Goal: Task Accomplishment & Management: Complete application form

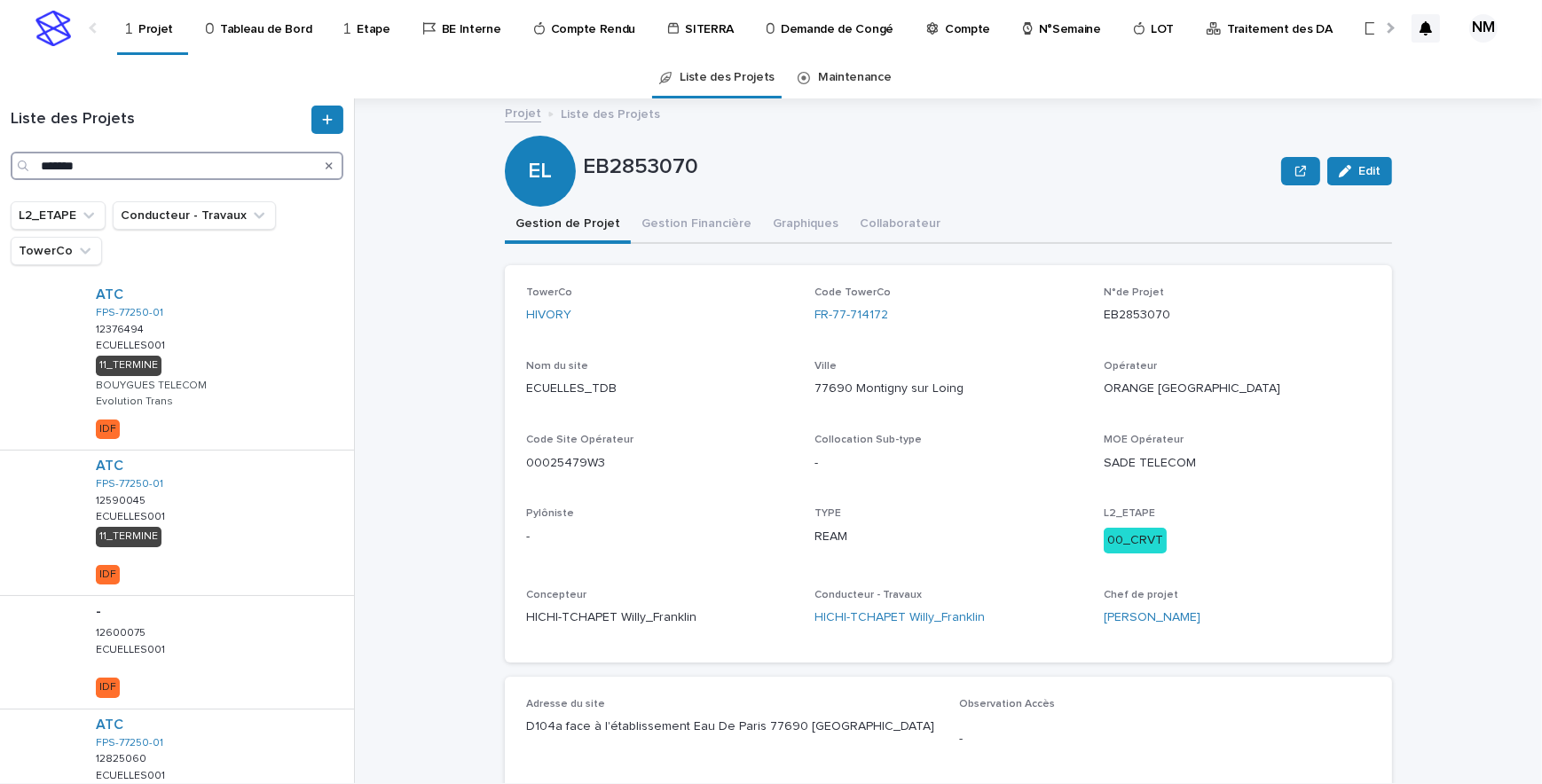
click at [177, 164] on input "*******" at bounding box center [176, 166] width 332 height 29
type input "*"
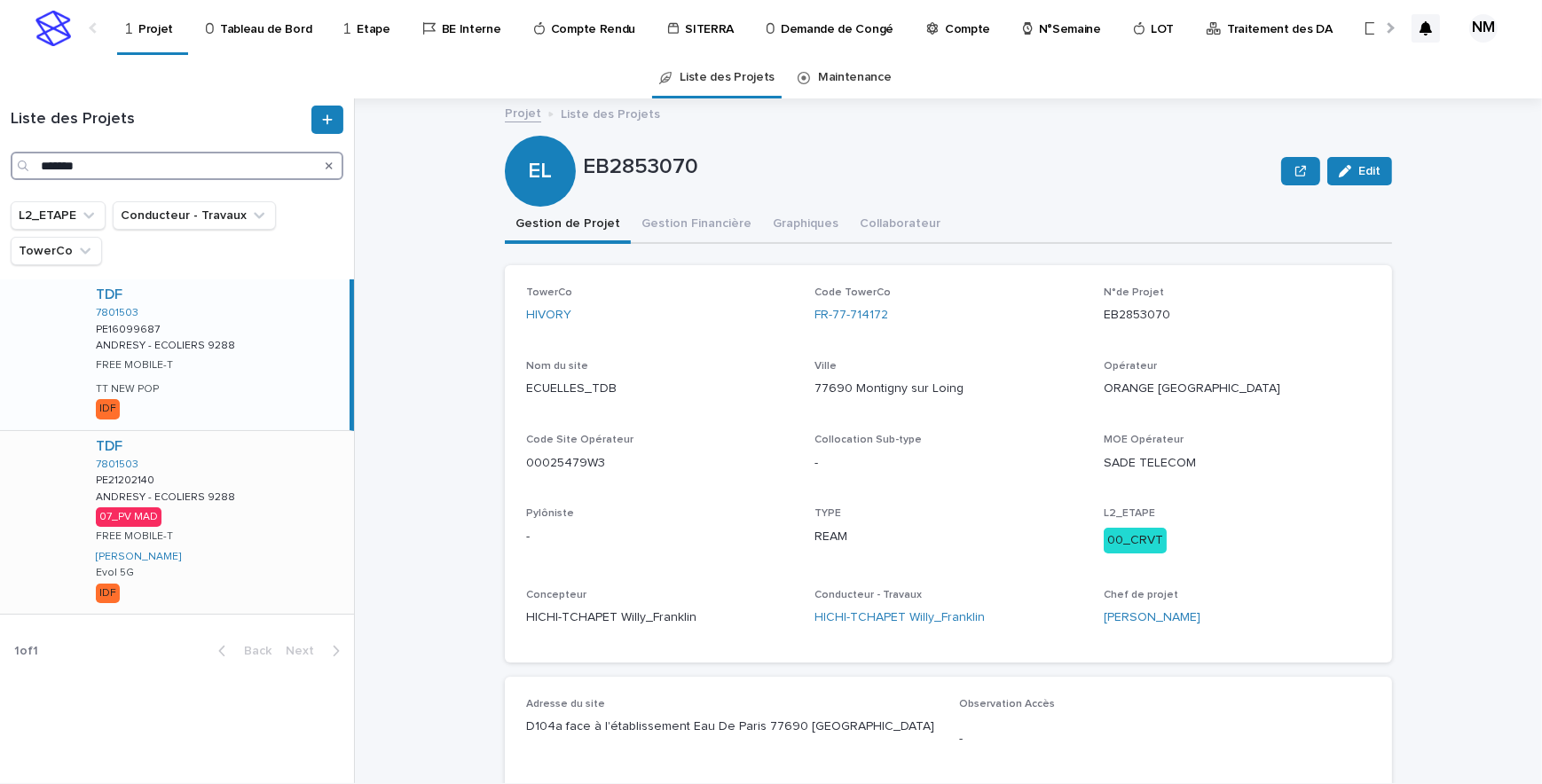
type input "*******"
click at [300, 497] on div "TDF 7801503 PE21202140 PE21202140 ANDRESY - ECOLIERS 9288 ANDRESY - ECOLIERS 92…" at bounding box center [218, 522] width 272 height 183
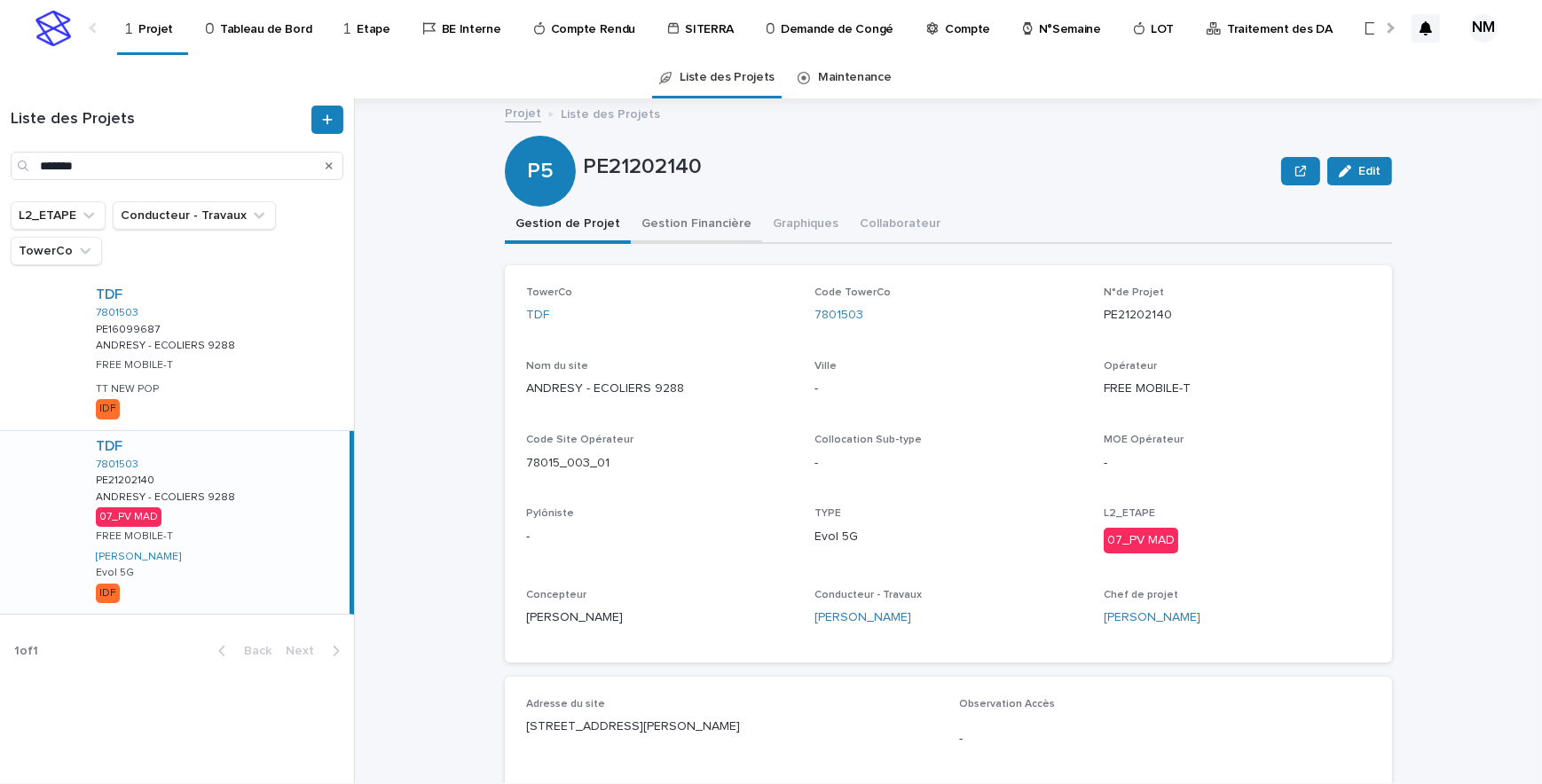
click at [692, 233] on button "Gestion Financière" at bounding box center [697, 225] width 131 height 37
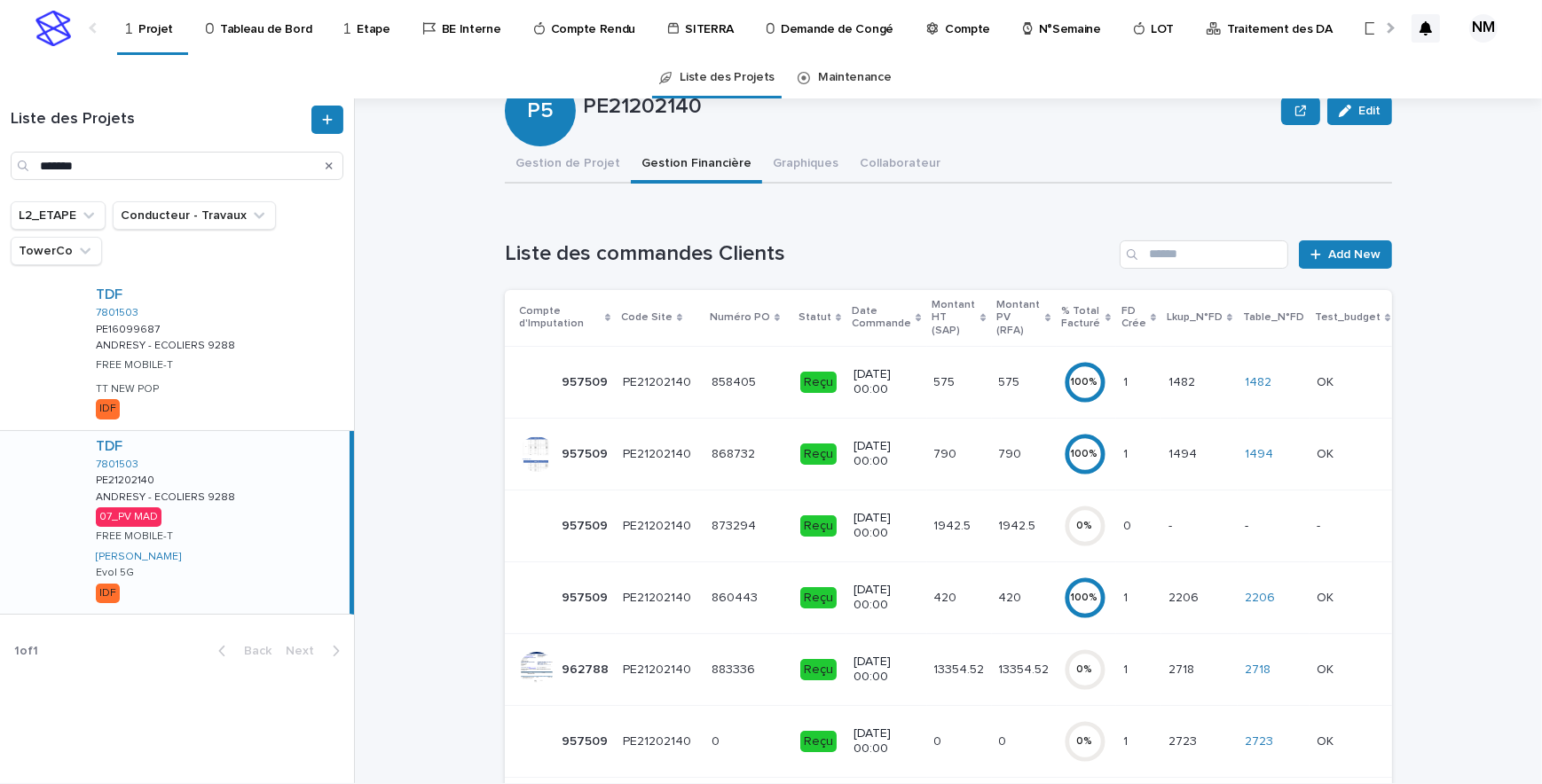
scroll to position [241, 0]
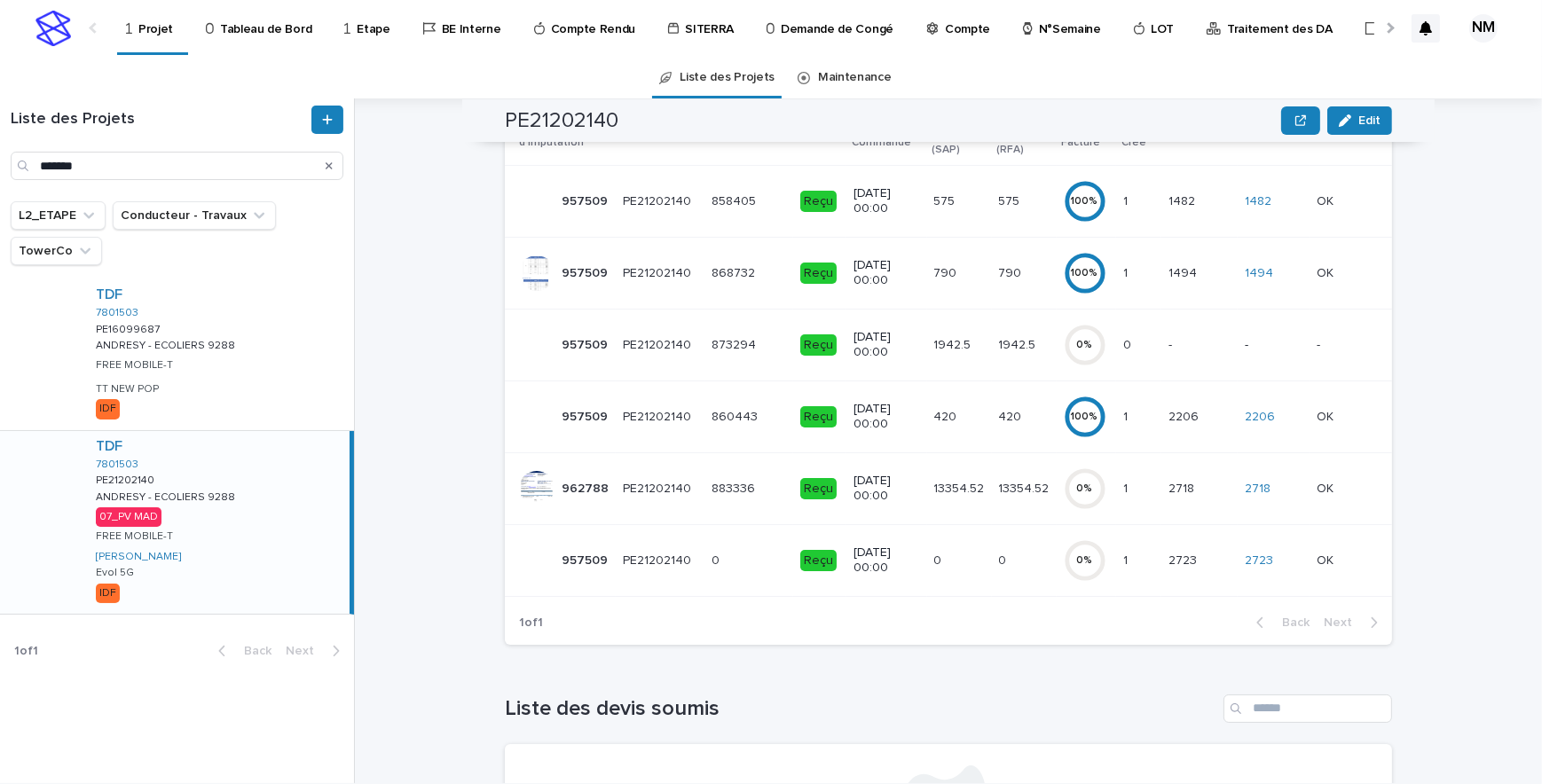
click at [1009, 490] on td "13354.52 13354.52" at bounding box center [1024, 487] width 65 height 71
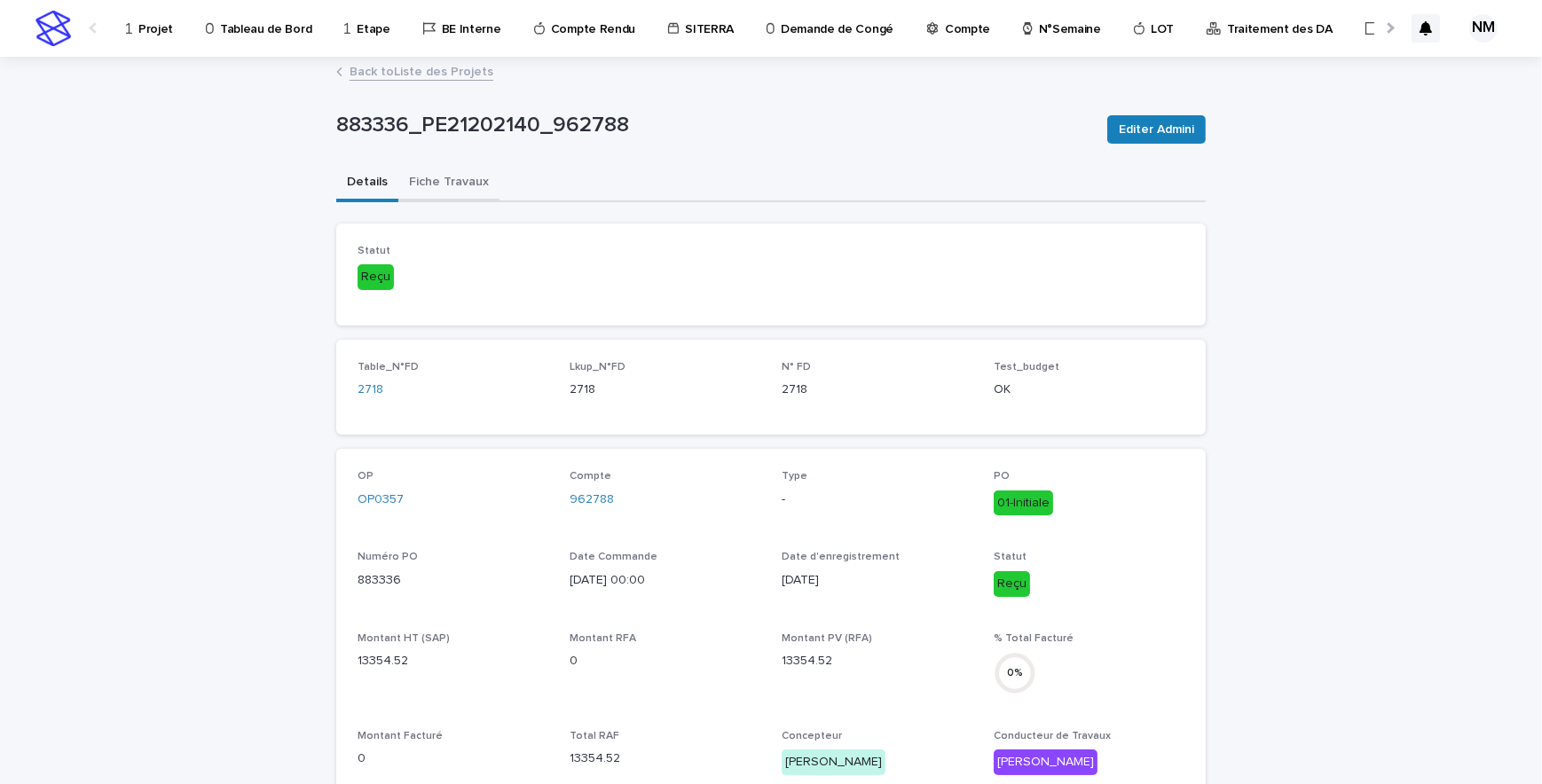
click at [436, 188] on button "Fiche Travaux" at bounding box center [448, 183] width 101 height 37
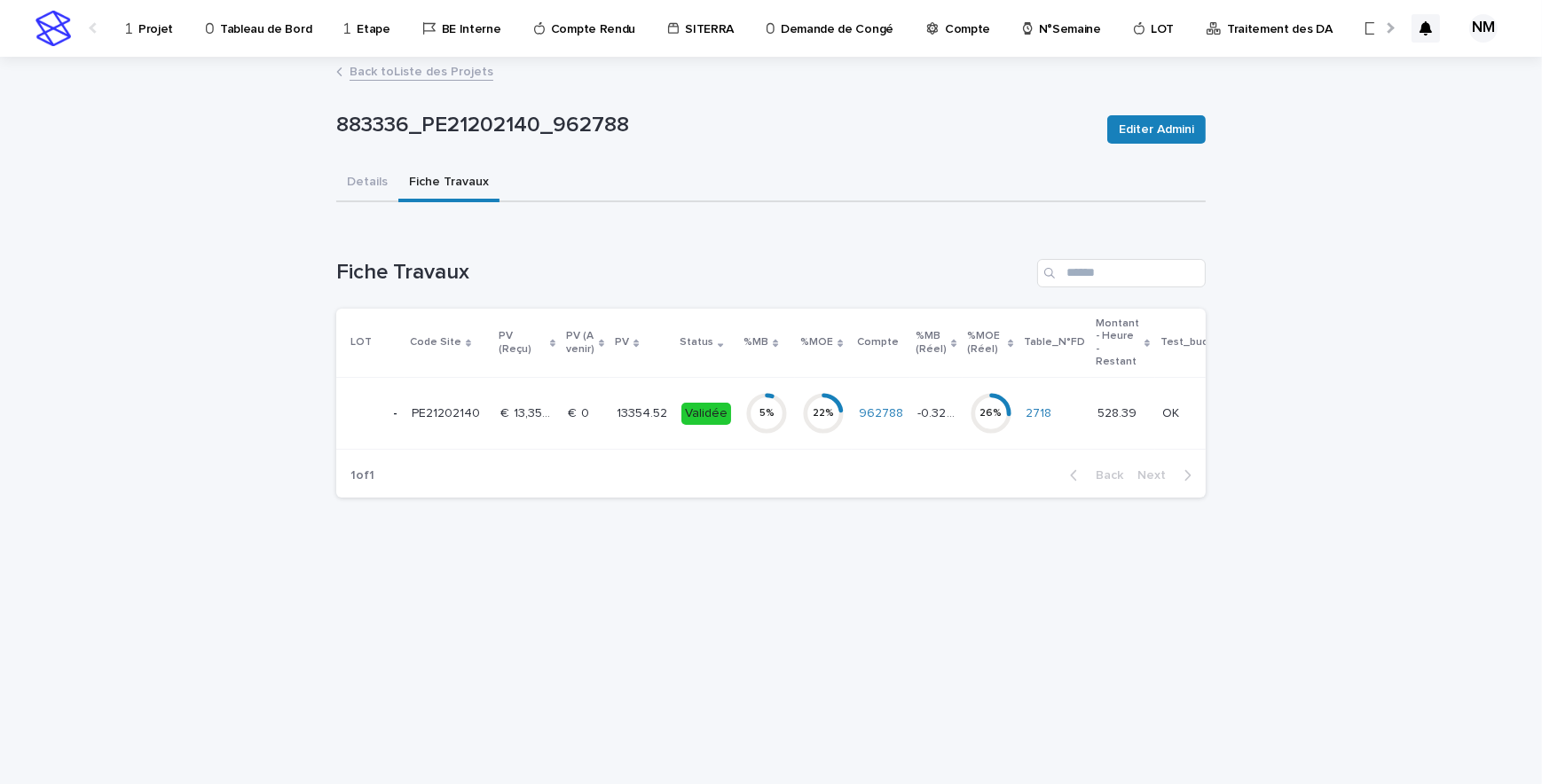
click at [852, 441] on td "962788" at bounding box center [881, 413] width 59 height 71
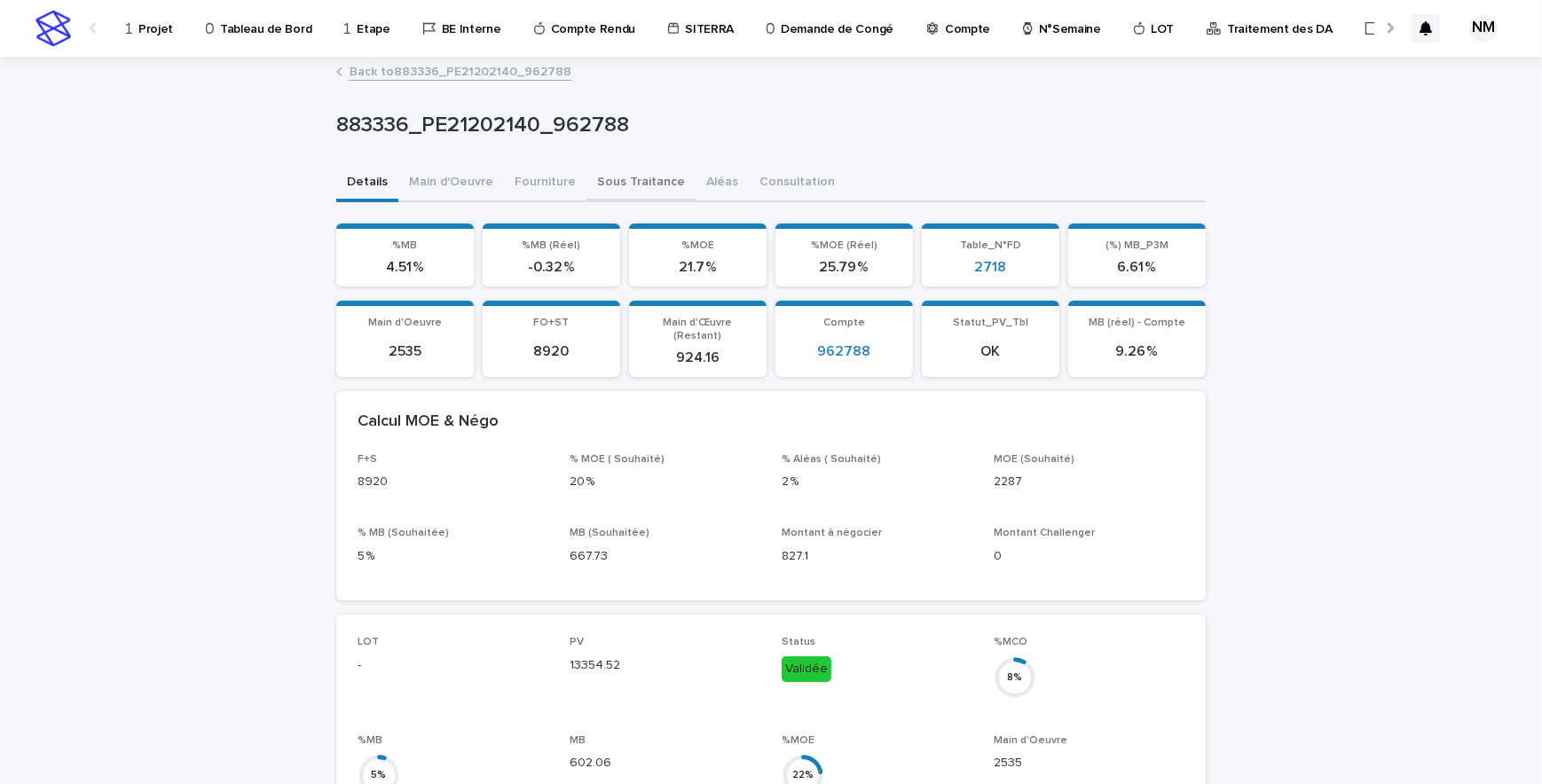
click at [636, 177] on button "Sous Traitance" at bounding box center [641, 183] width 109 height 37
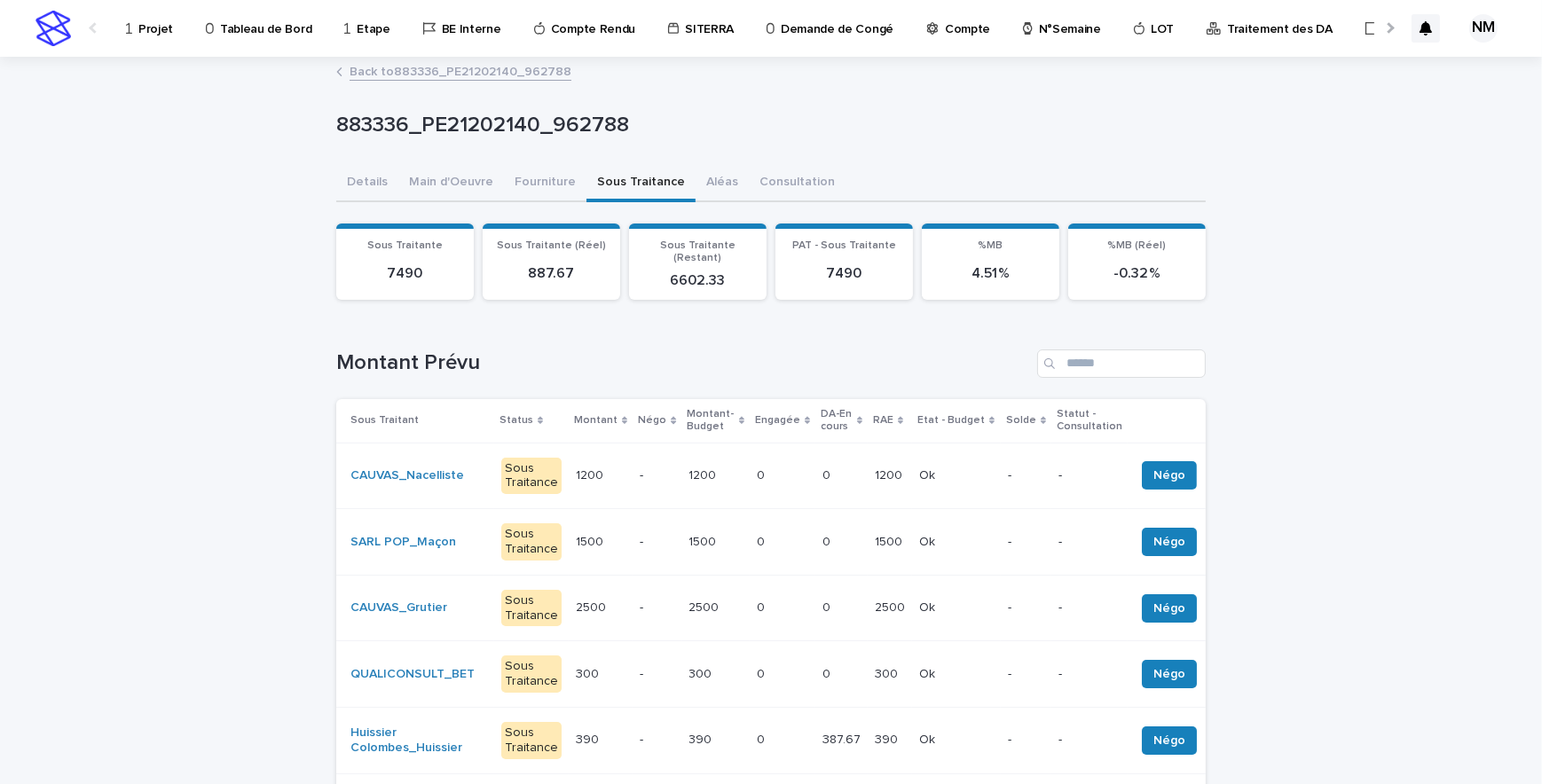
click at [875, 603] on div "2500 2500" at bounding box center [890, 607] width 30 height 29
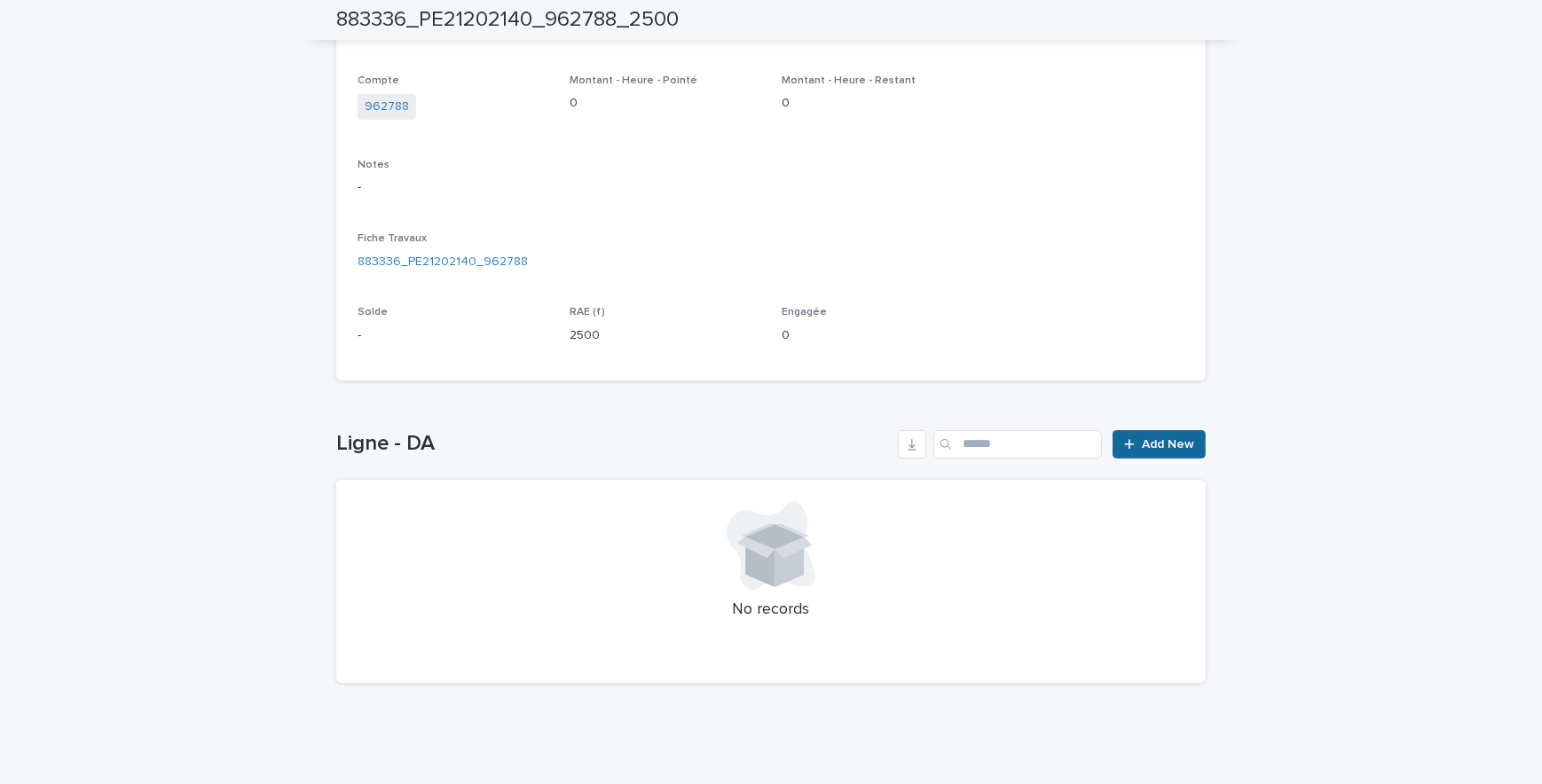
click at [1165, 445] on span "Add New" at bounding box center [1167, 443] width 52 height 12
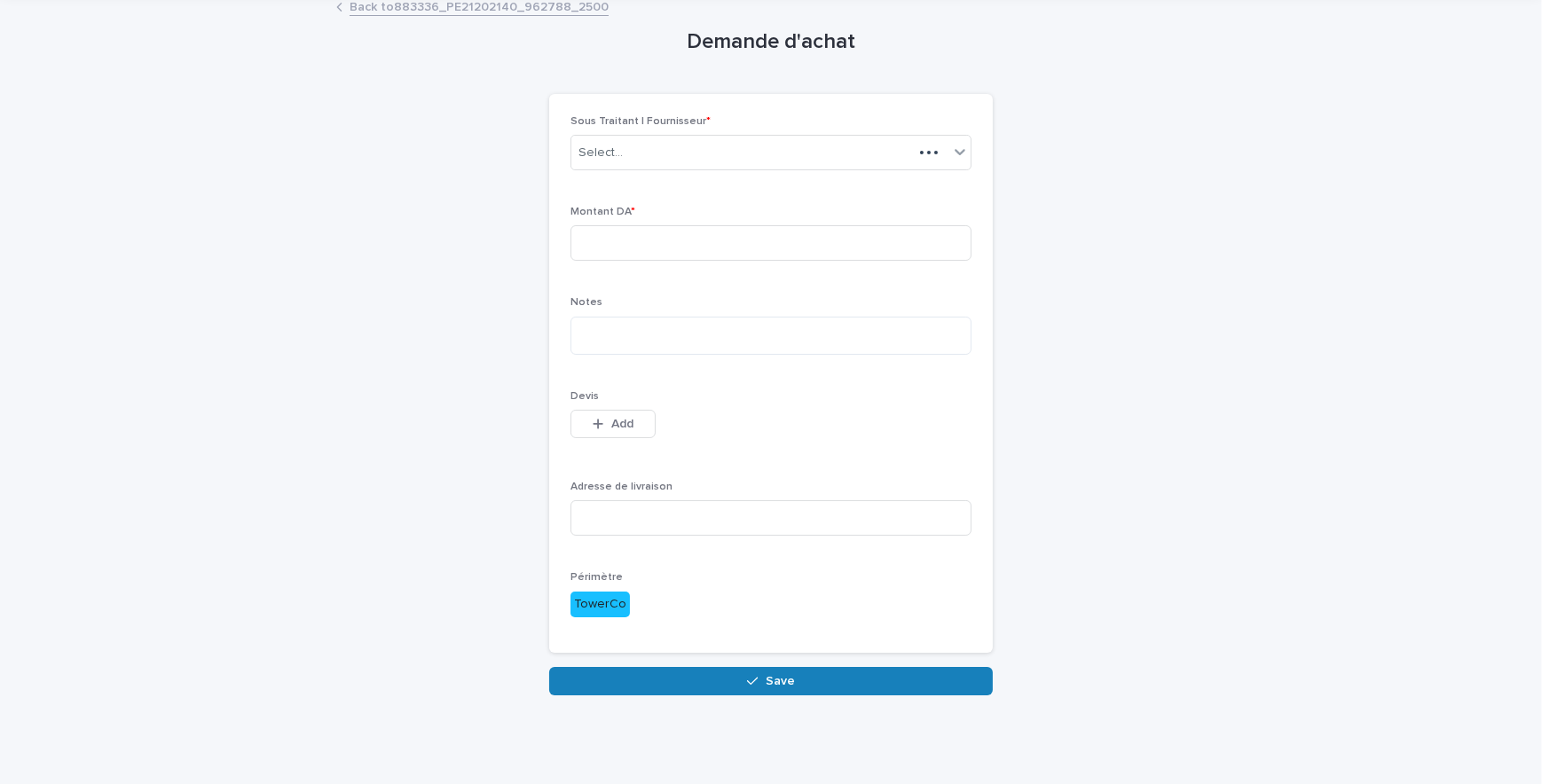
scroll to position [27, 0]
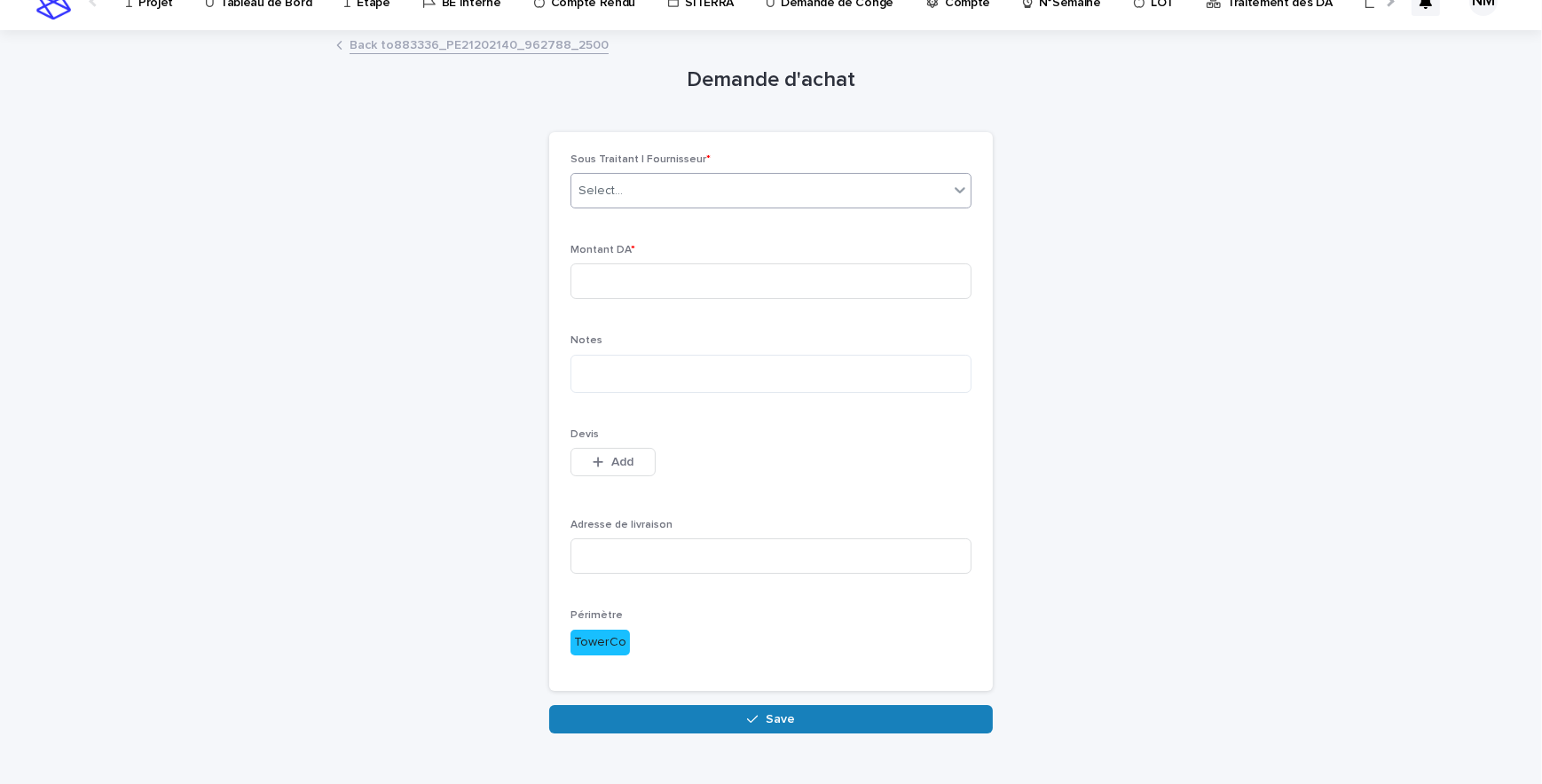
click at [661, 191] on div "Select..." at bounding box center [760, 190] width 377 height 29
type input "*****"
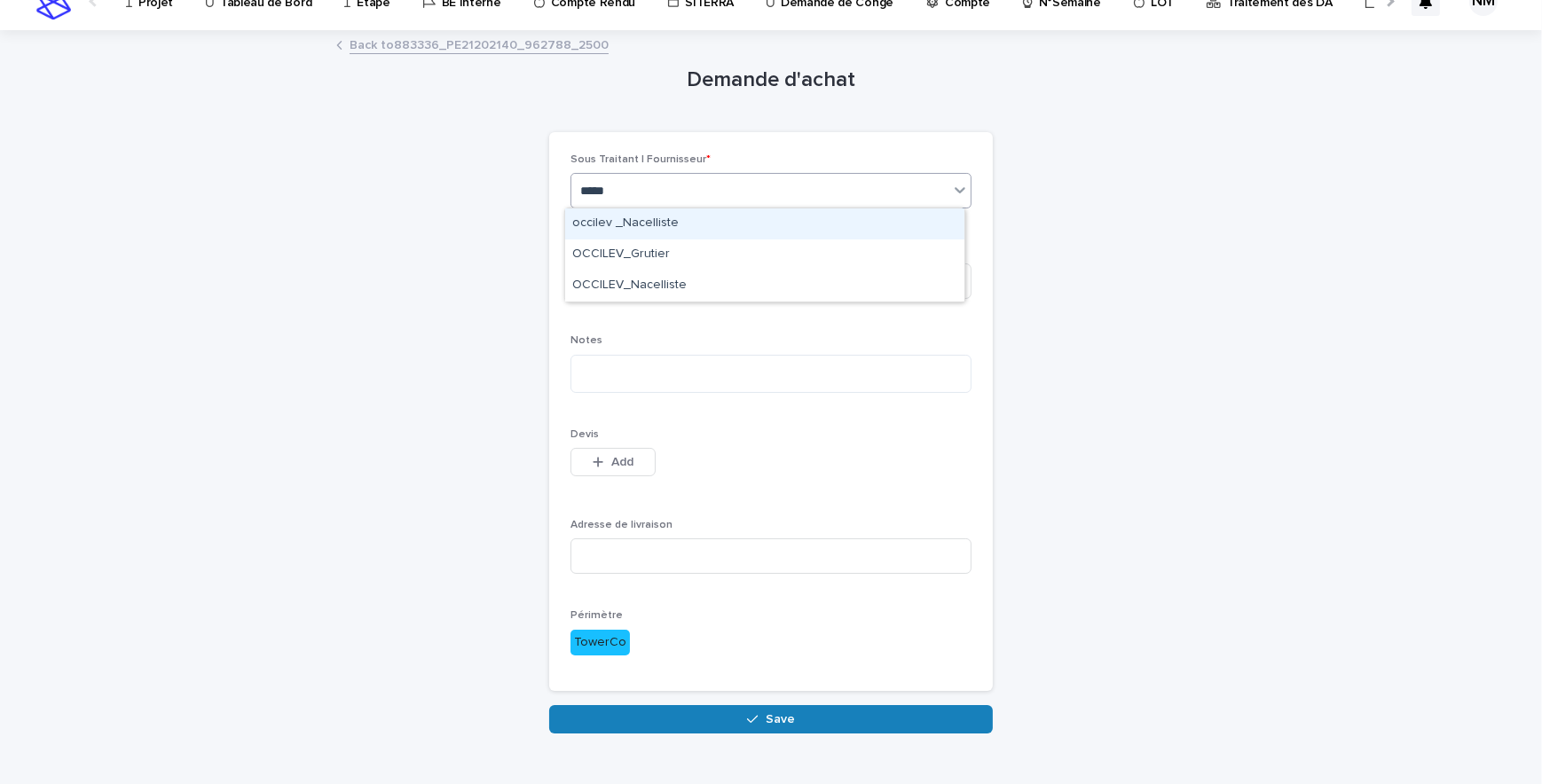
click at [650, 215] on div "occilev _Nacelliste" at bounding box center [764, 224] width 399 height 31
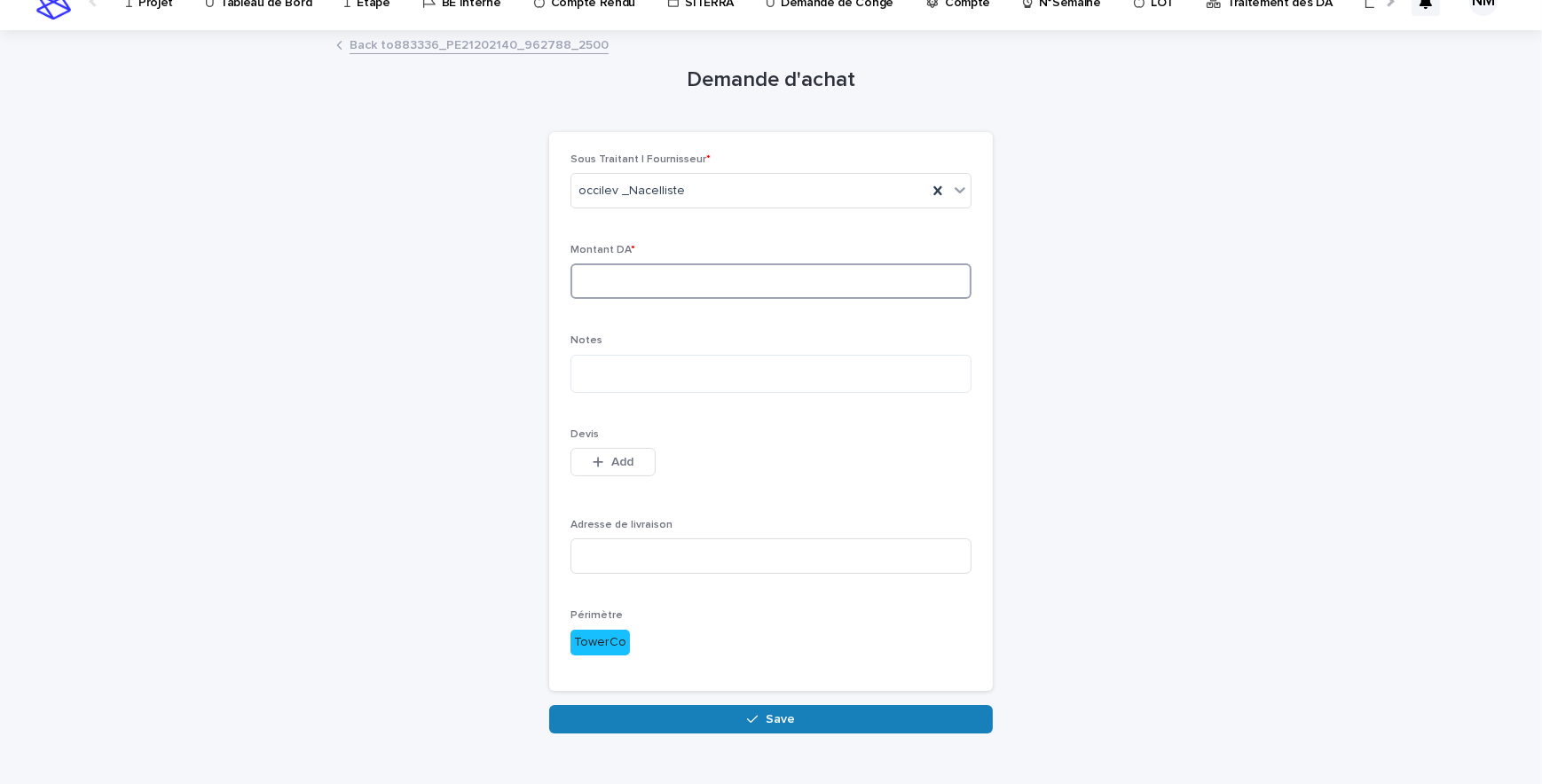
click at [657, 283] on input at bounding box center [770, 281] width 401 height 35
type input "****"
click at [638, 368] on textarea at bounding box center [770, 374] width 401 height 38
type textarea "*"
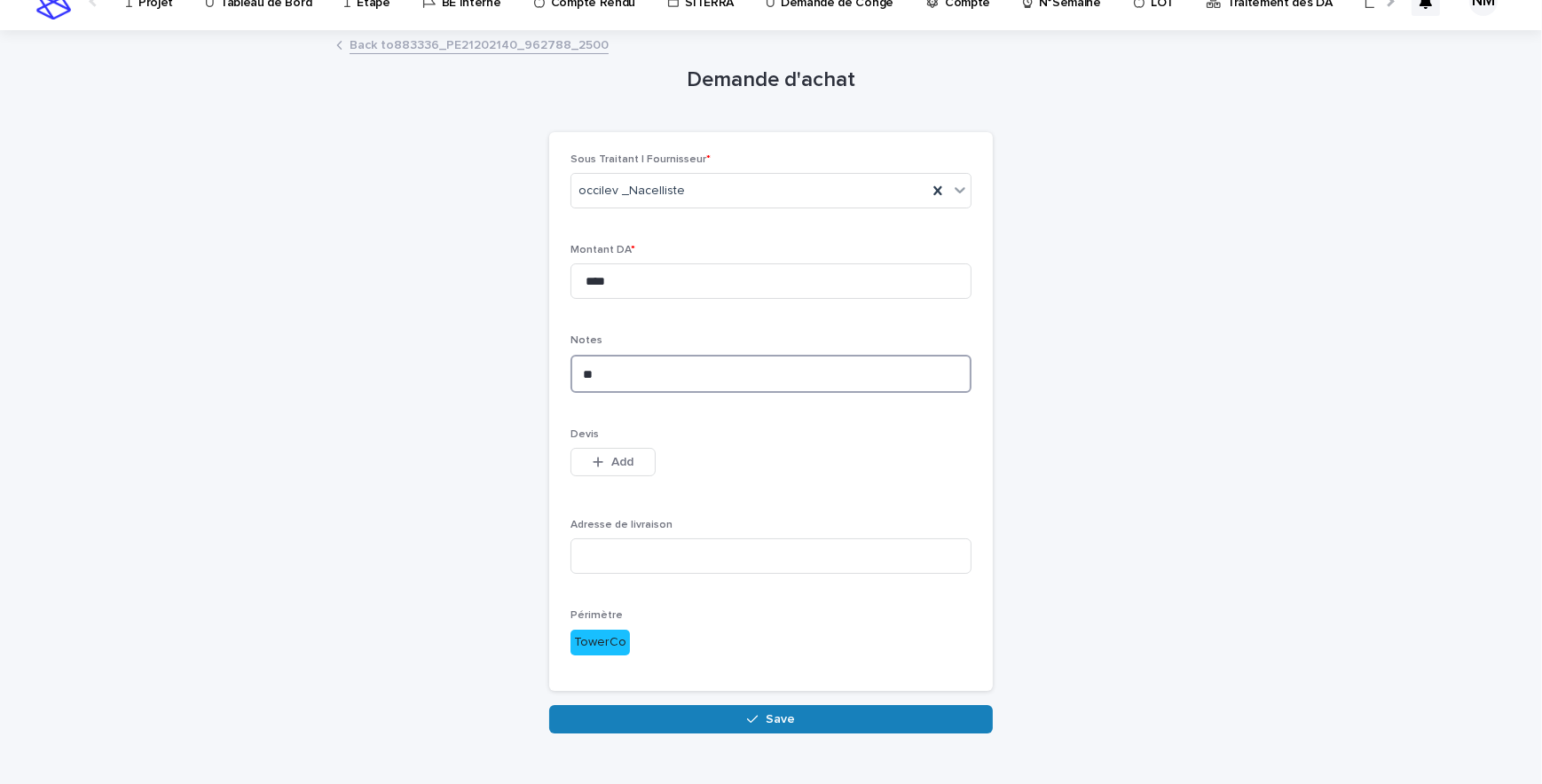
type textarea "*"
type textarea "**********"
click at [603, 462] on div "button" at bounding box center [601, 461] width 18 height 12
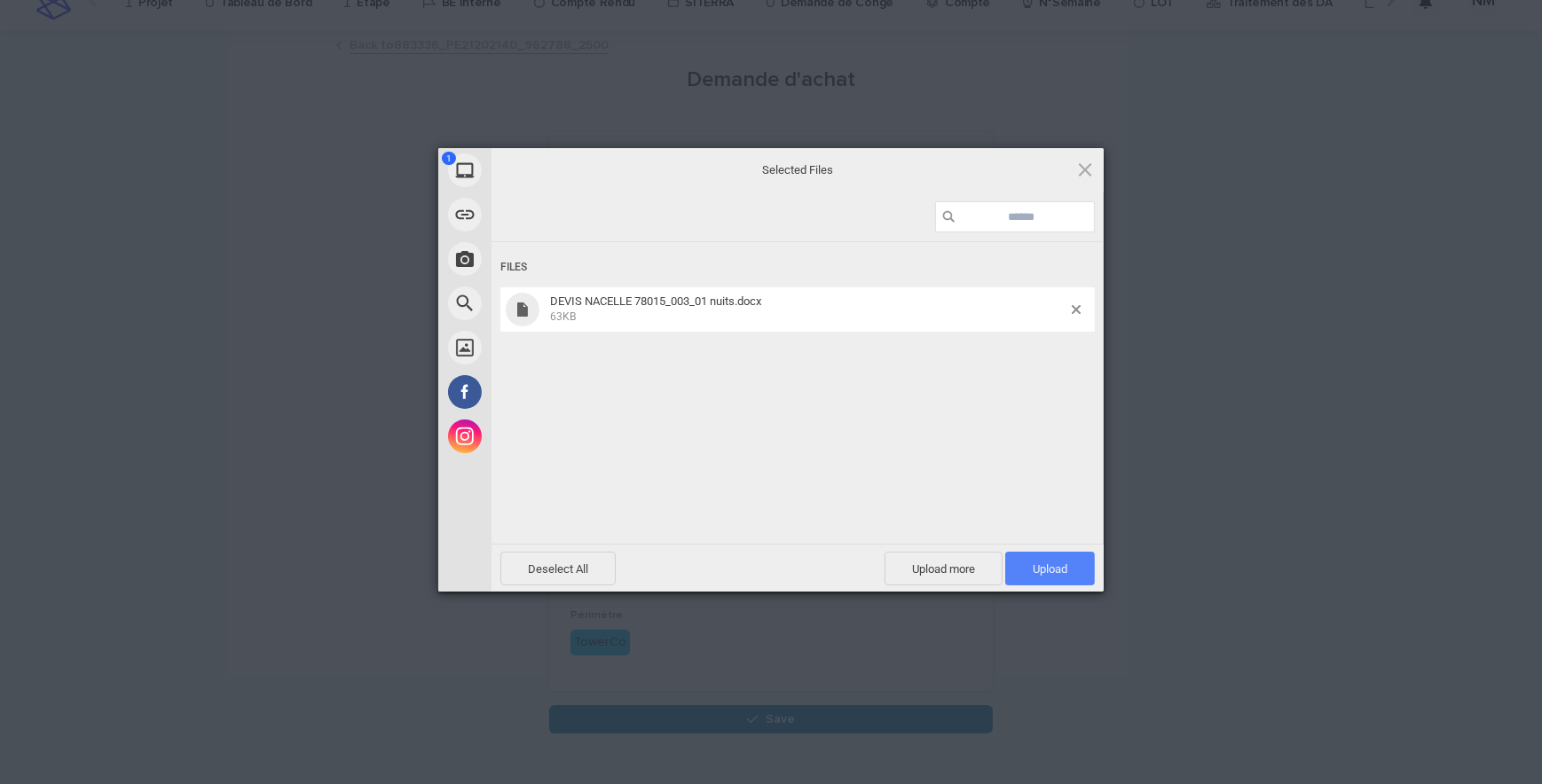
click at [1044, 566] on span "Upload 1" at bounding box center [1050, 569] width 34 height 13
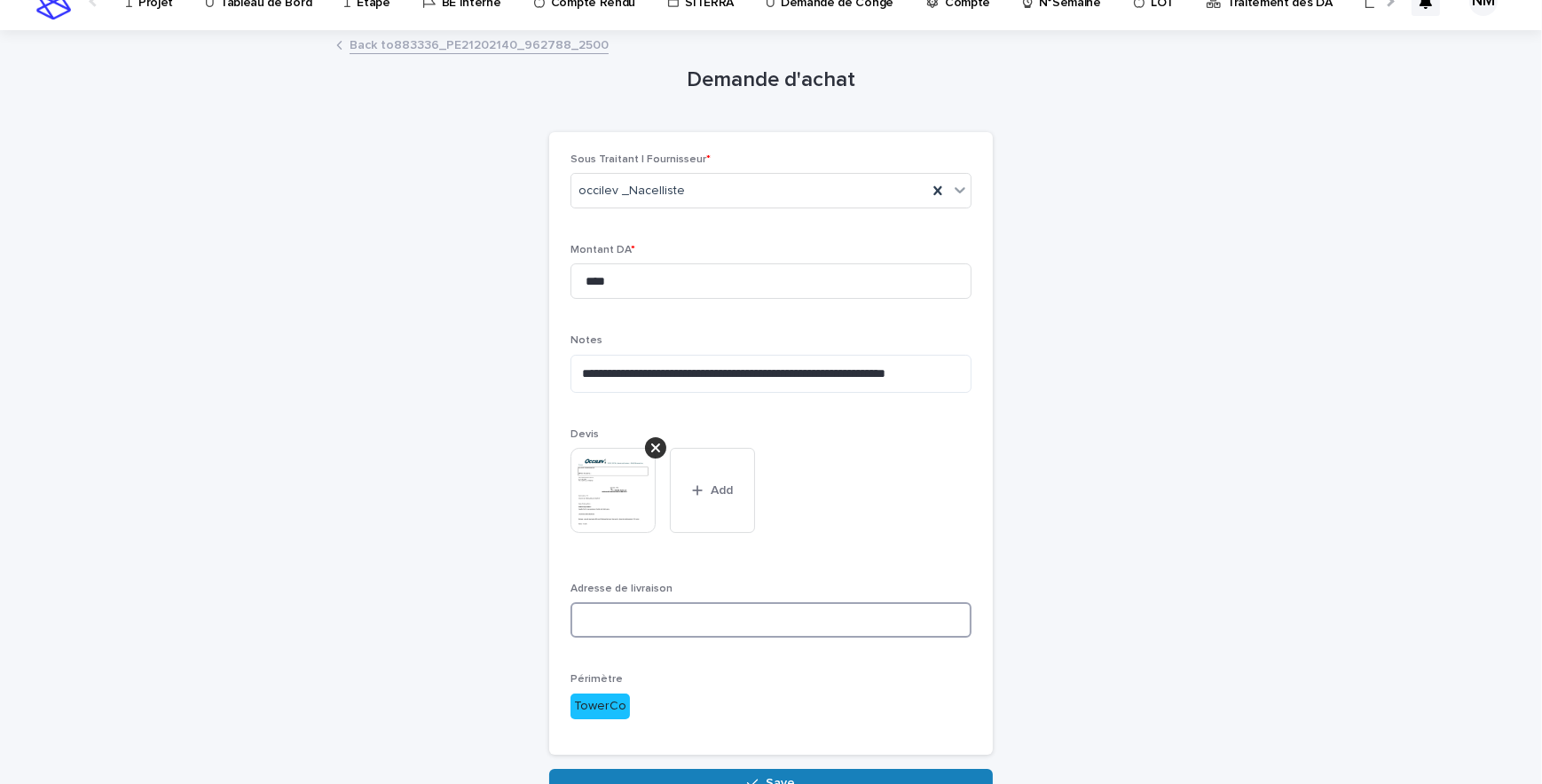
click at [633, 608] on input at bounding box center [770, 619] width 401 height 35
paste input "**********"
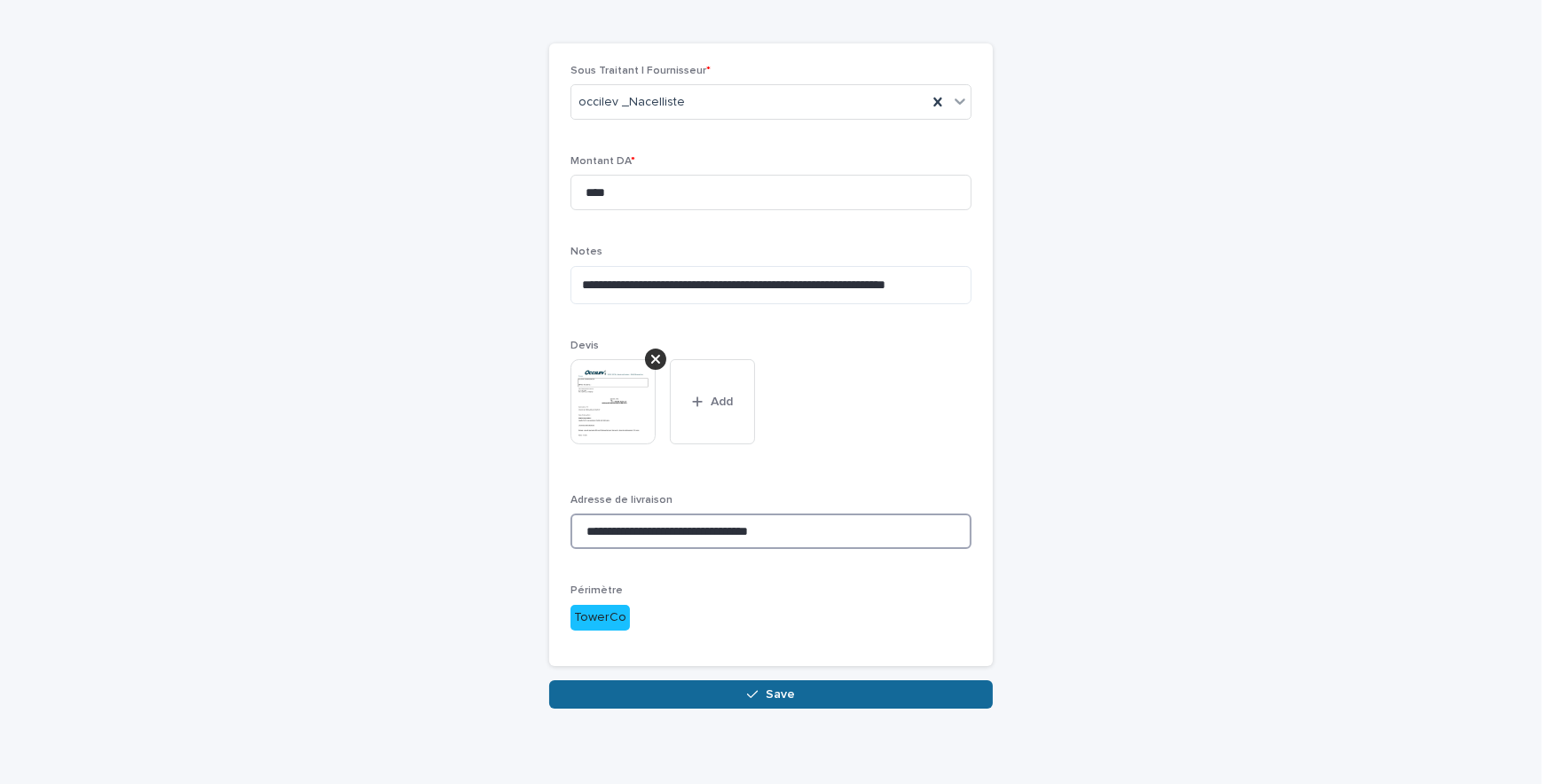
scroll to position [127, 0]
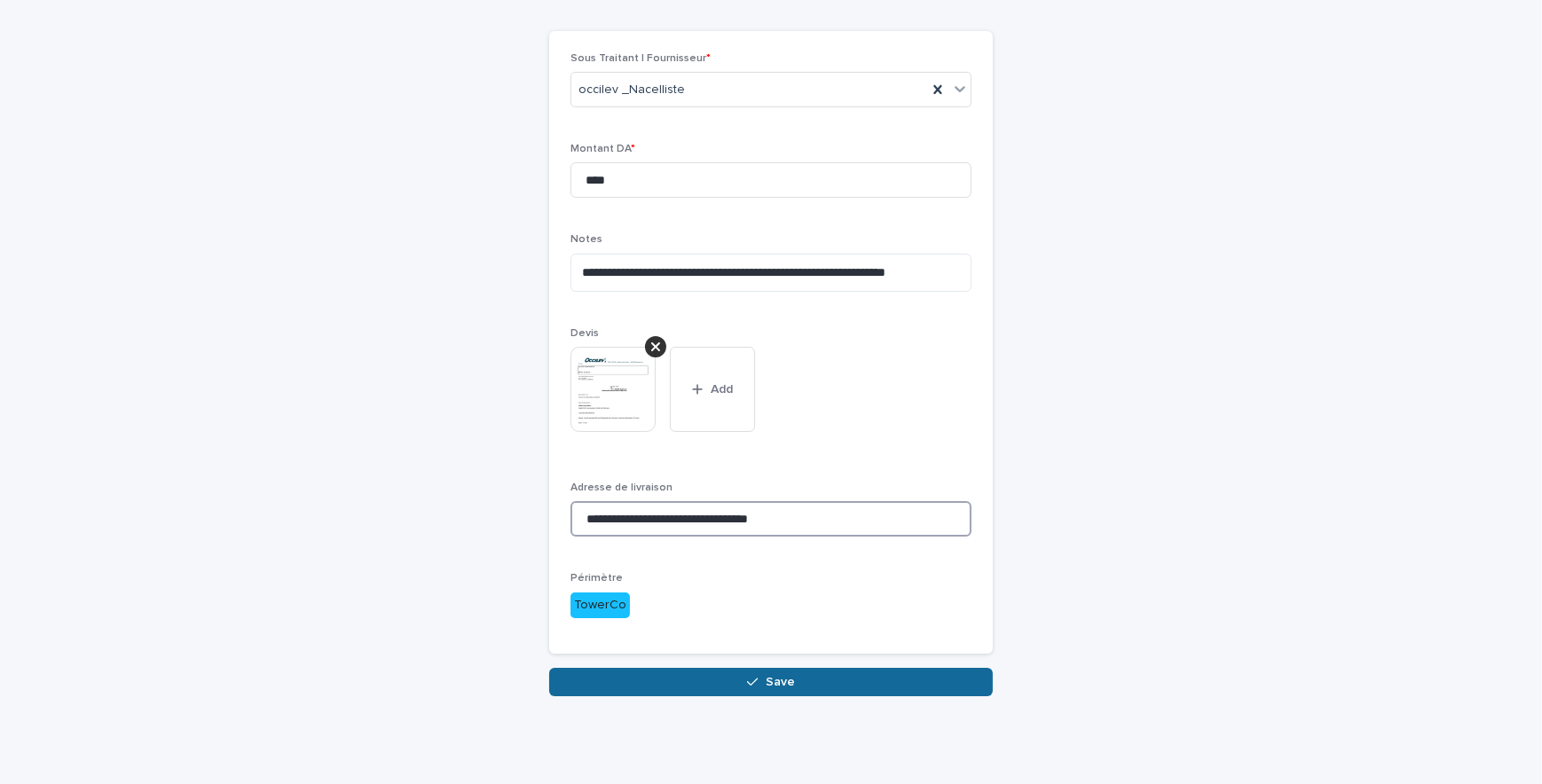
type input "**********"
click at [826, 608] on button "Save" at bounding box center [771, 682] width 444 height 29
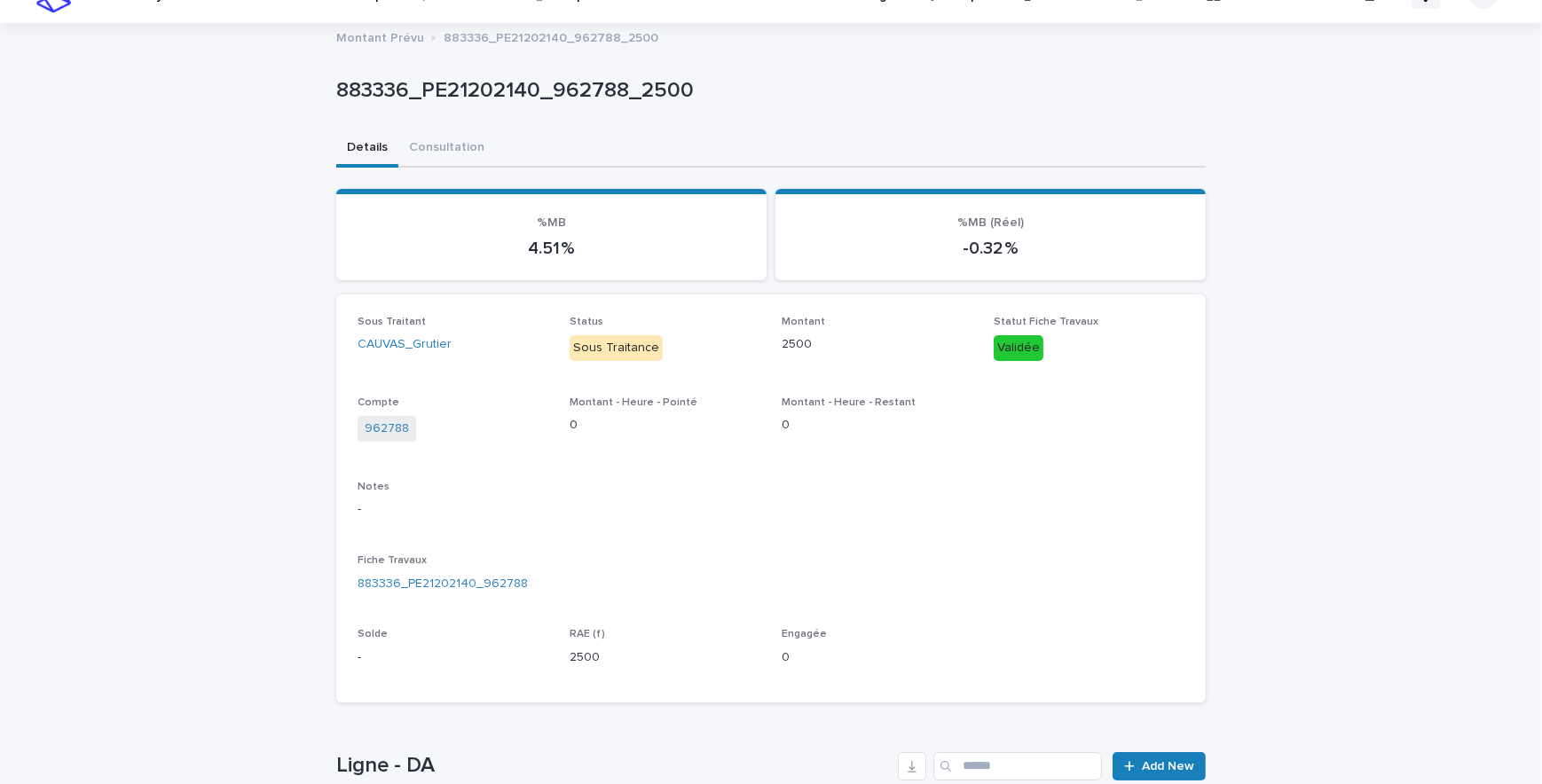
scroll to position [283, 0]
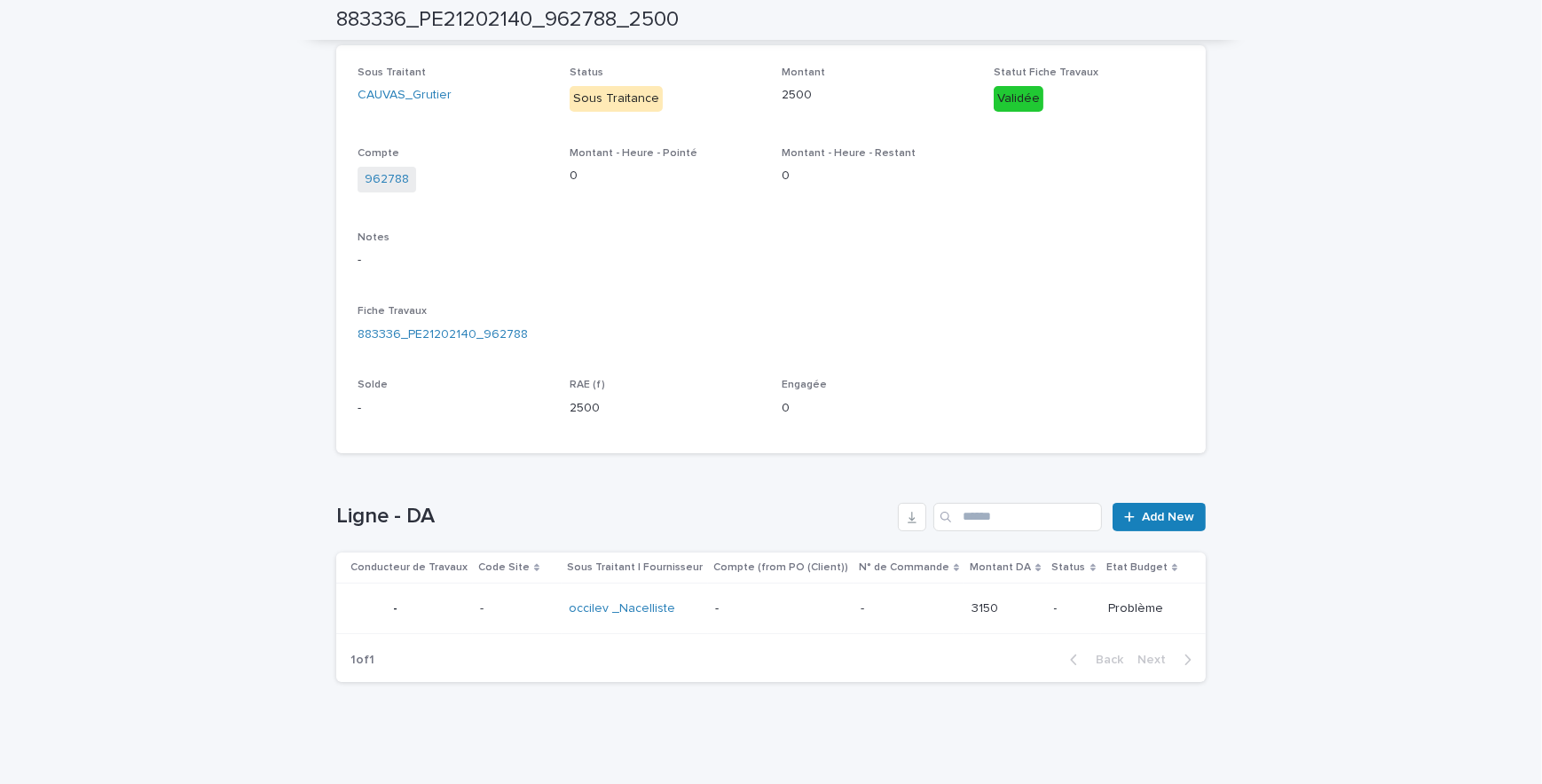
click at [1028, 608] on p at bounding box center [1004, 609] width 68 height 15
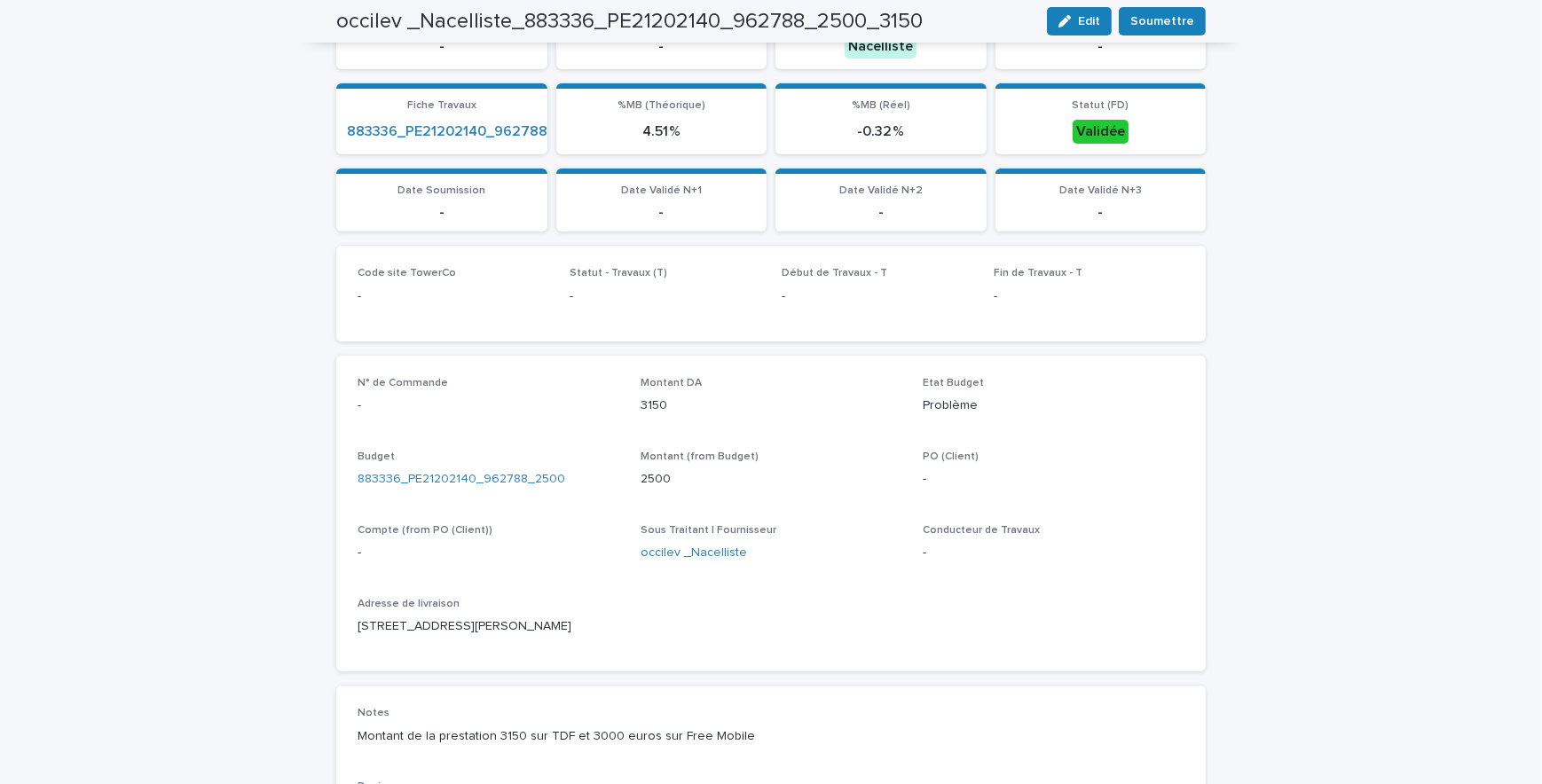
scroll to position [8, 0]
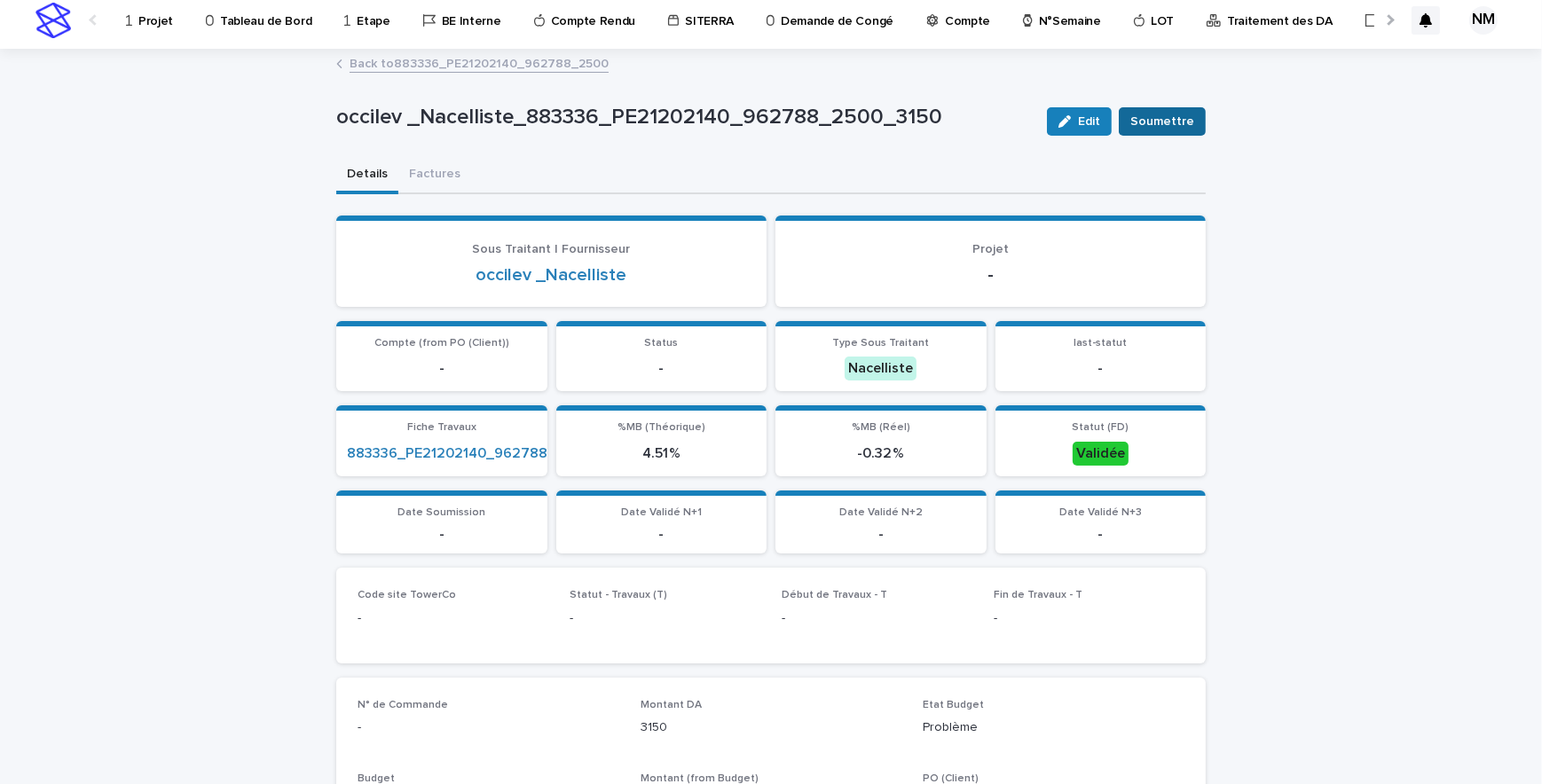
click at [1155, 117] on span "Soumettre" at bounding box center [1161, 121] width 64 height 18
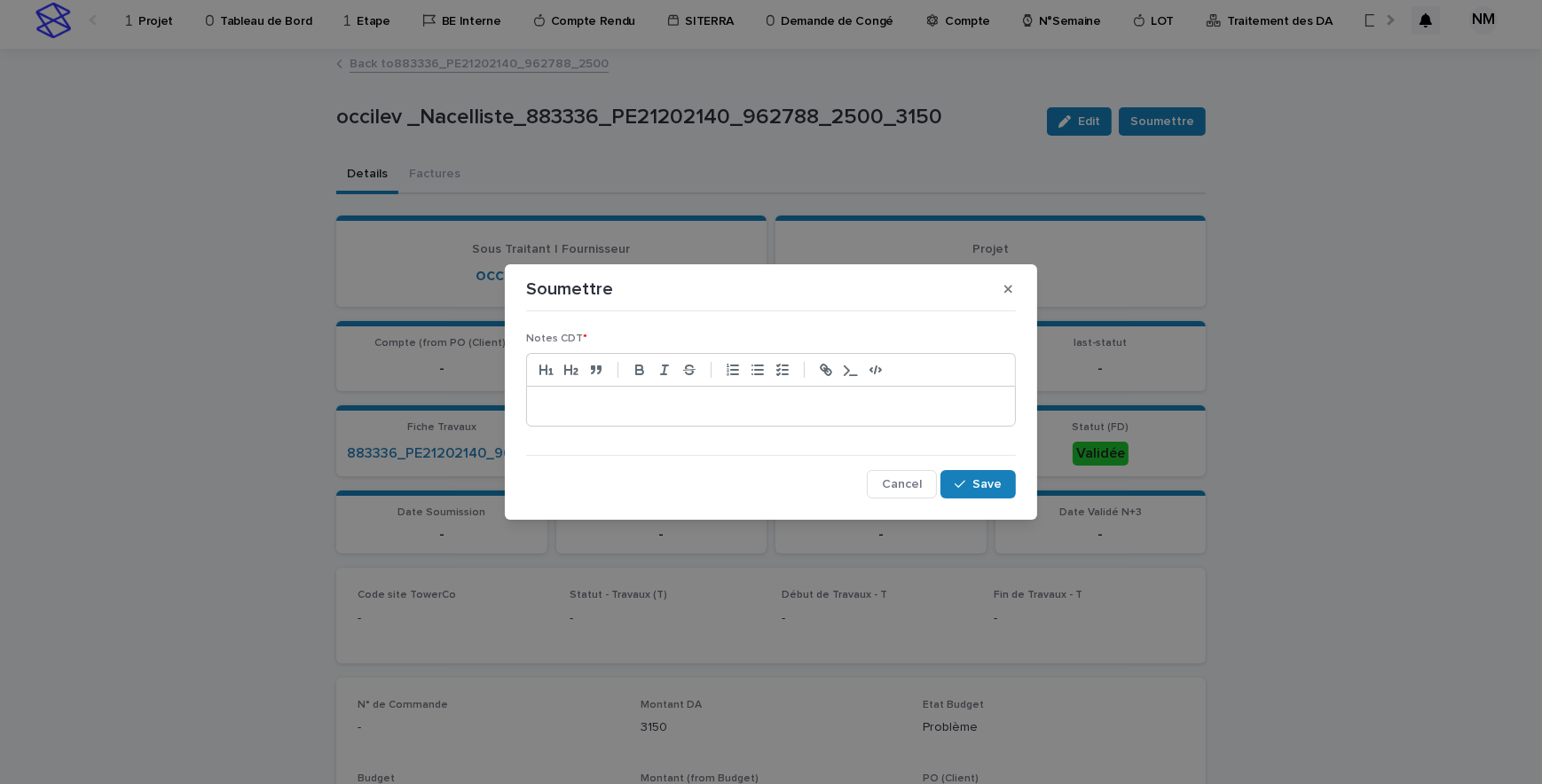
click at [625, 401] on p at bounding box center [771, 405] width 462 height 18
click at [993, 488] on span "Save" at bounding box center [986, 483] width 30 height 12
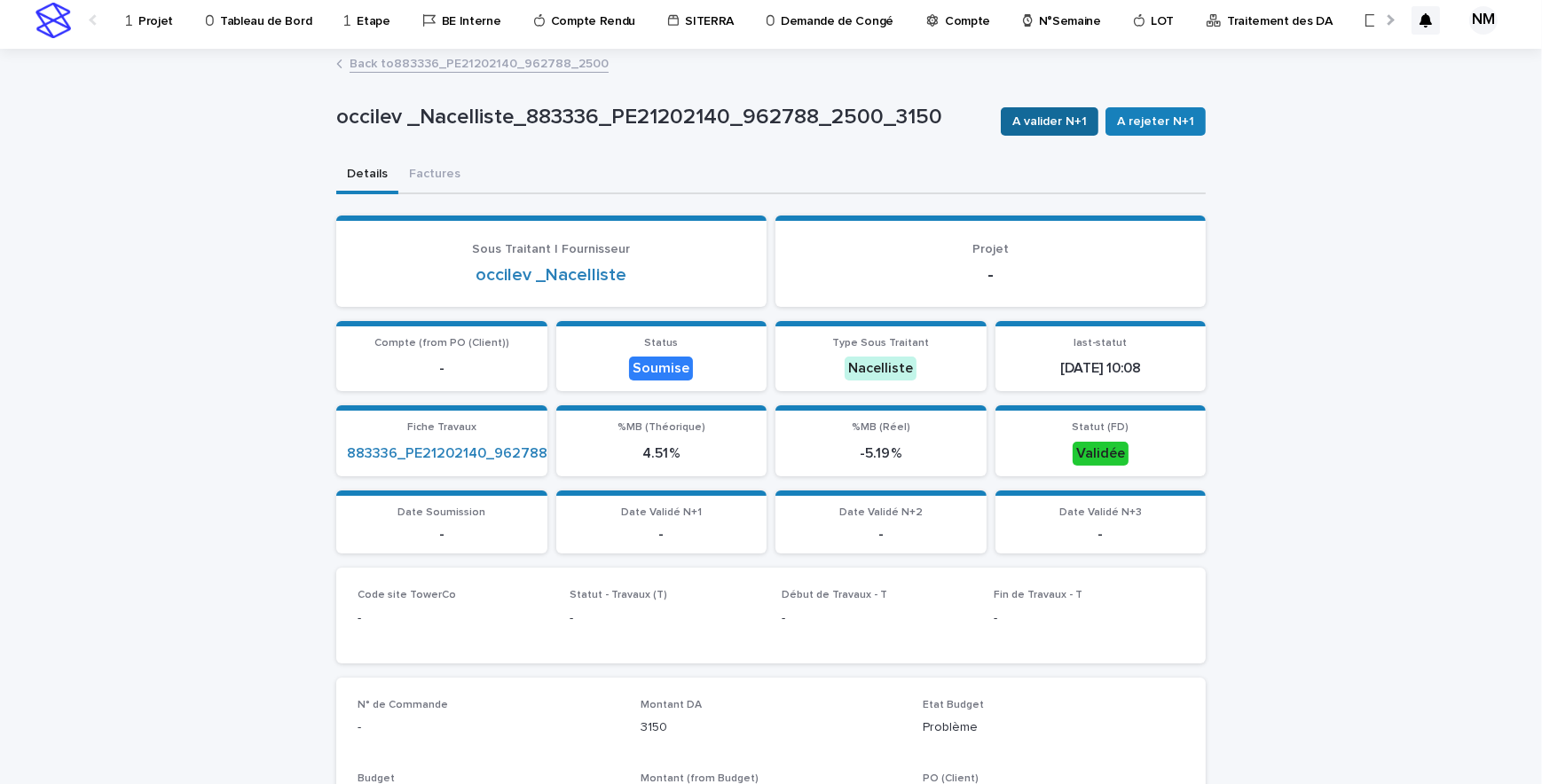
click at [1057, 124] on span "A valider N+1" at bounding box center [1049, 121] width 74 height 18
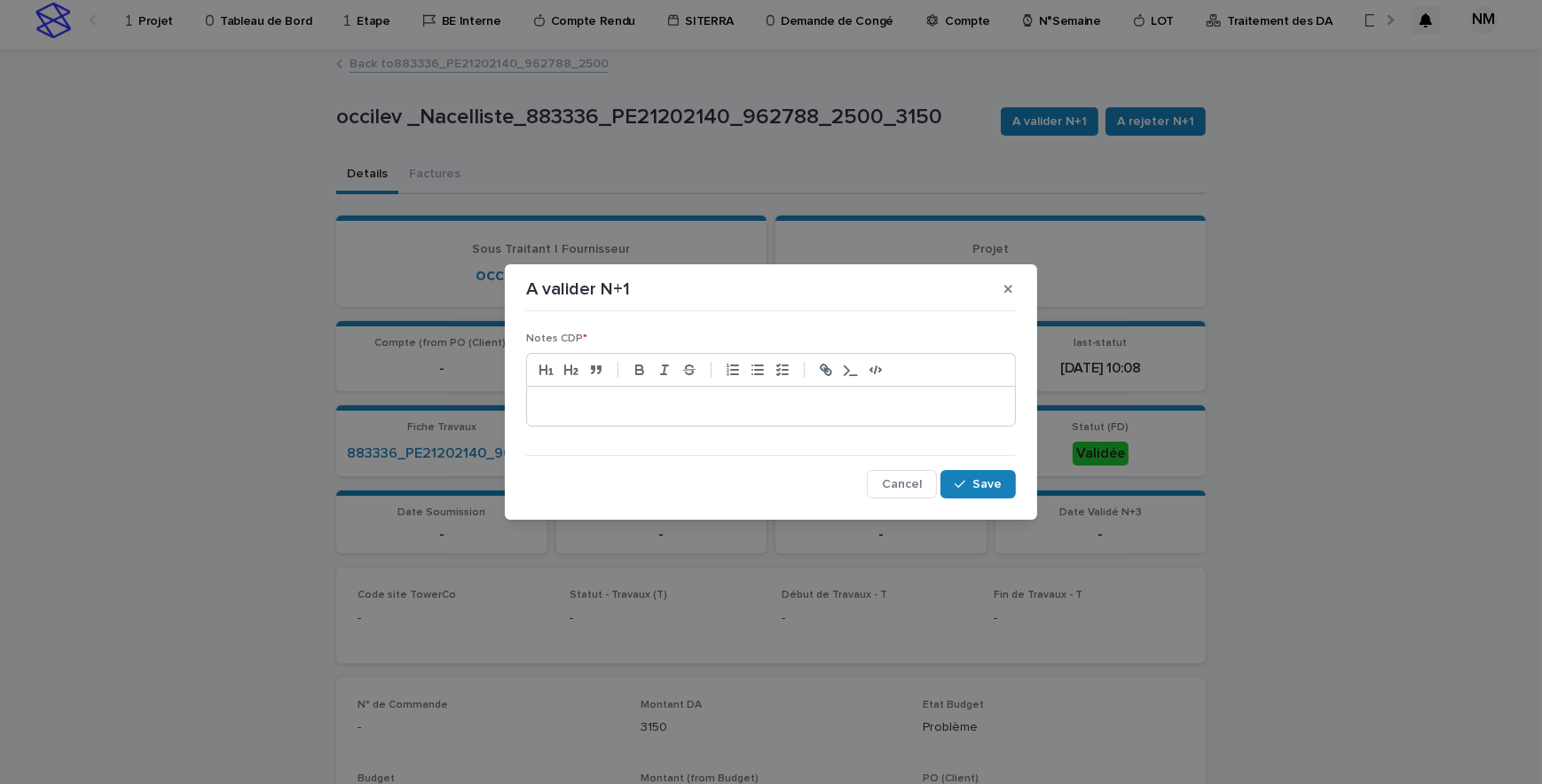
click at [826, 401] on p at bounding box center [771, 405] width 462 height 18
click button "Cancel" at bounding box center [901, 484] width 70 height 29
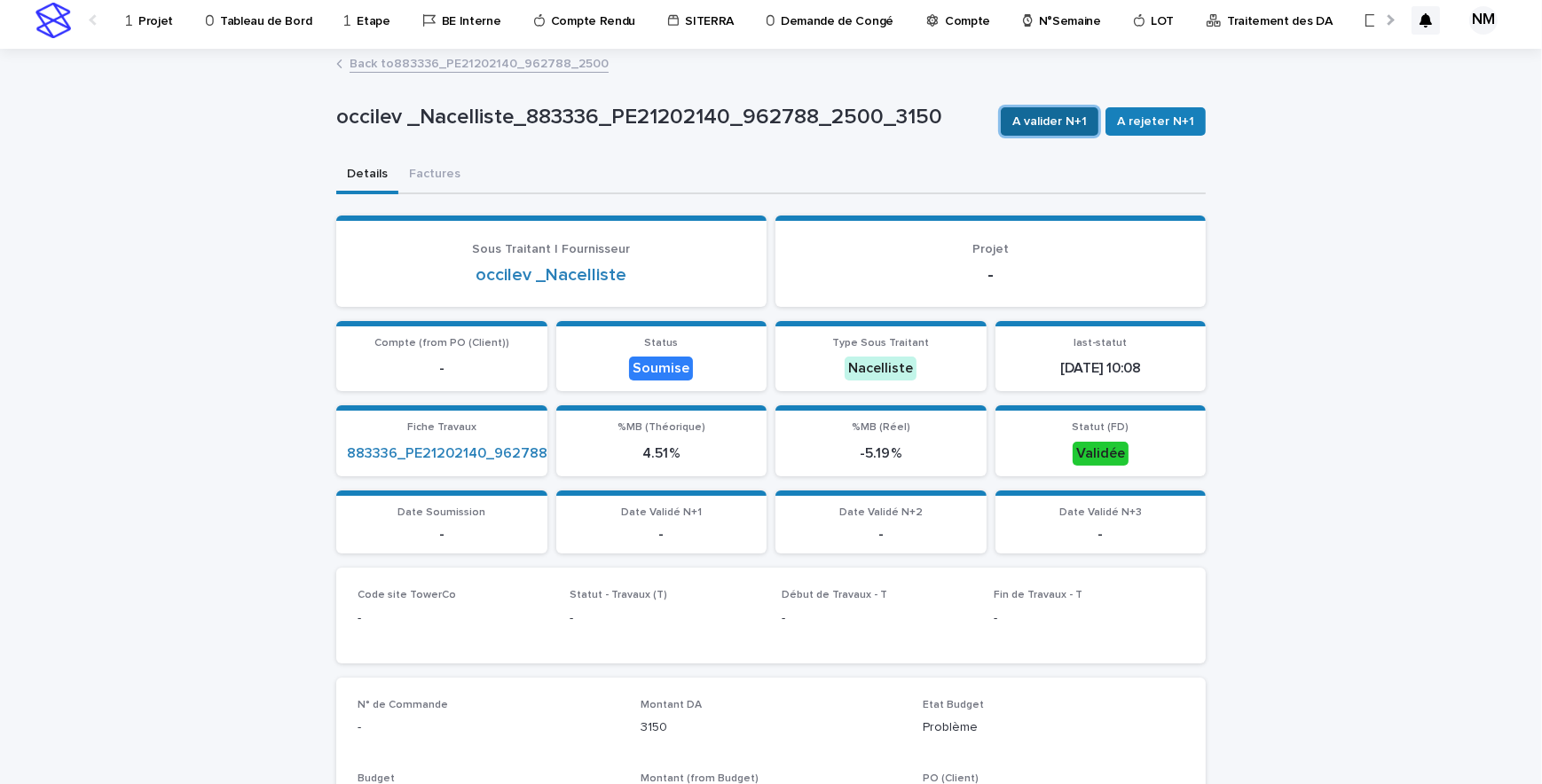
click at [1078, 121] on span "A valider N+1" at bounding box center [1049, 121] width 74 height 18
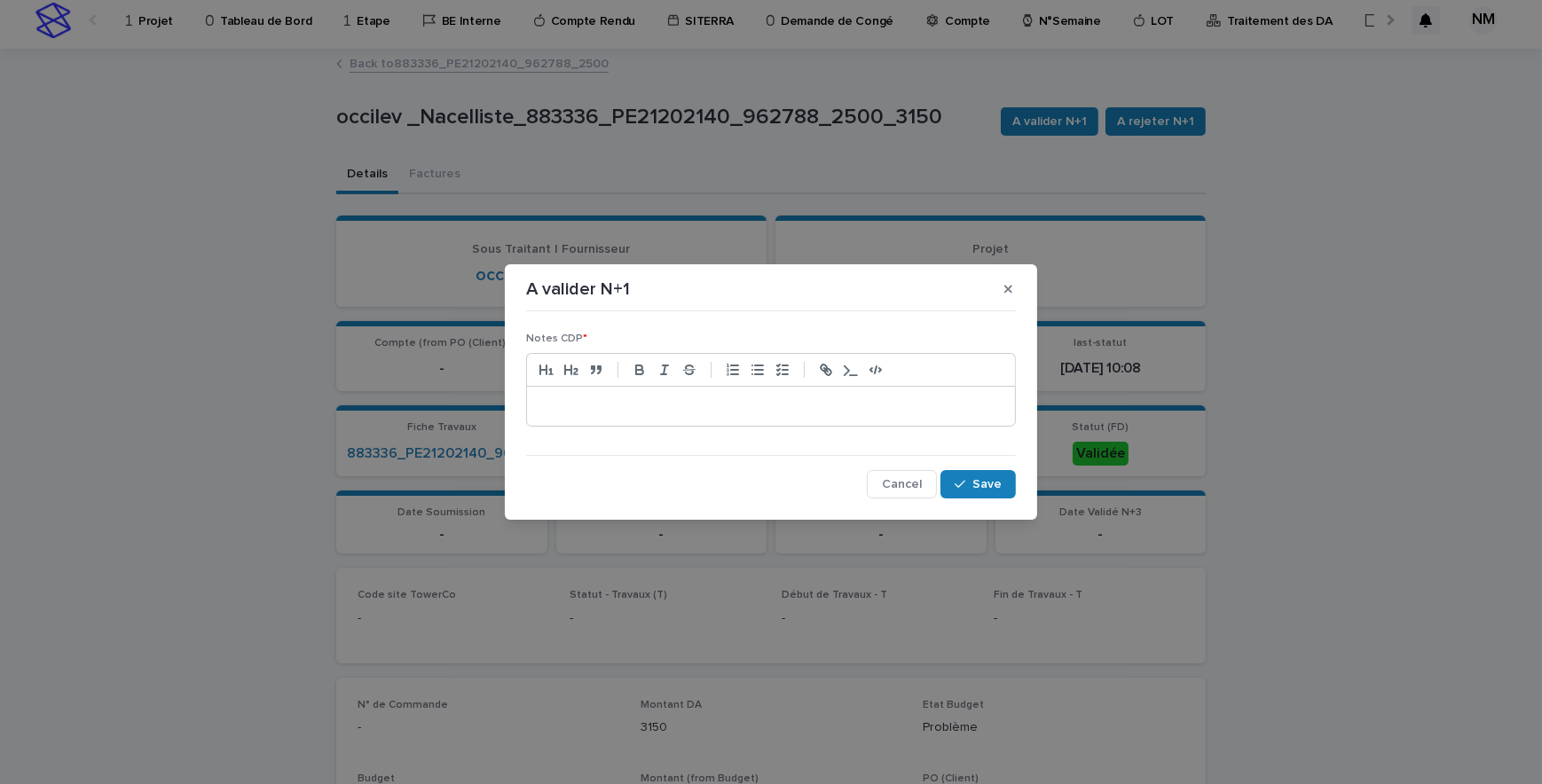
click at [667, 403] on p at bounding box center [771, 405] width 462 height 18
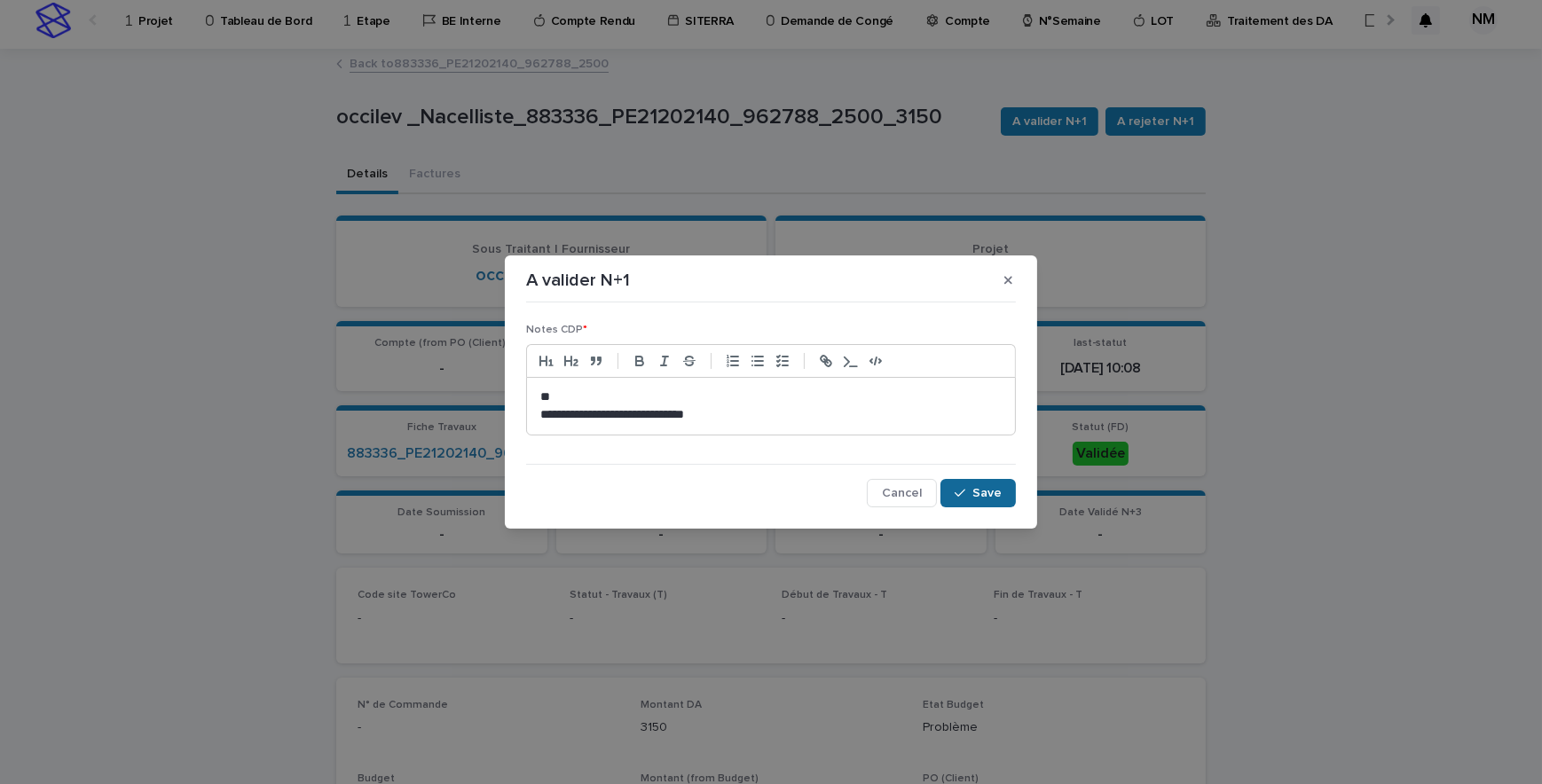
click at [986, 487] on span "Save" at bounding box center [986, 493] width 30 height 12
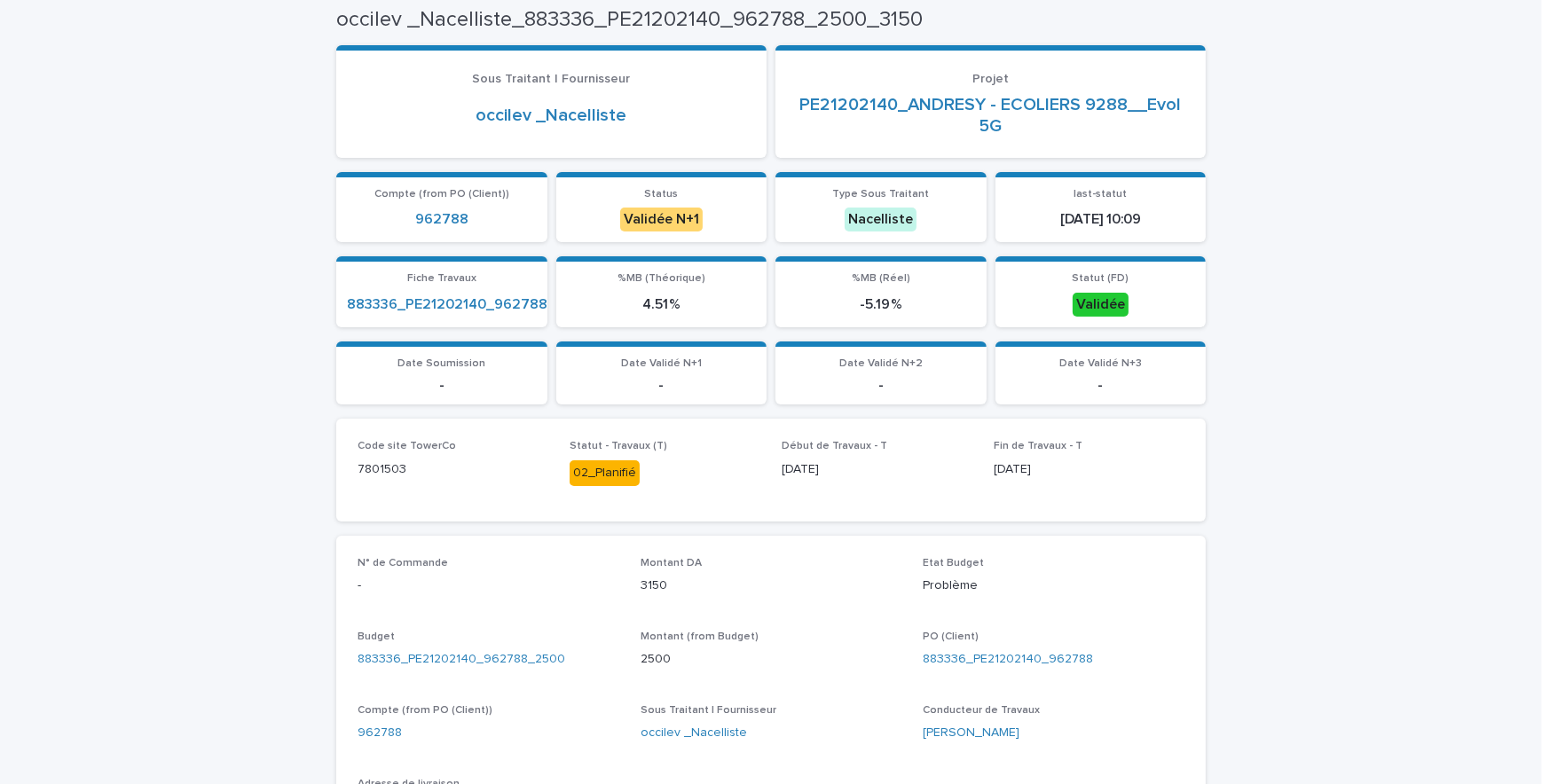
scroll to position [0, 0]
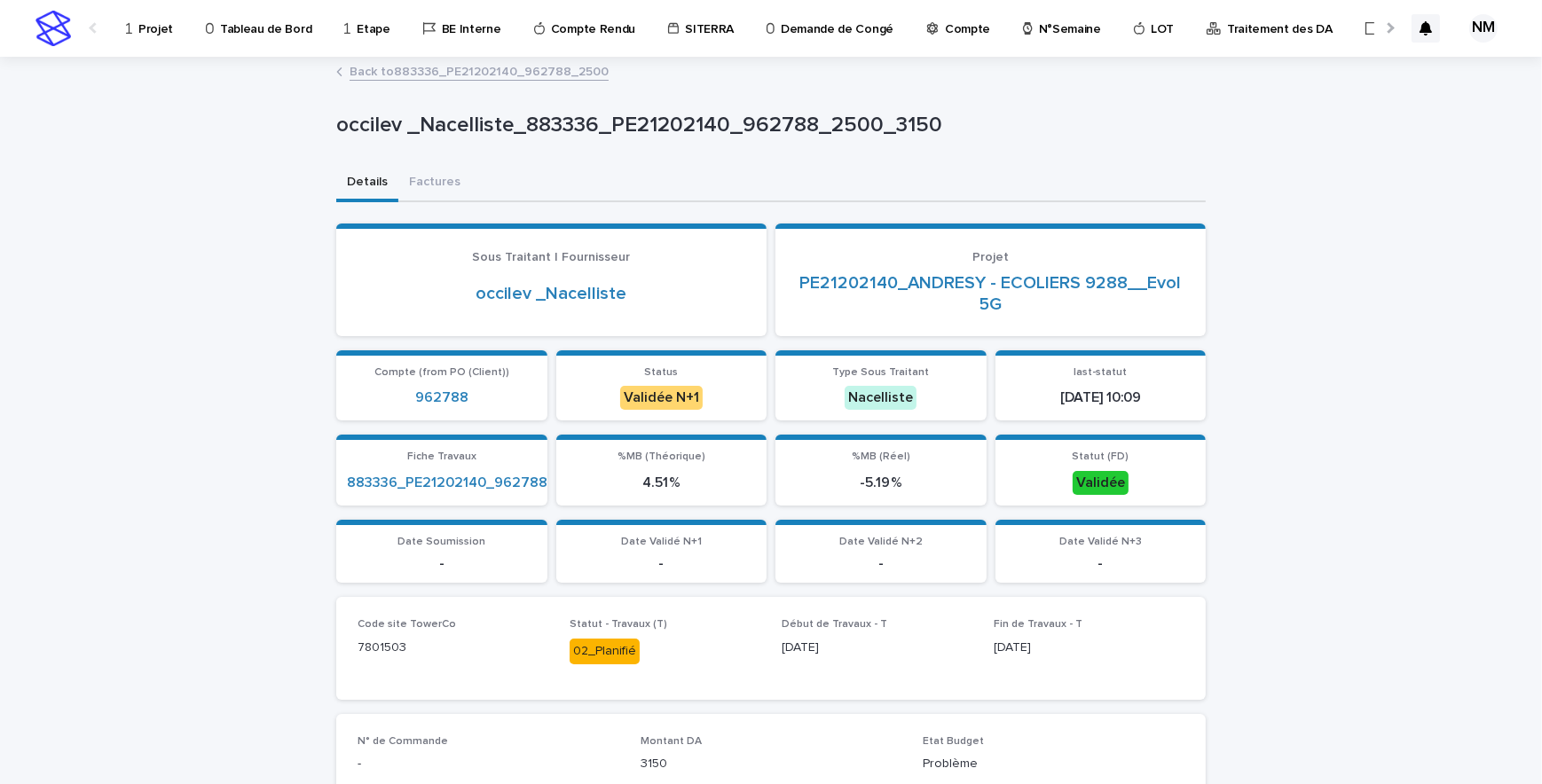
click at [414, 65] on link "Back to 883336_PE21202140_962788_2500" at bounding box center [479, 69] width 259 height 20
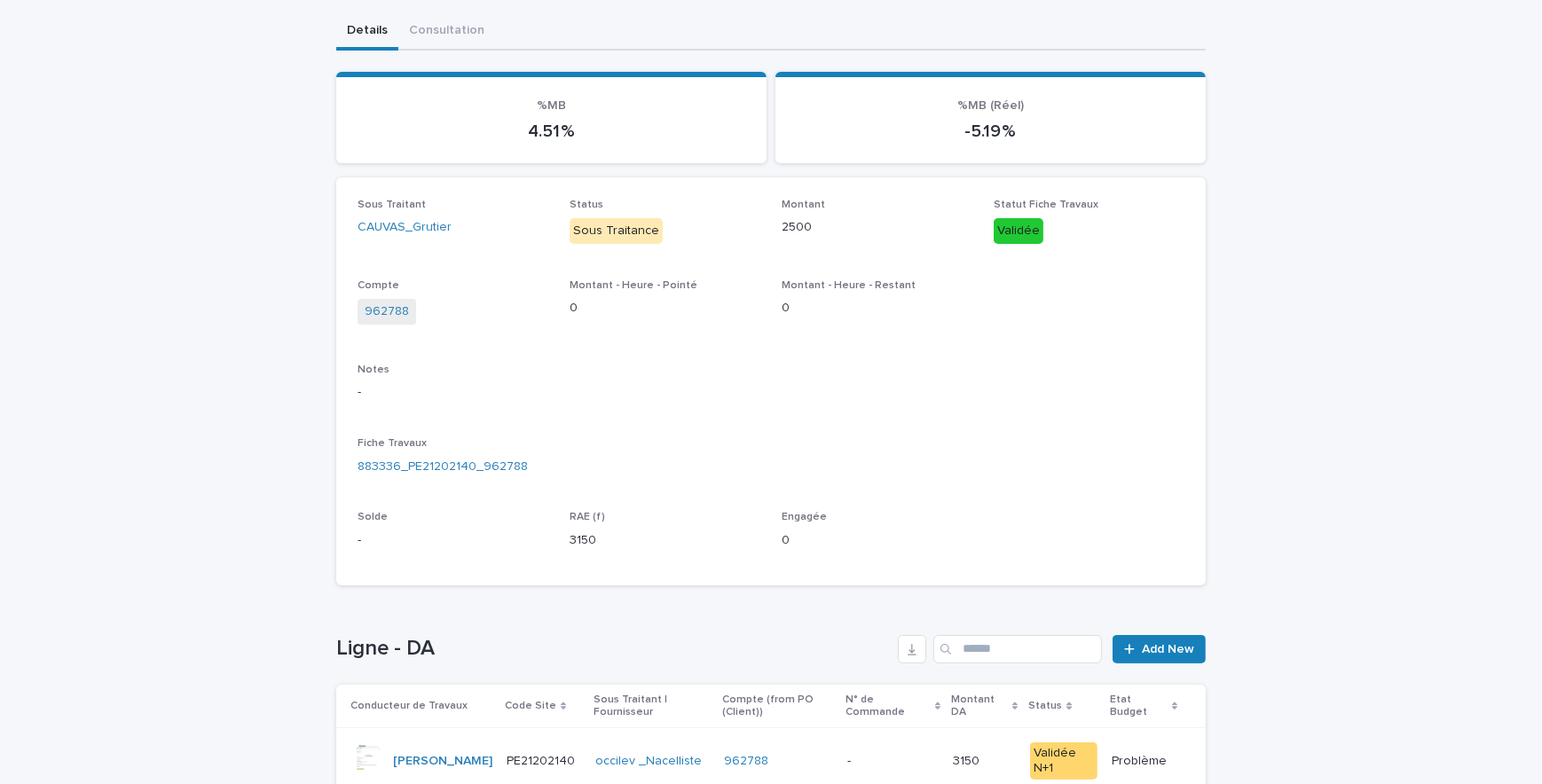
scroll to position [310, 0]
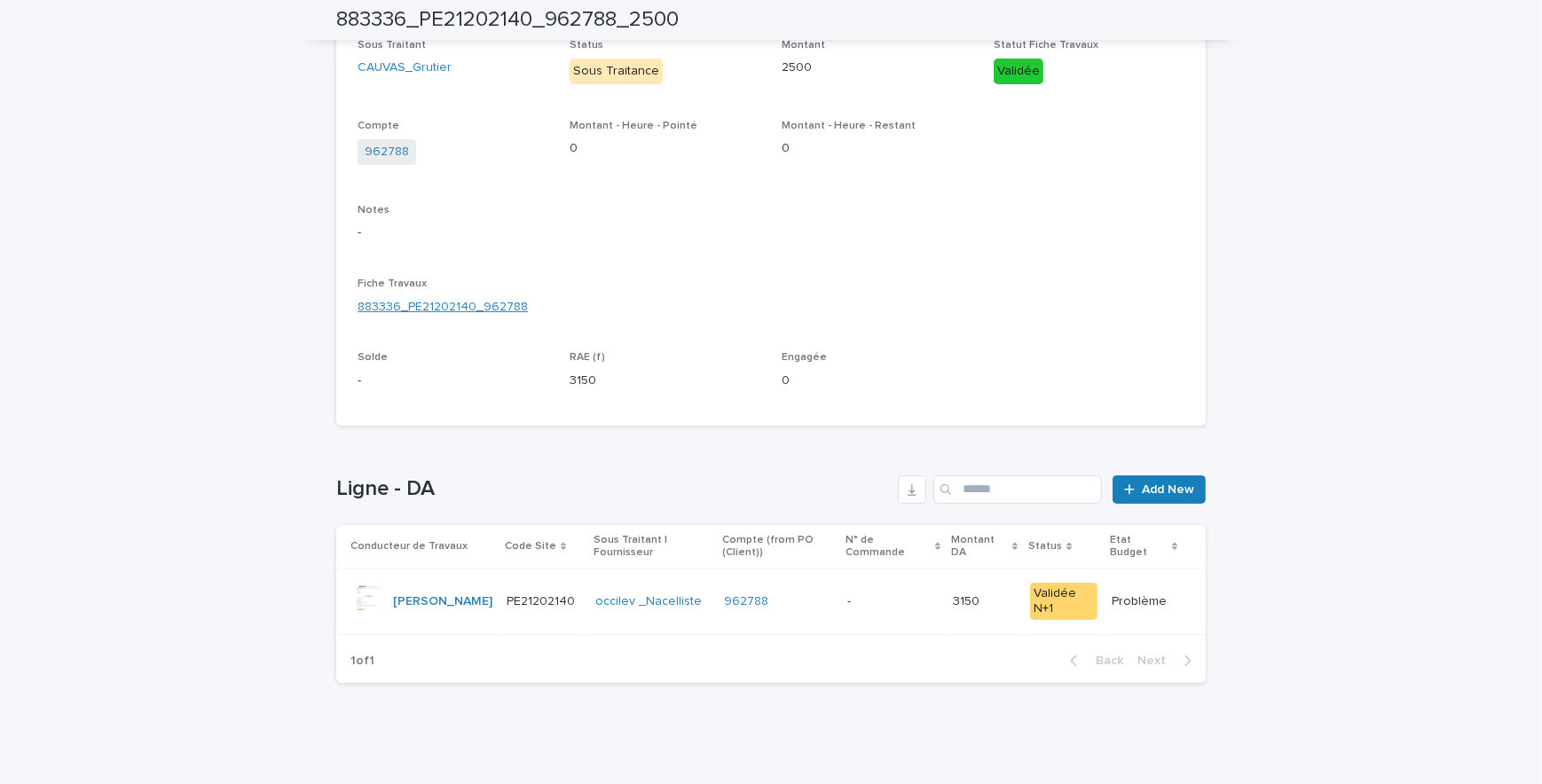
click at [460, 305] on link "883336_PE21202140_962788" at bounding box center [443, 307] width 170 height 19
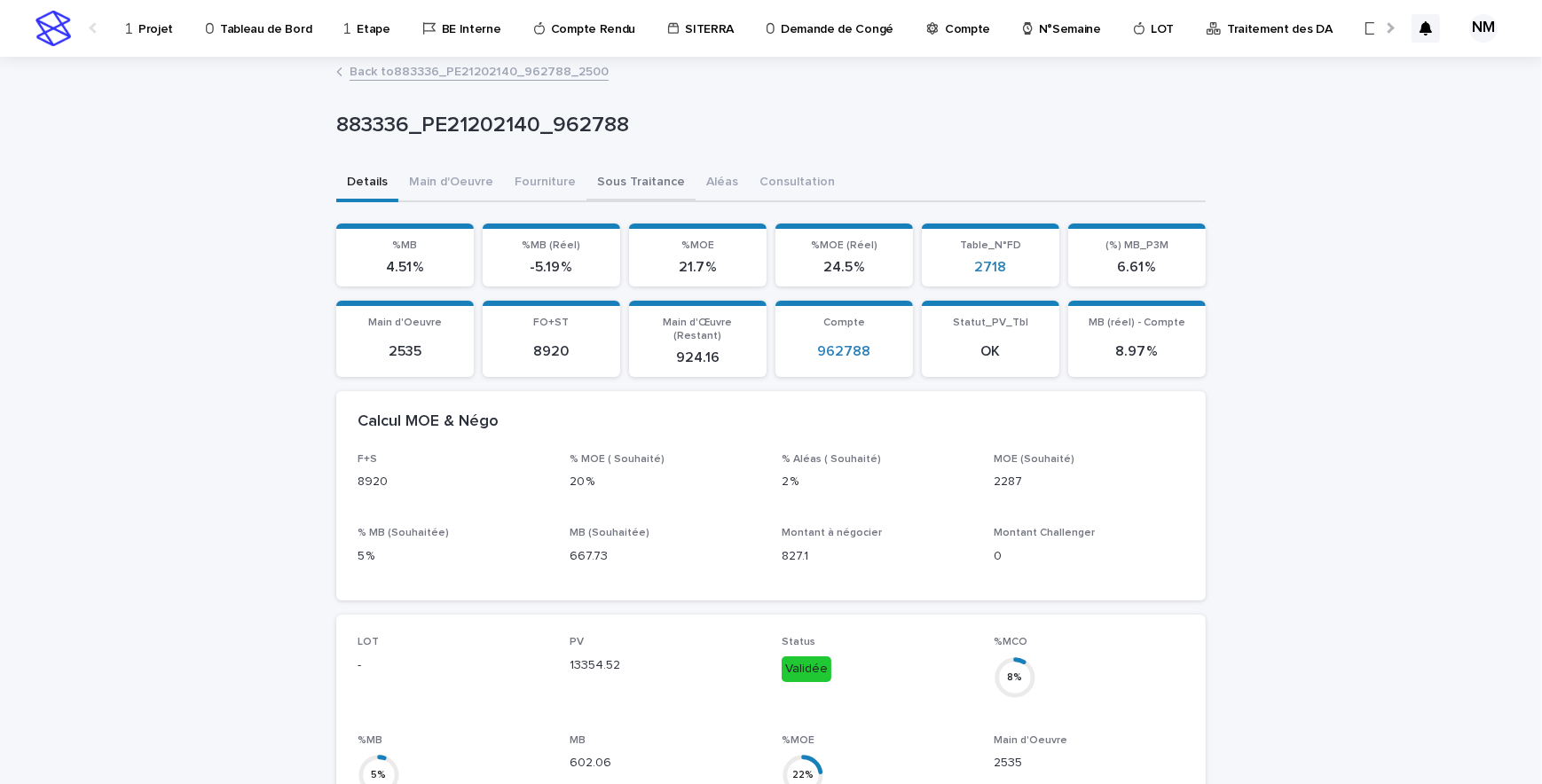
click at [639, 184] on button "Sous Traitance" at bounding box center [641, 183] width 109 height 37
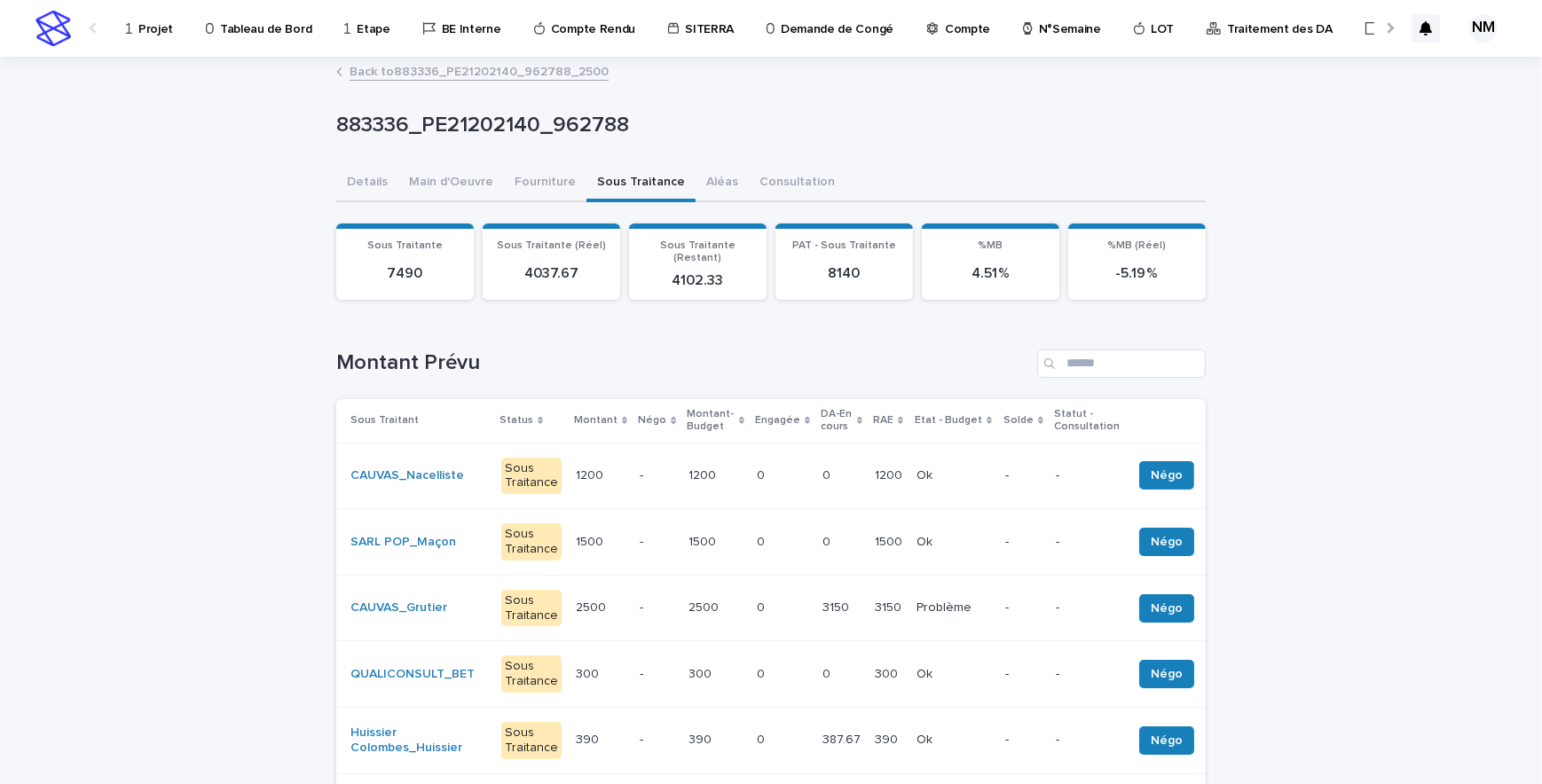
click at [761, 468] on p at bounding box center [782, 476] width 51 height 15
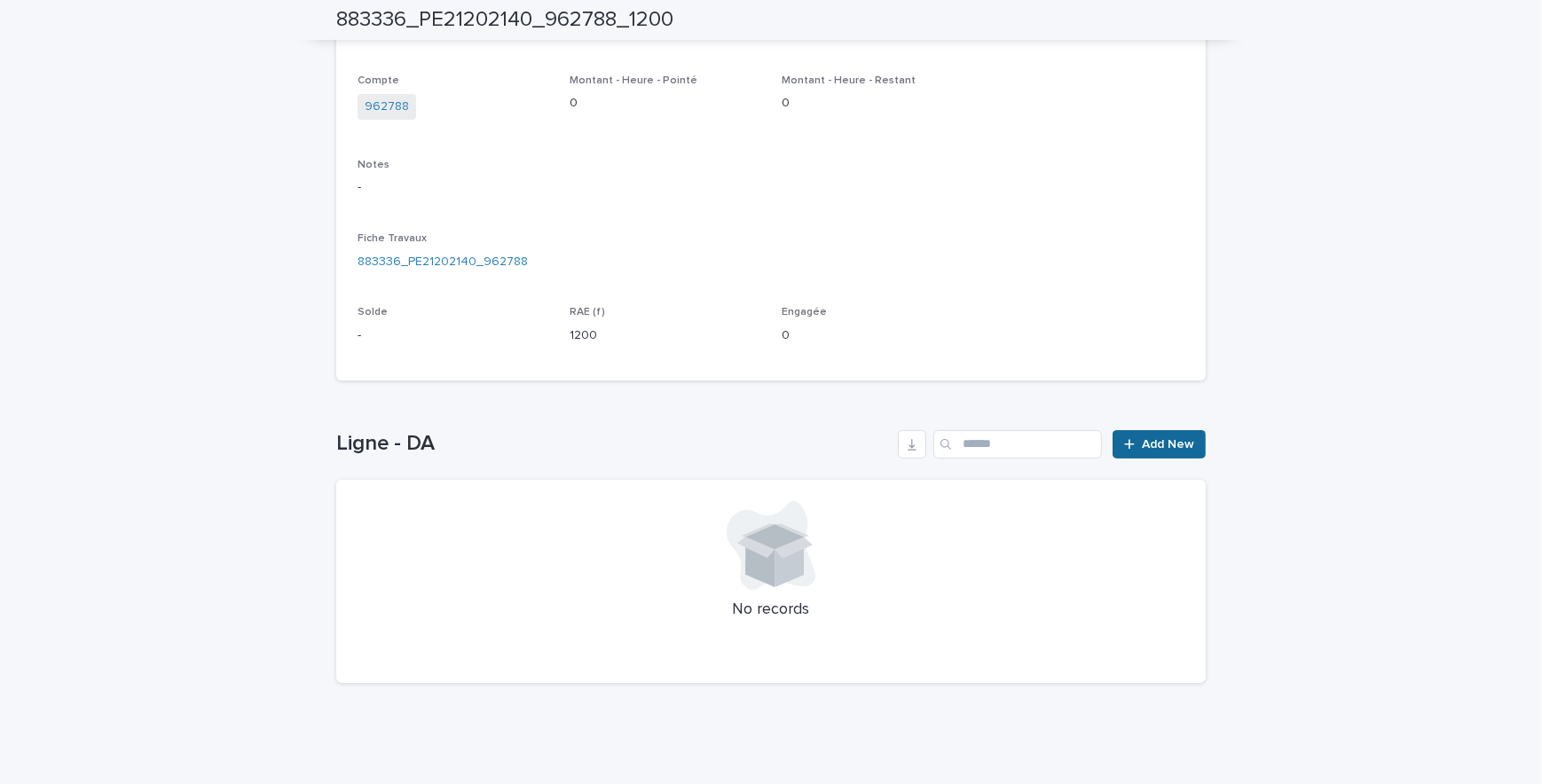
click at [1152, 438] on span "Add New" at bounding box center [1167, 443] width 52 height 12
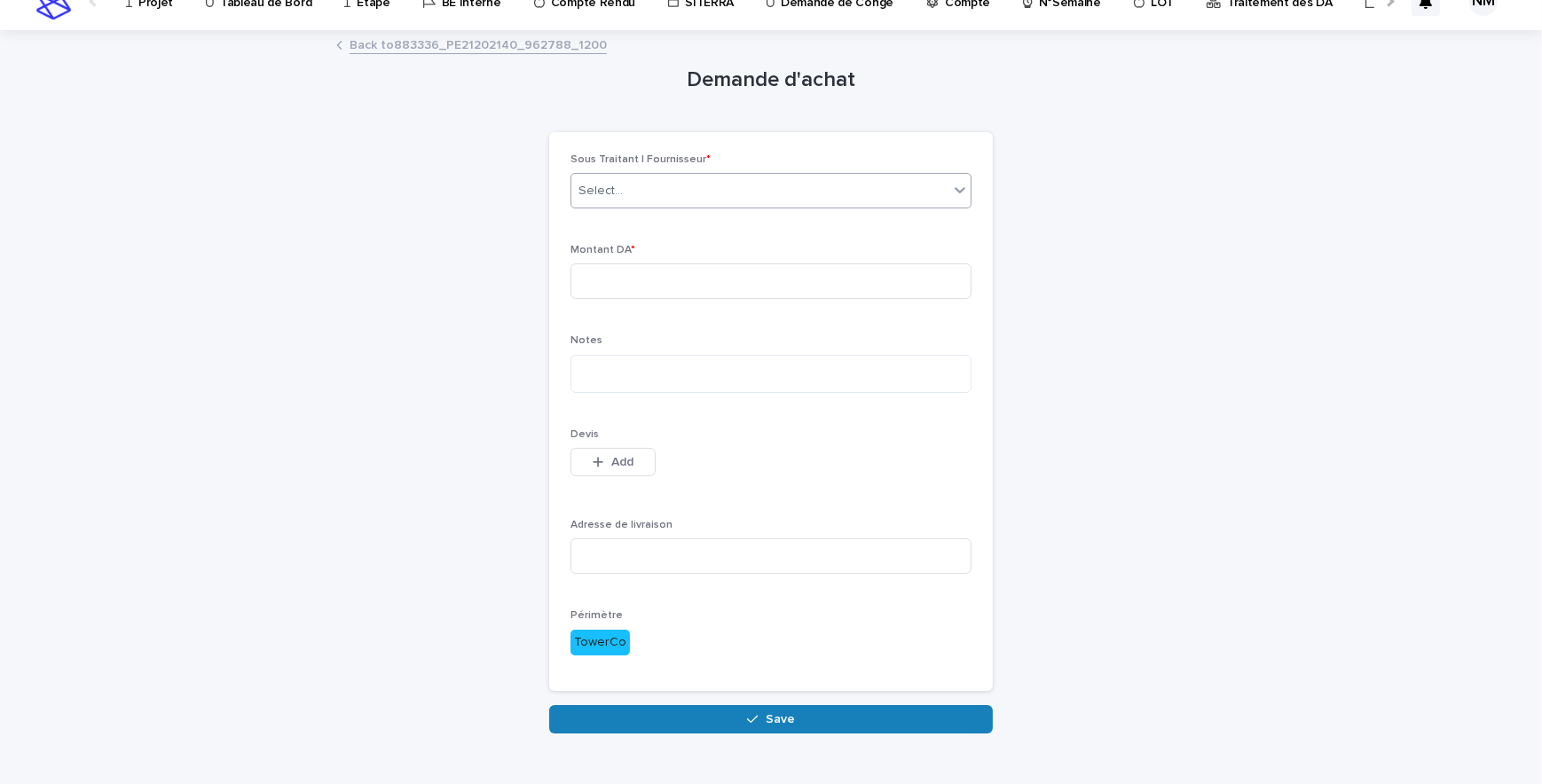
click at [655, 194] on div "Select..." at bounding box center [760, 190] width 377 height 29
type input "****"
click at [664, 226] on div "occilev _Nacelliste" at bounding box center [764, 224] width 399 height 31
click at [658, 277] on input at bounding box center [770, 281] width 401 height 35
type input "**"
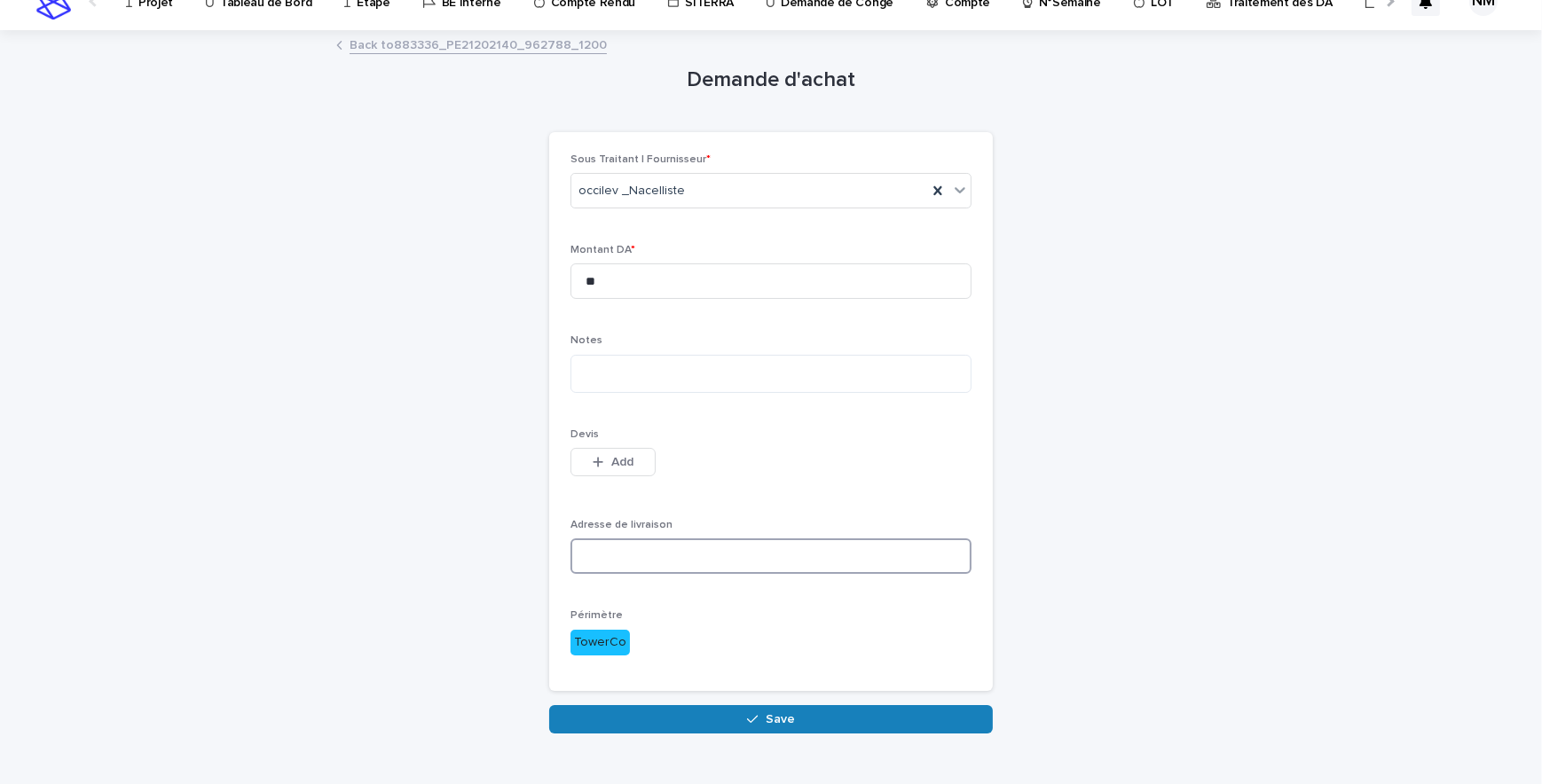
click at [693, 553] on input at bounding box center [770, 556] width 401 height 35
paste input "**********"
type input "**********"
click at [643, 367] on textarea at bounding box center [770, 374] width 401 height 38
type textarea "**********"
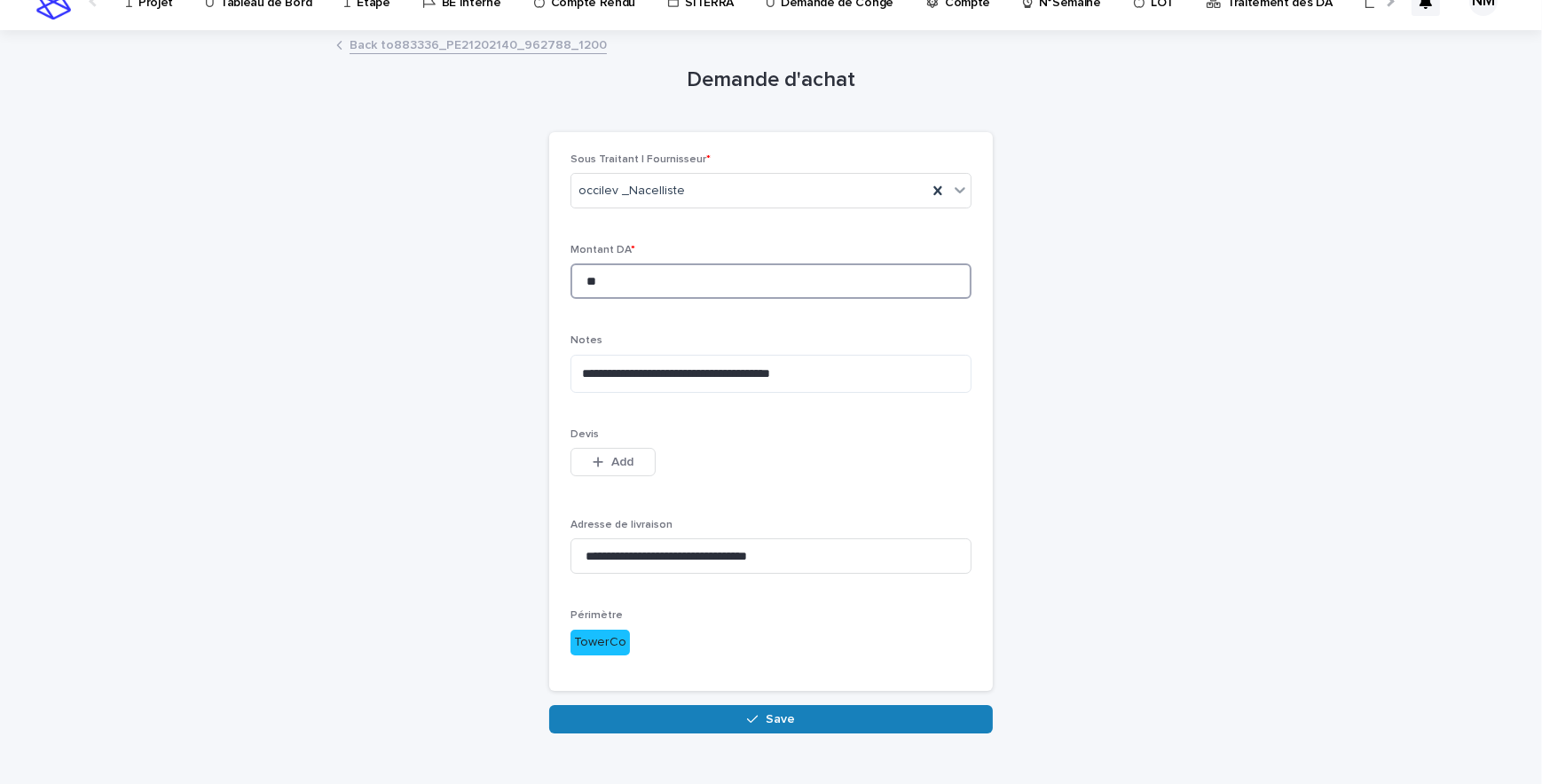
click at [655, 281] on input "**" at bounding box center [770, 281] width 401 height 35
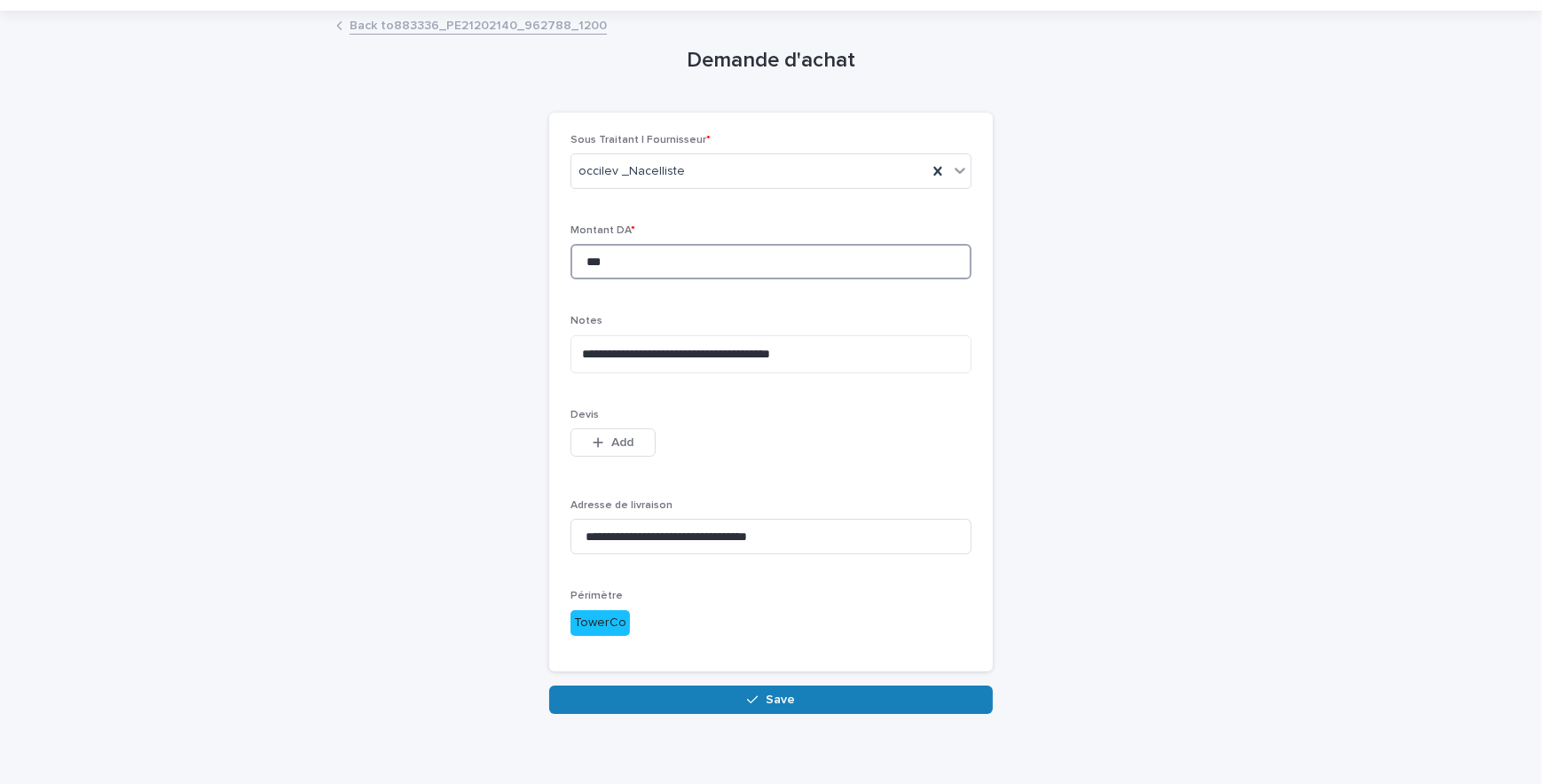
scroll to position [64, 0]
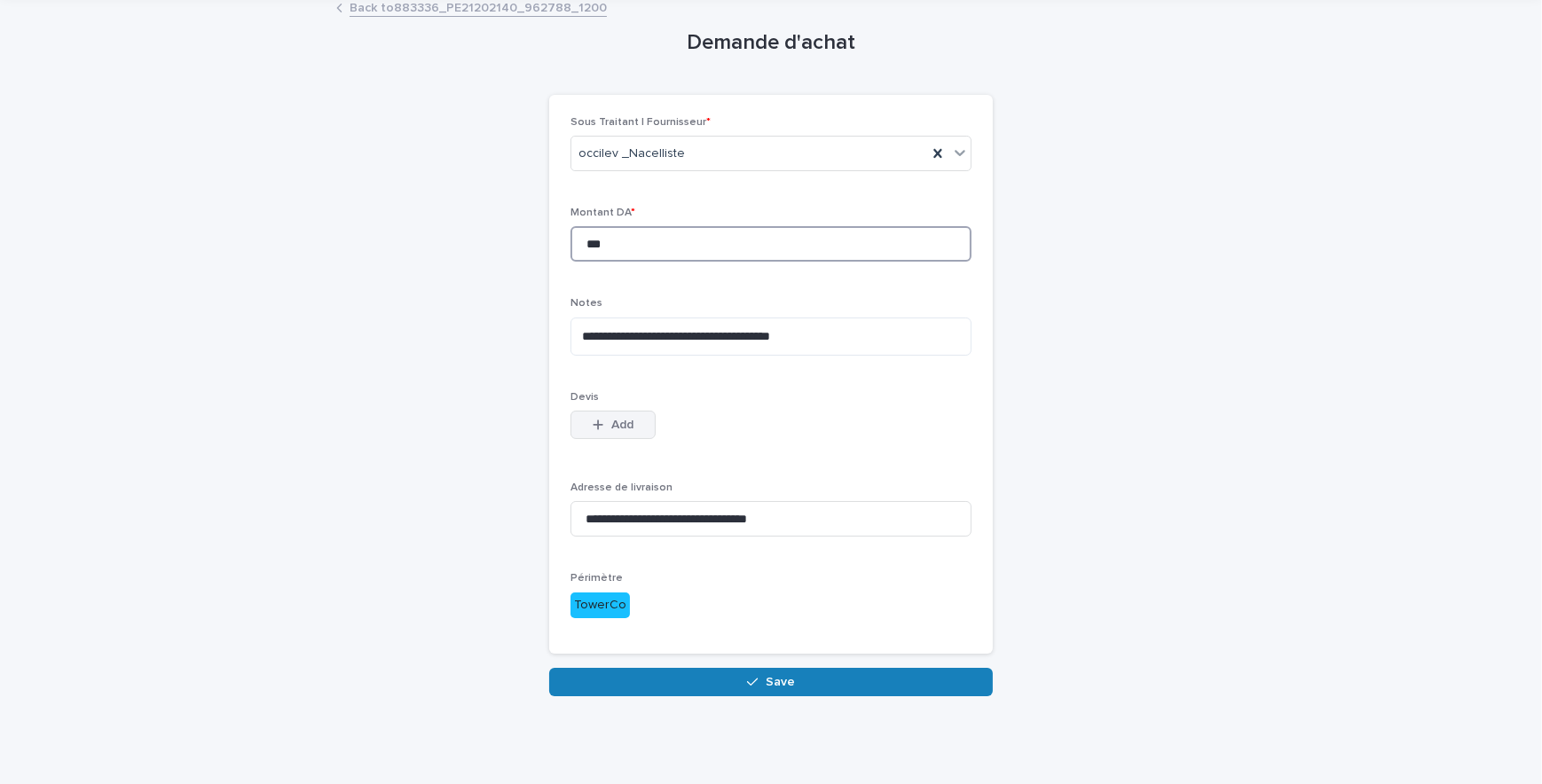
type input "***"
click at [612, 421] on span "Add" at bounding box center [622, 424] width 22 height 12
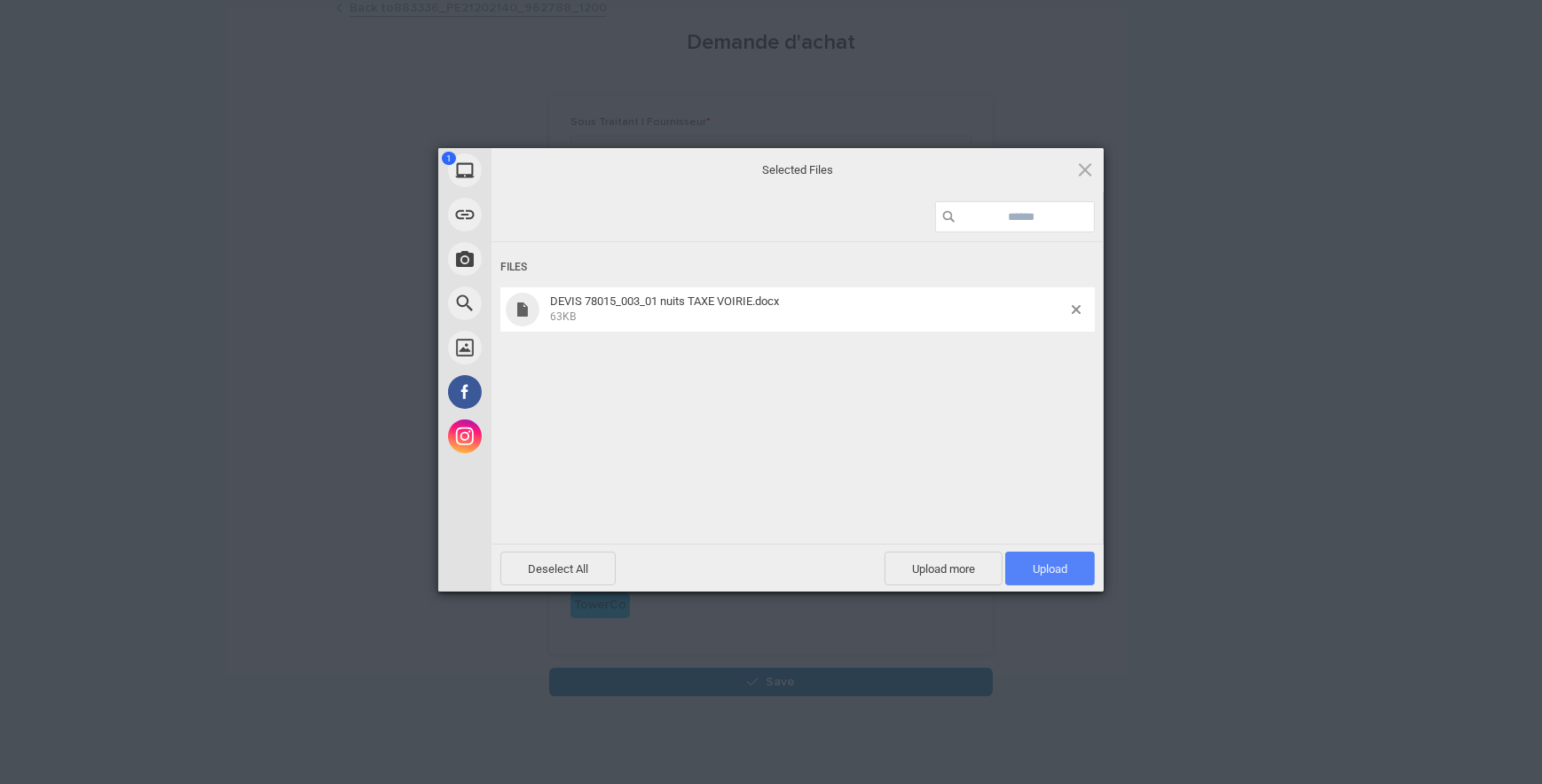
click at [1026, 567] on span "Upload 1" at bounding box center [1050, 568] width 89 height 33
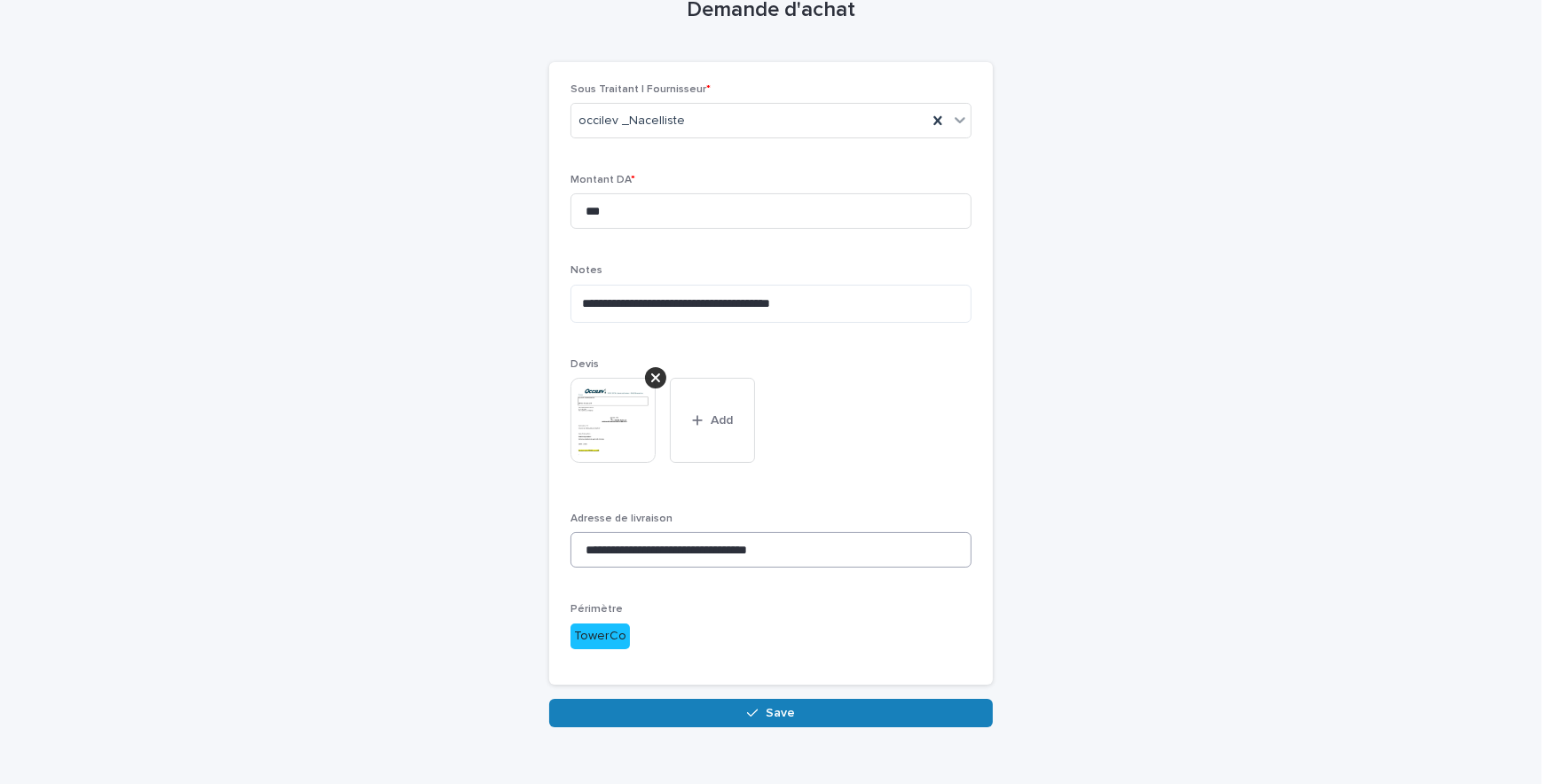
scroll to position [127, 0]
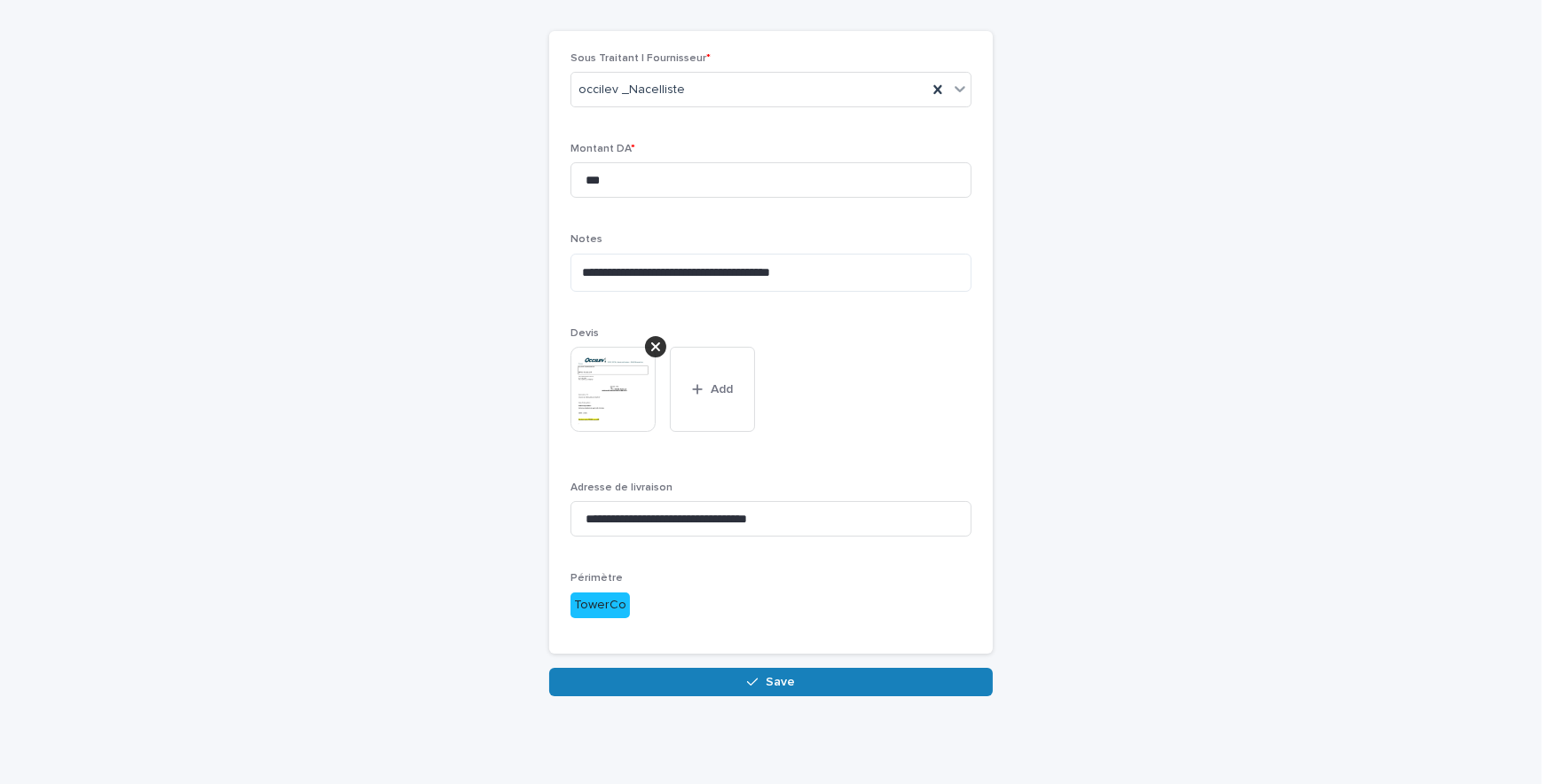
click at [814, 608] on div "**********" at bounding box center [771, 335] width 887 height 810
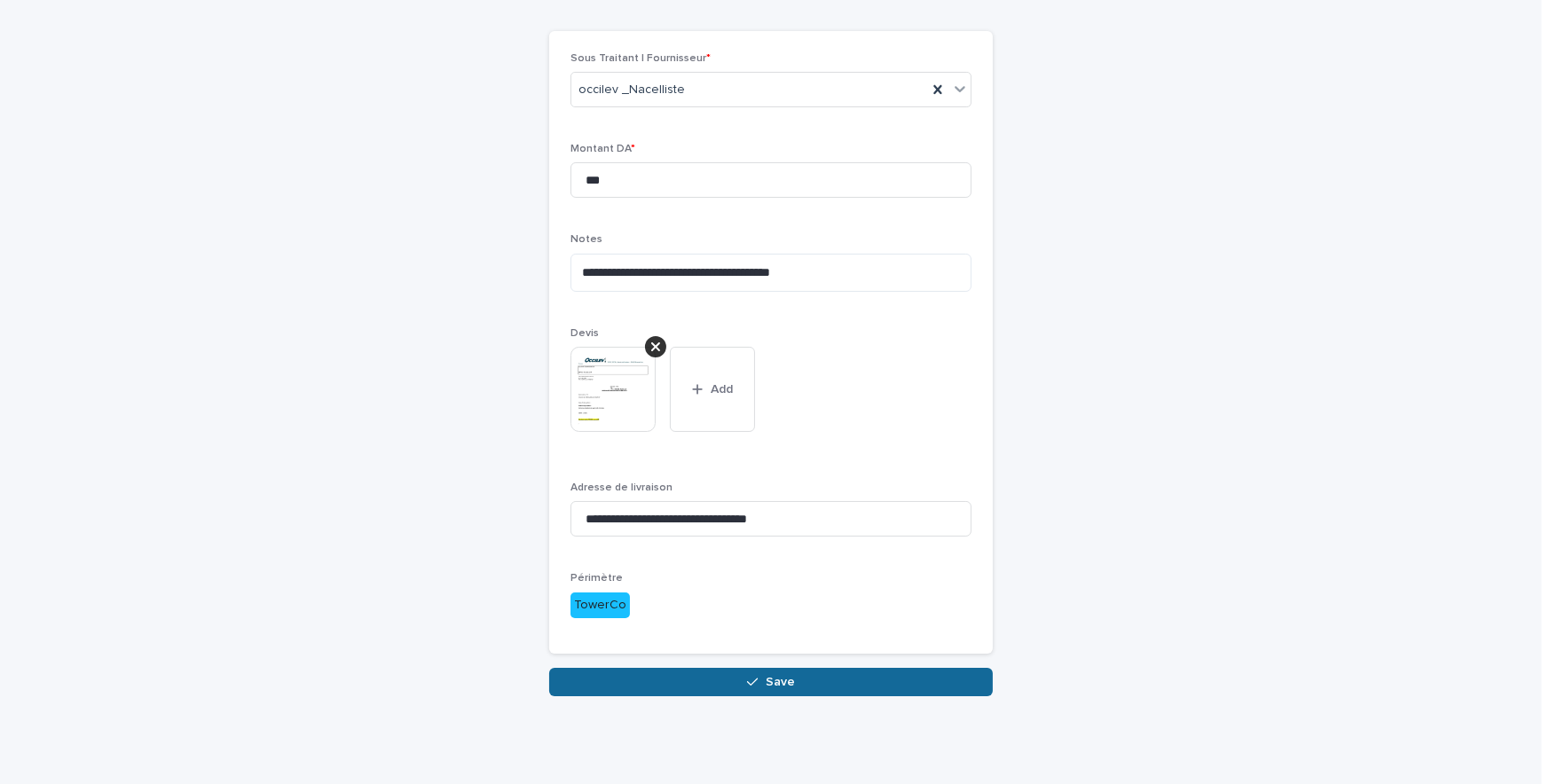
click at [860, 608] on button "Save" at bounding box center [771, 682] width 444 height 29
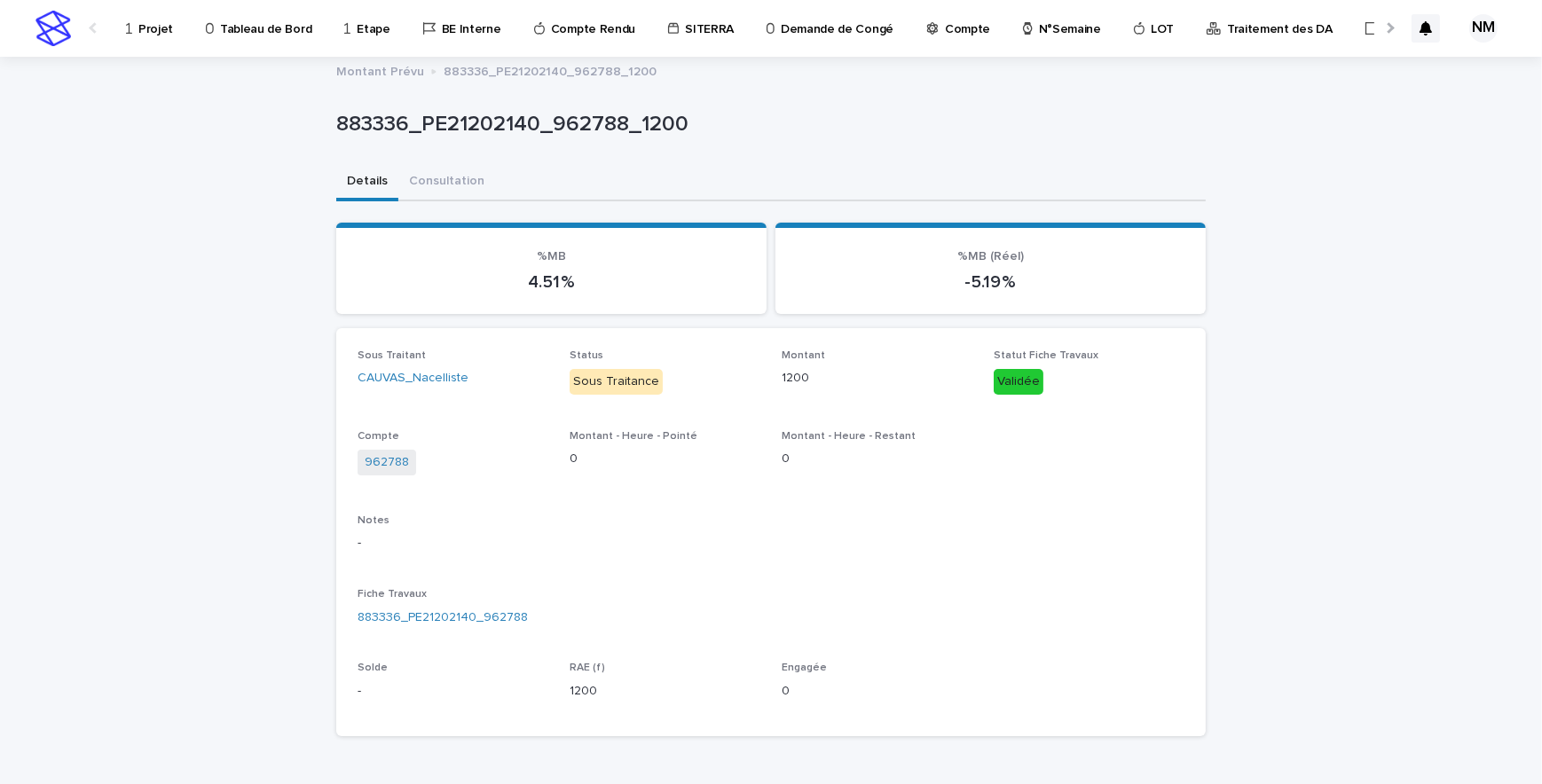
scroll to position [283, 0]
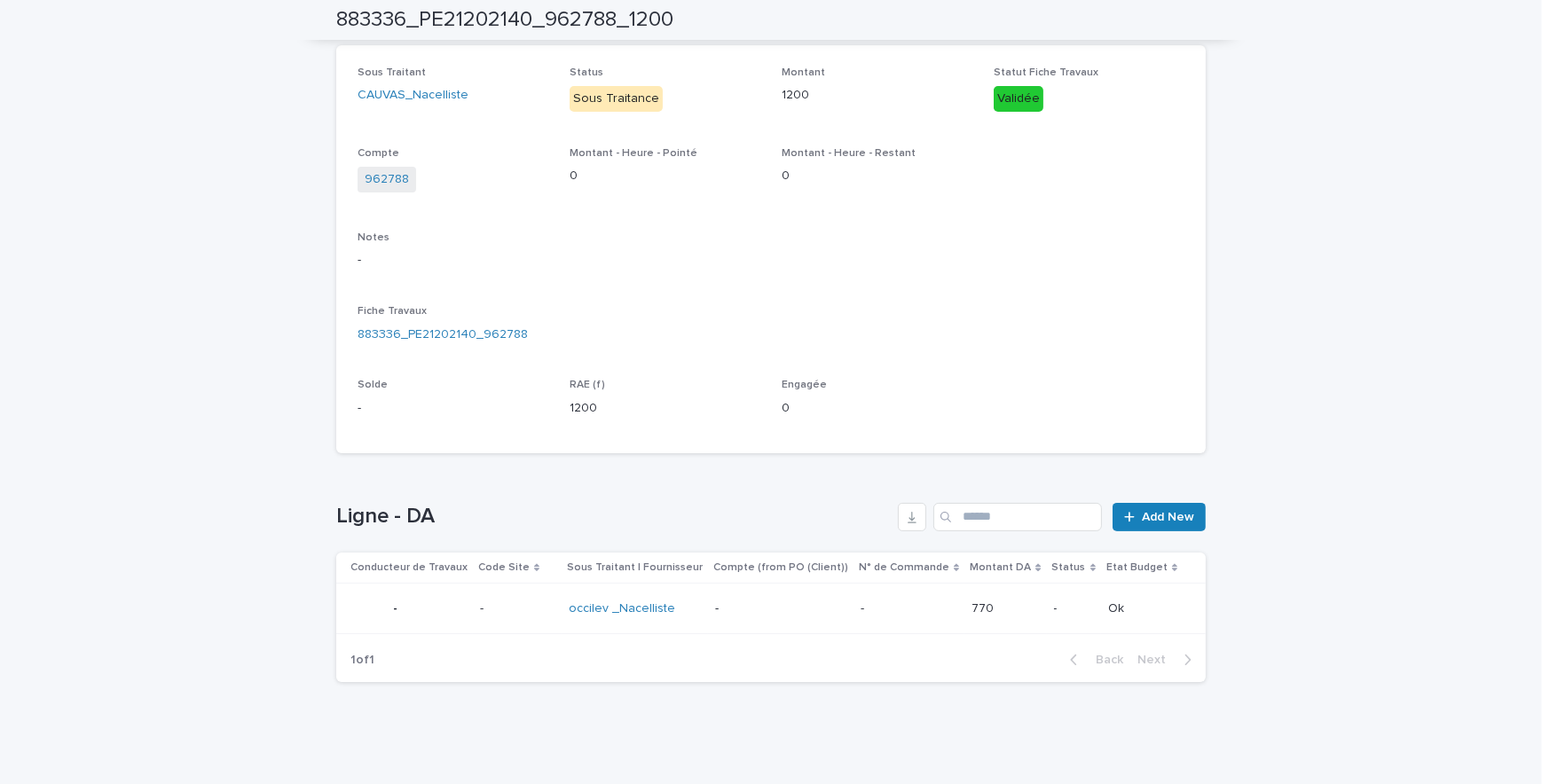
click at [1018, 602] on p at bounding box center [1004, 609] width 68 height 15
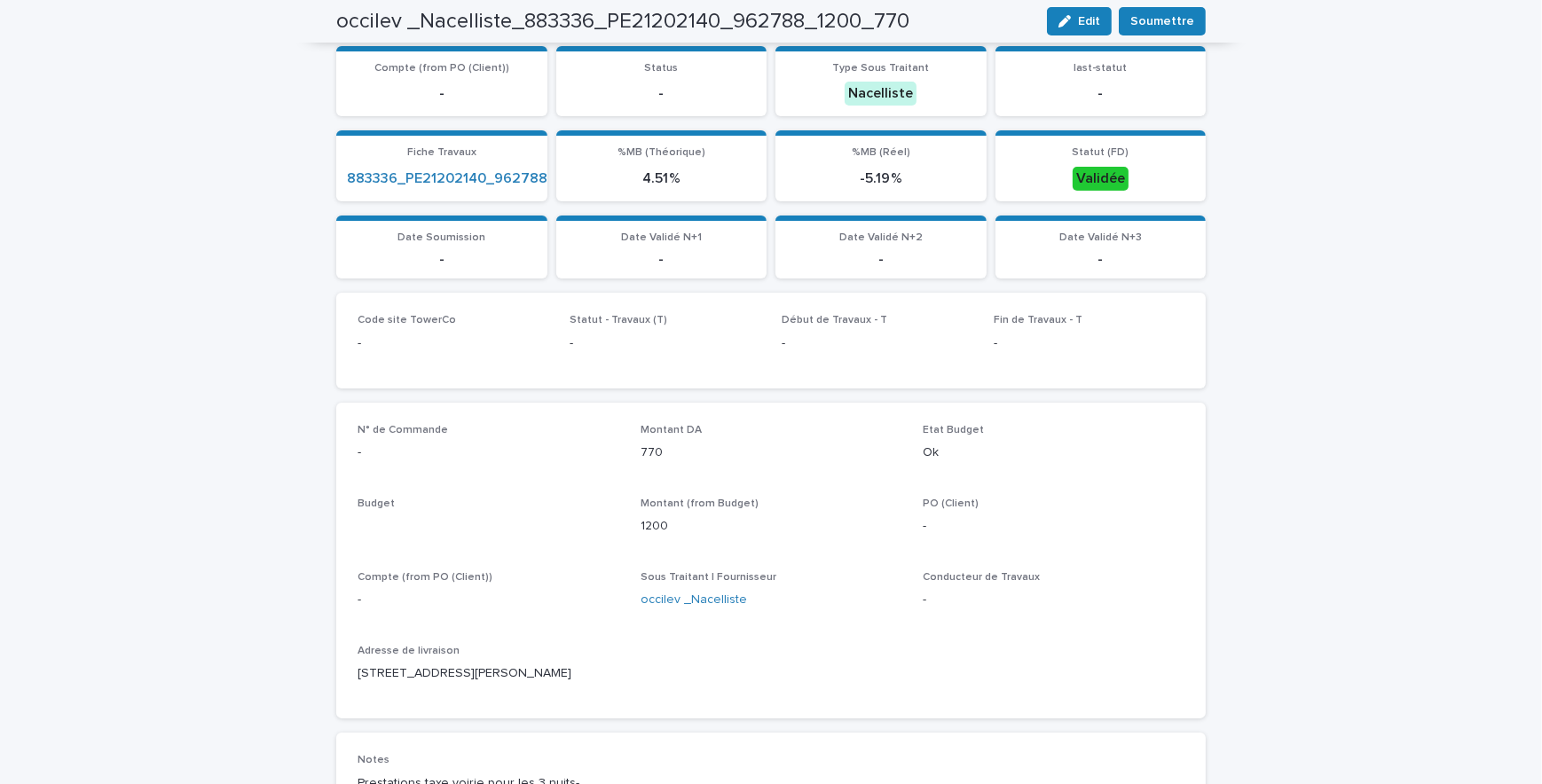
scroll to position [284, 0]
click at [1144, 22] on span "Soumettre" at bounding box center [1161, 21] width 64 height 18
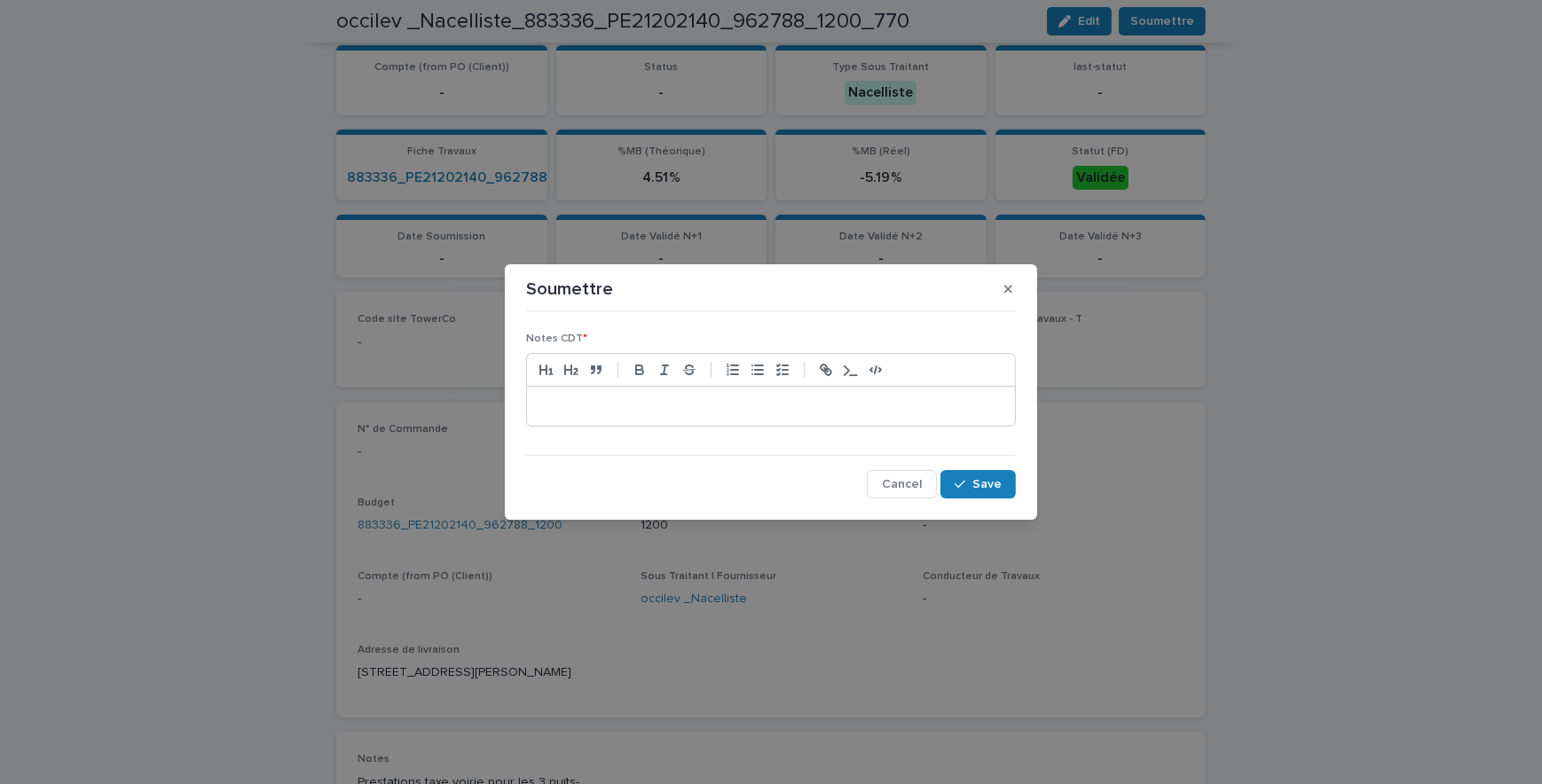
click at [757, 402] on p at bounding box center [771, 405] width 462 height 18
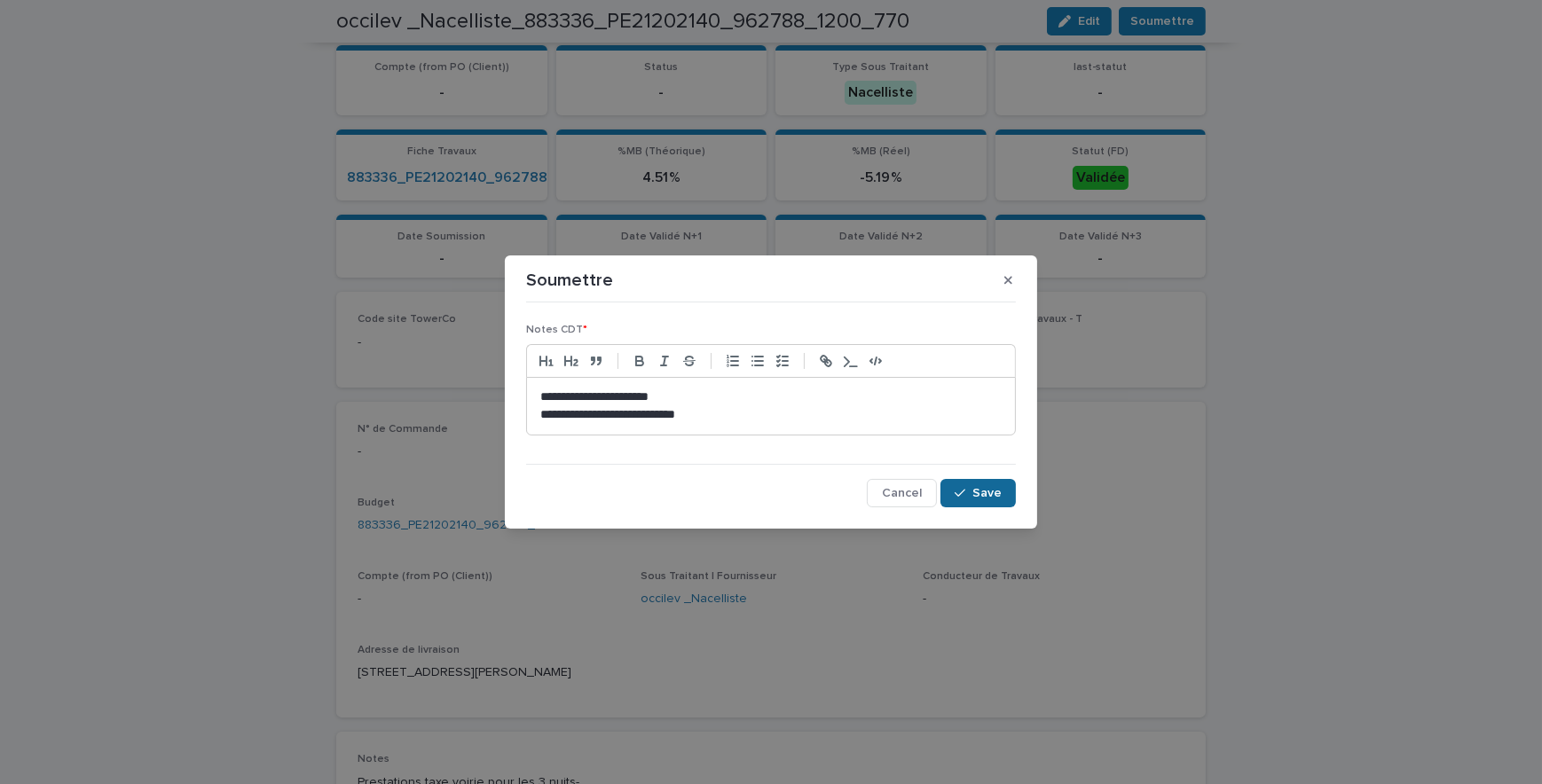
click at [986, 494] on span "Save" at bounding box center [986, 493] width 30 height 12
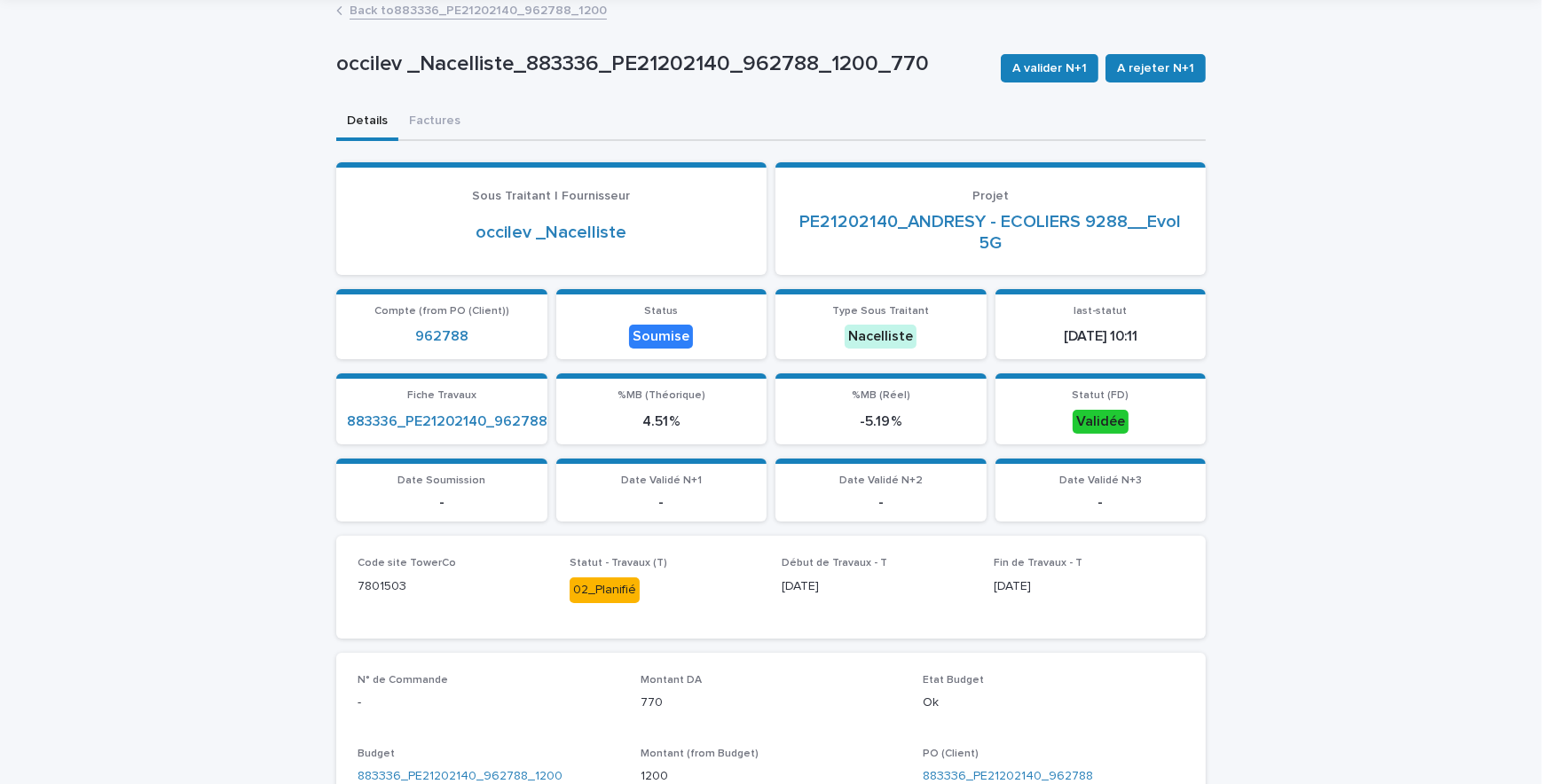
scroll to position [0, 0]
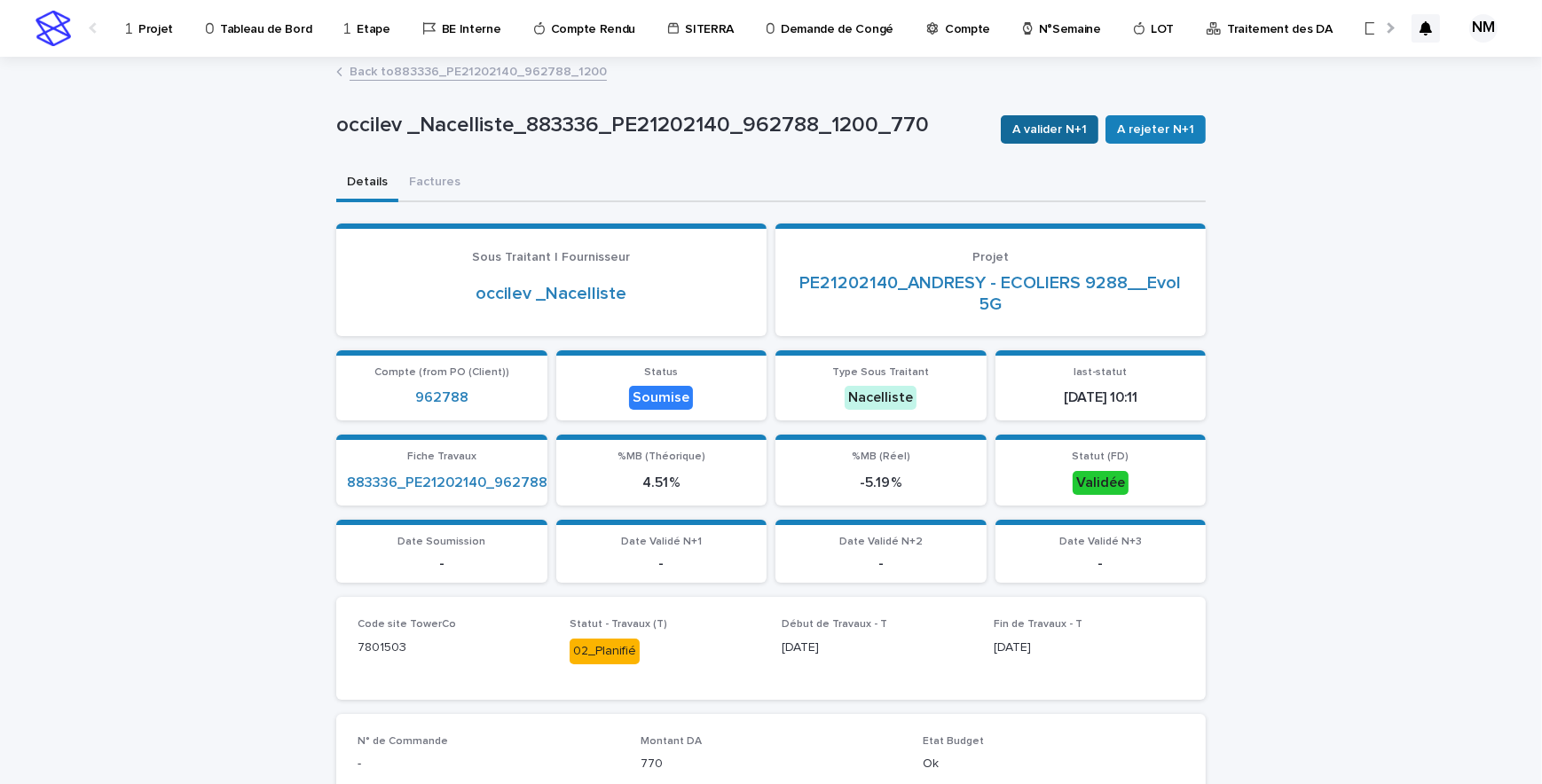
click at [1052, 133] on span "A valider N+1" at bounding box center [1049, 129] width 74 height 18
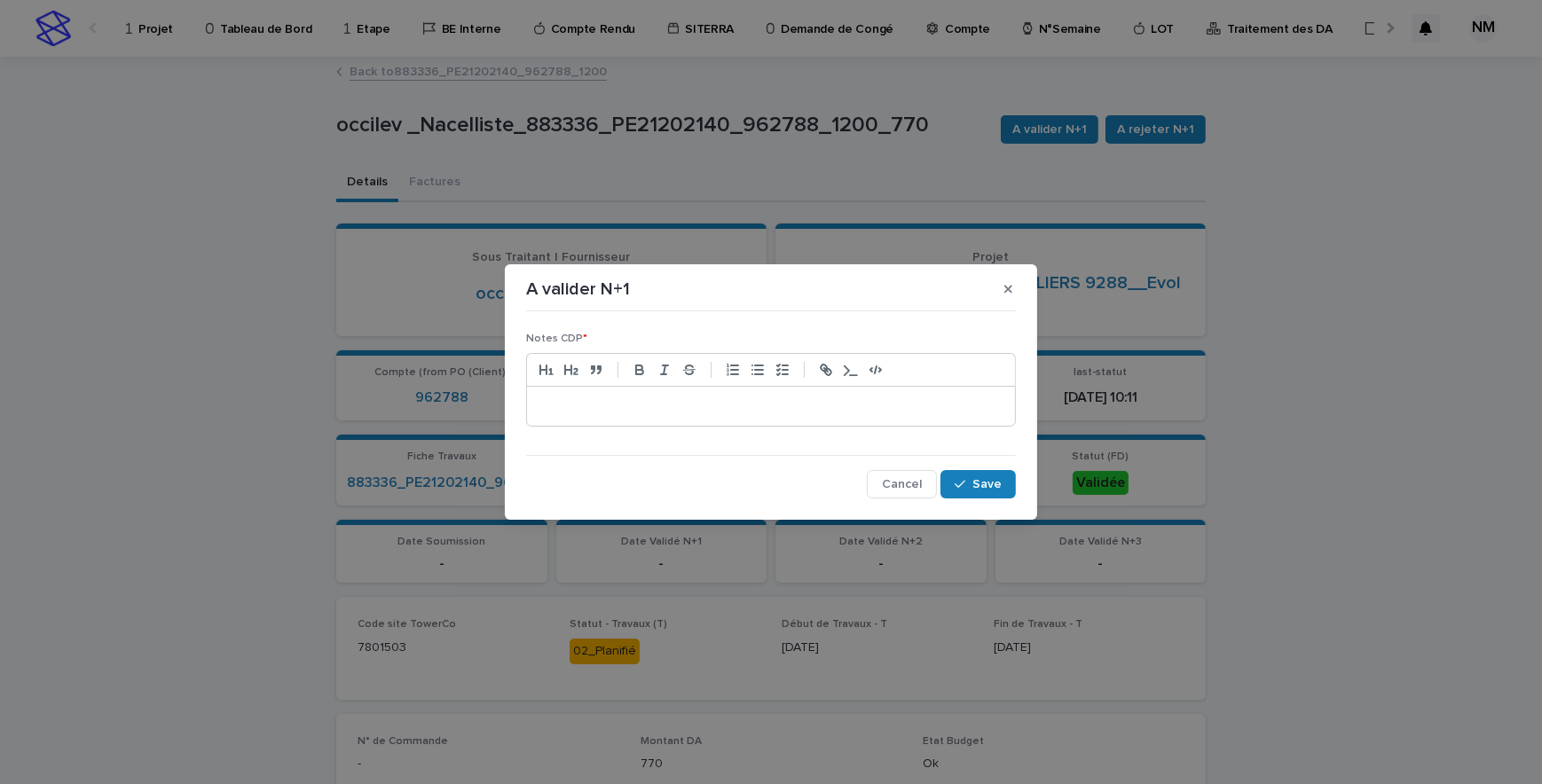
click at [798, 413] on p at bounding box center [771, 405] width 462 height 18
drag, startPoint x: 797, startPoint y: 411, endPoint x: 788, endPoint y: 398, distance: 15.8
click at [1231, 418] on div "A valider N+1 Notes CDP * ** Cancel Save" at bounding box center [771, 392] width 1542 height 784
click at [998, 474] on button "Save" at bounding box center [978, 484] width 75 height 29
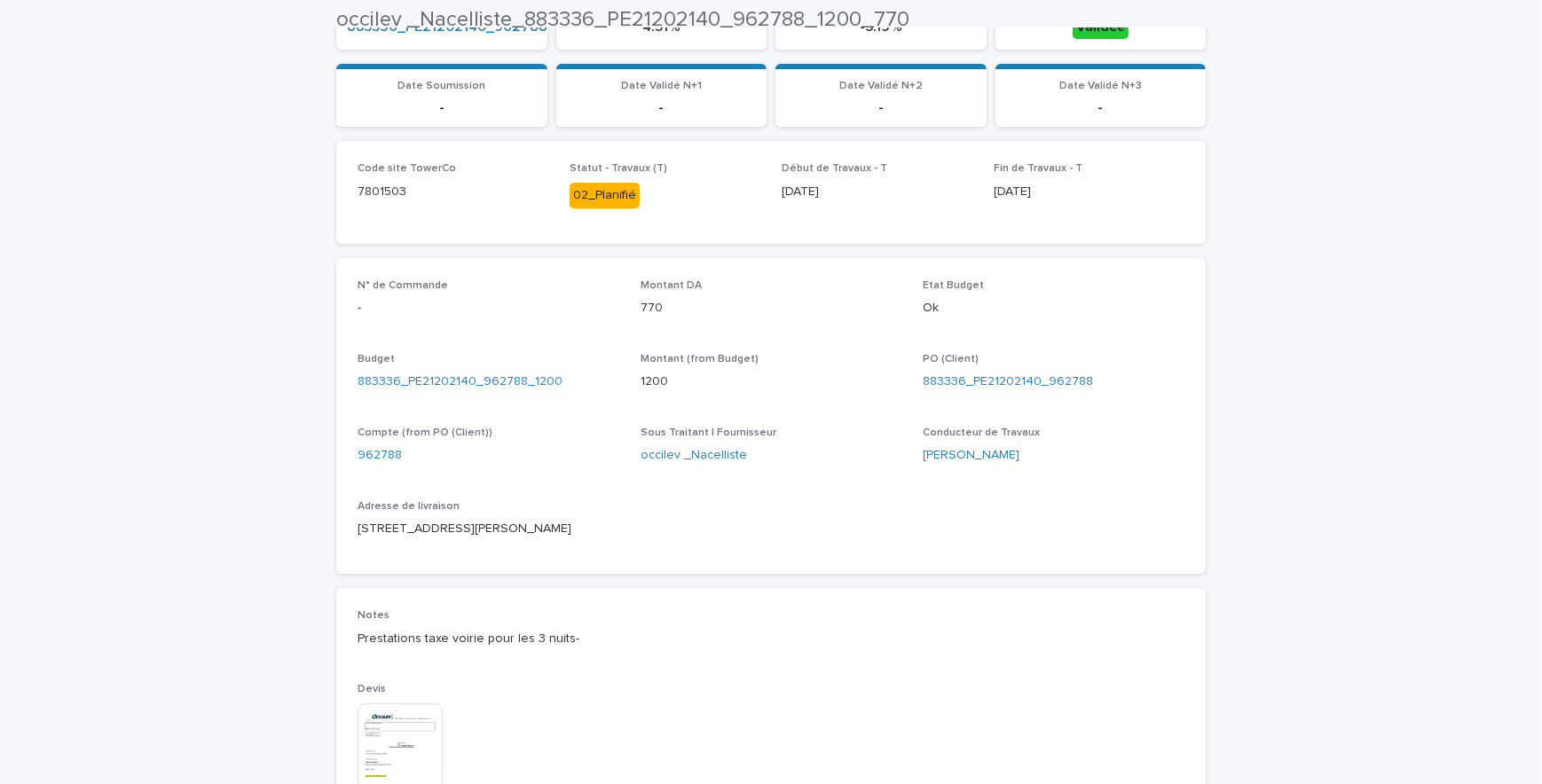
scroll to position [644, 0]
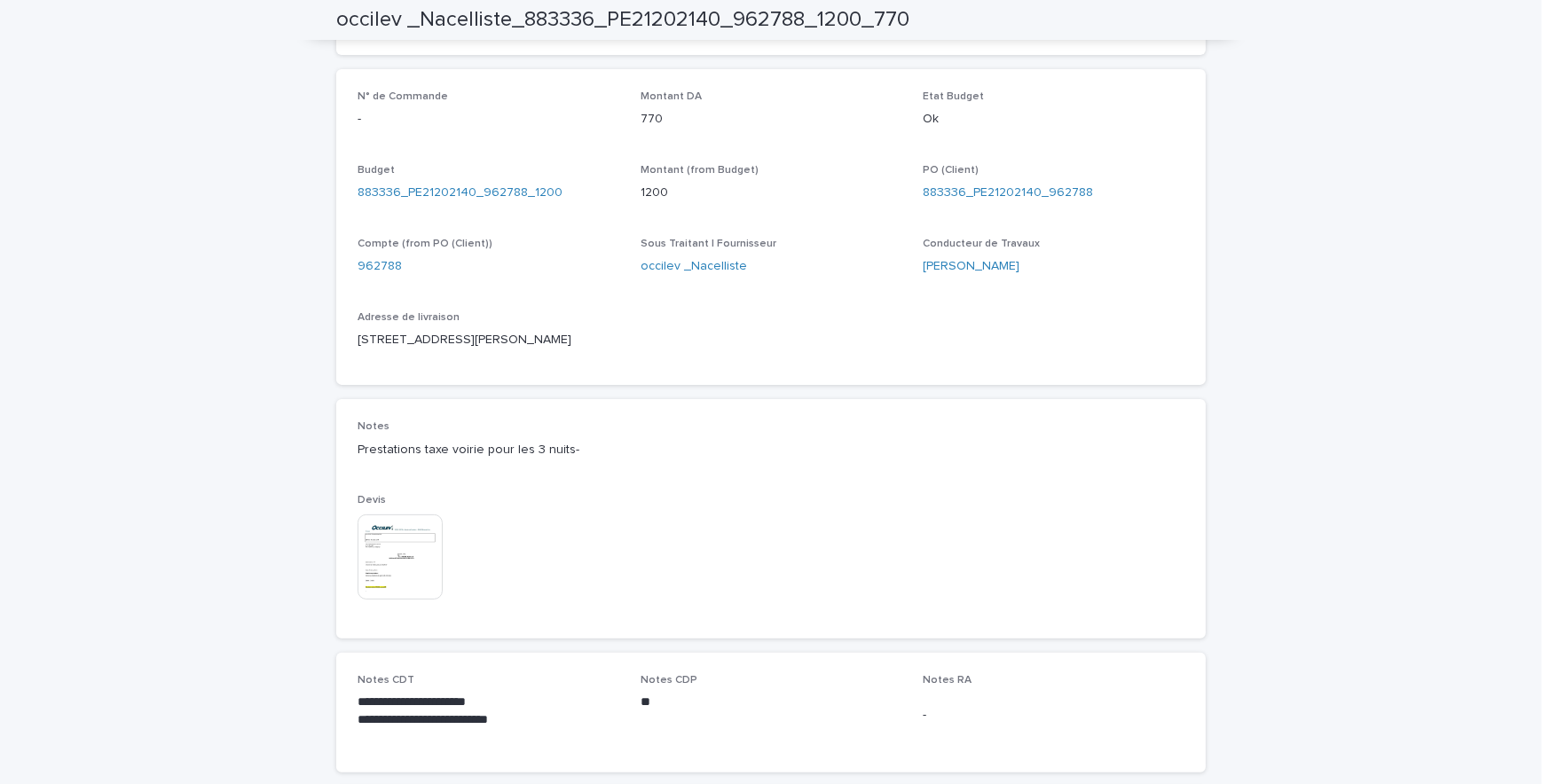
click at [1231, 327] on div "Loading... Saving… Loading... Saving… occilev _Nacelliste_883336_PE21202140_962…" at bounding box center [771, 199] width 1542 height 1570
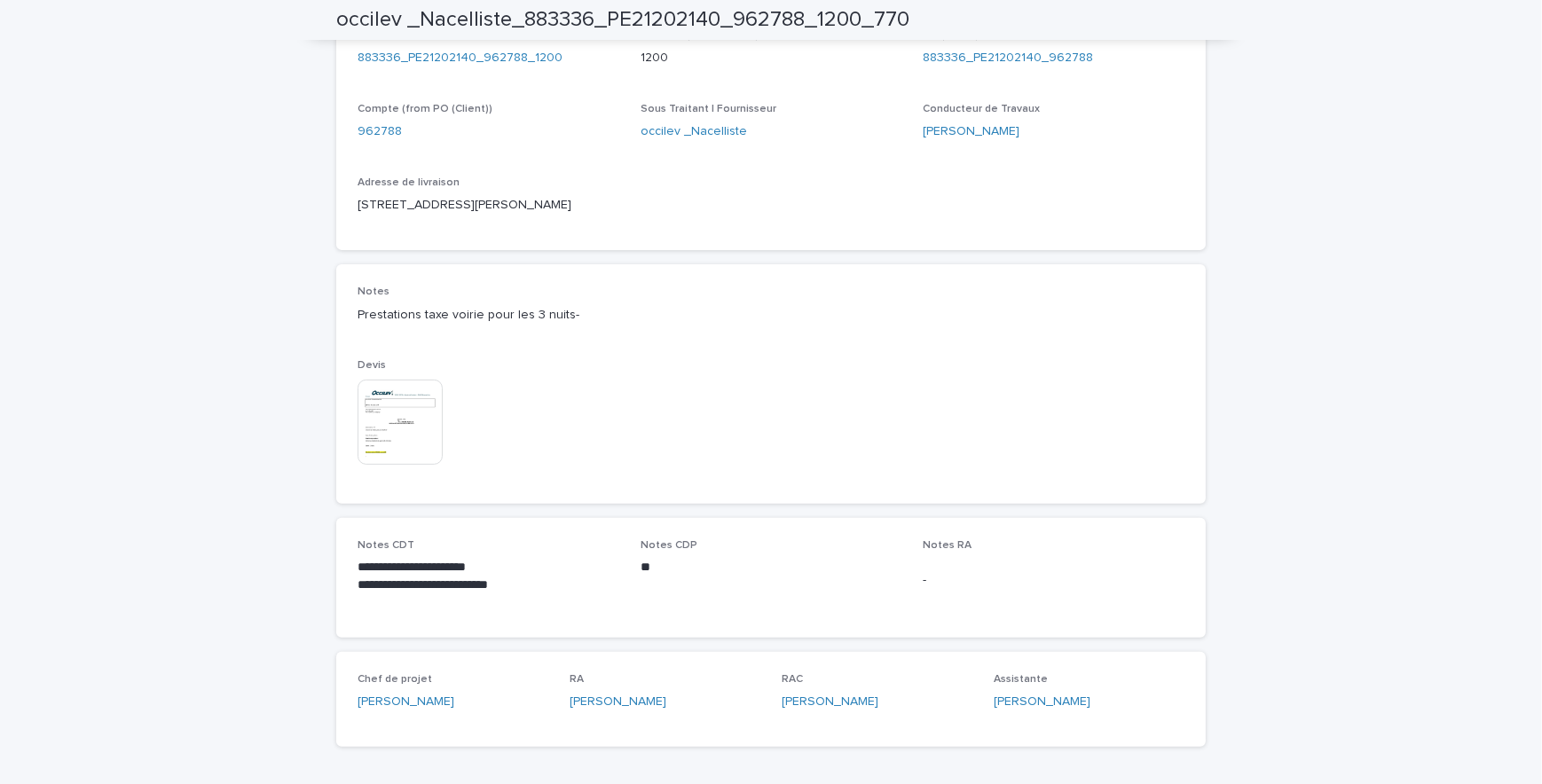
scroll to position [842, 0]
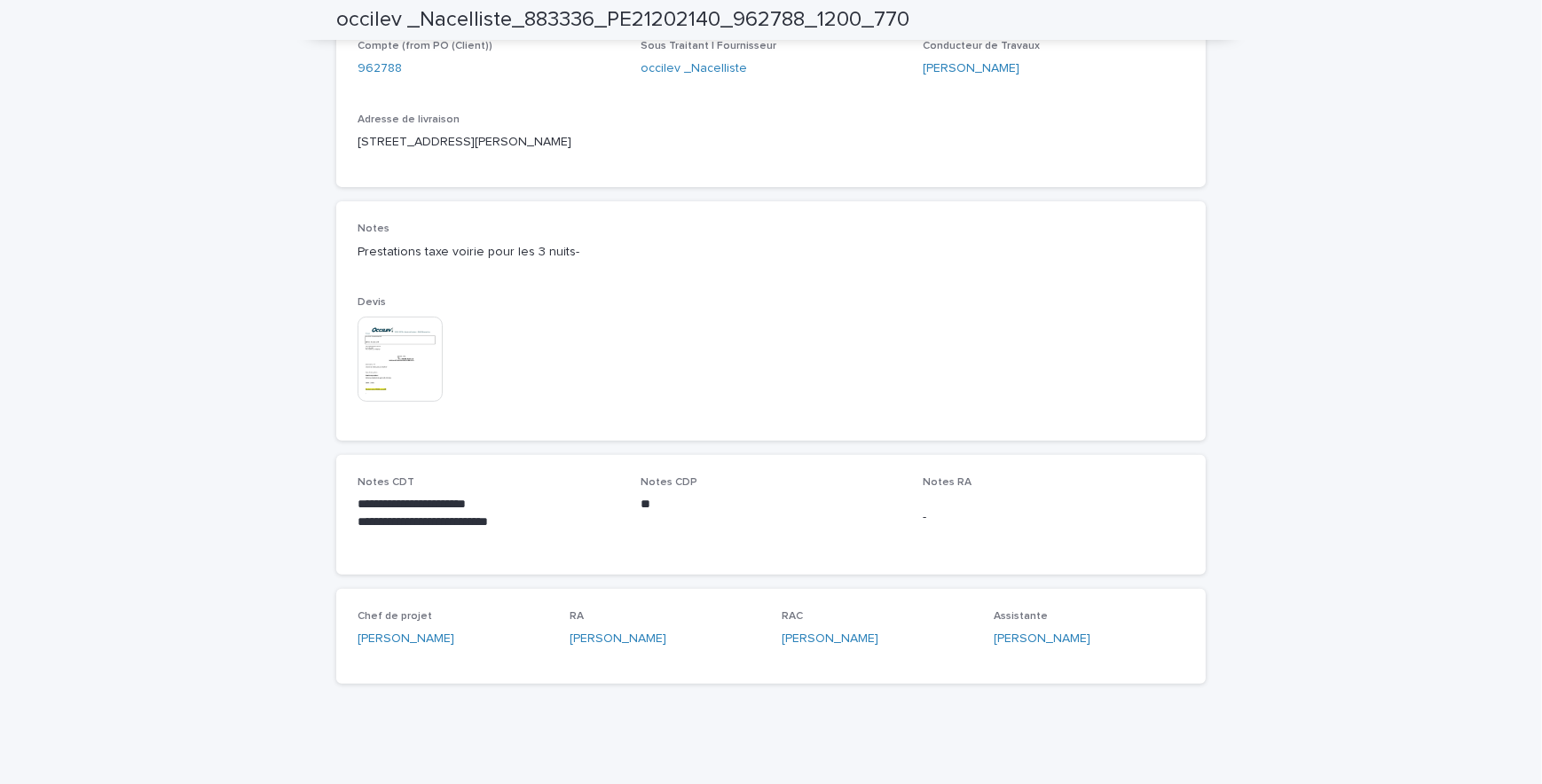
click at [1231, 608] on div "Loading... Saving… Loading... Saving… occilev _Nacelliste_883336_PE21202140_962…" at bounding box center [771, 1] width 1542 height 1570
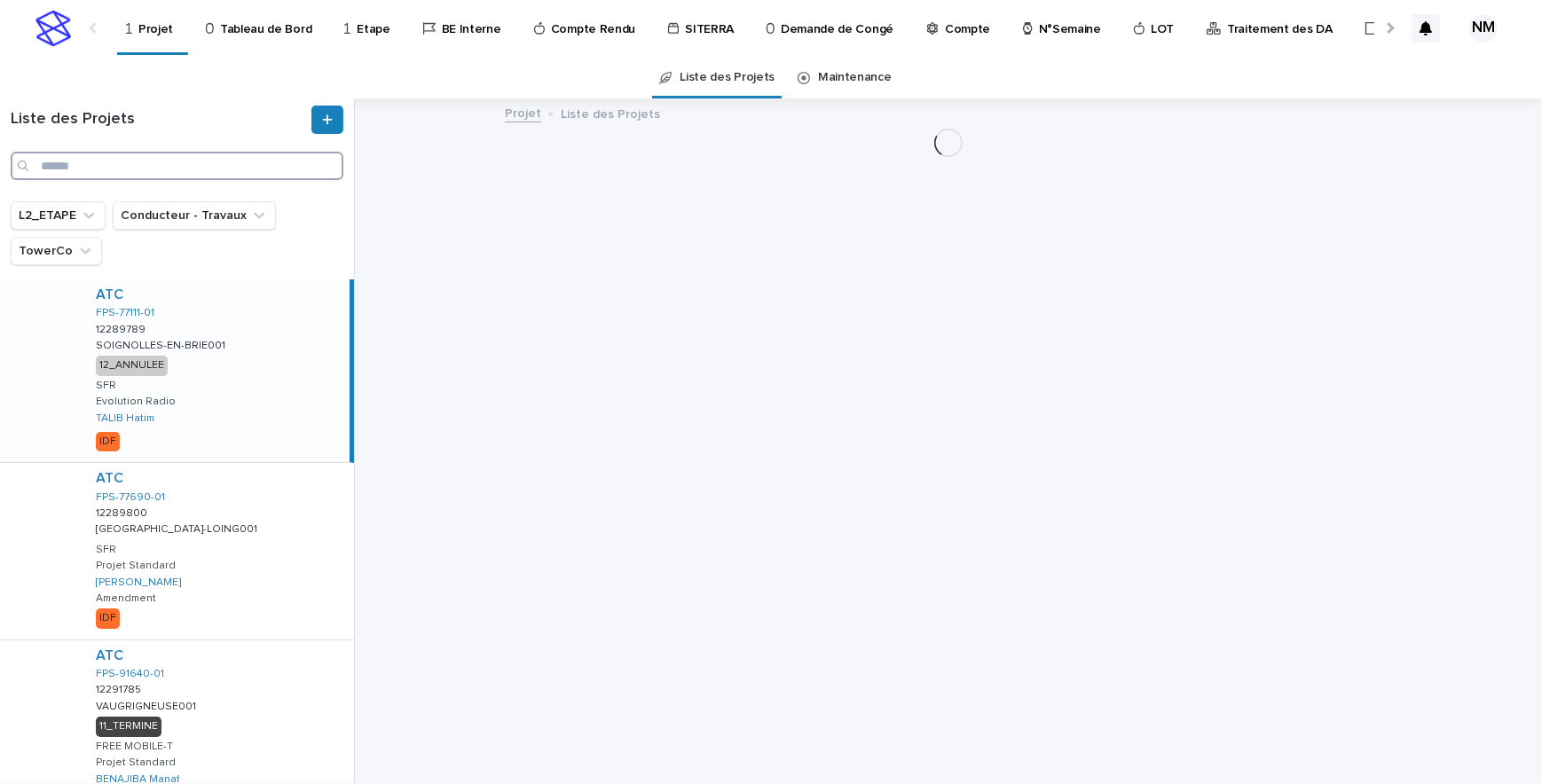
click at [217, 160] on input "Search" at bounding box center [176, 166] width 332 height 29
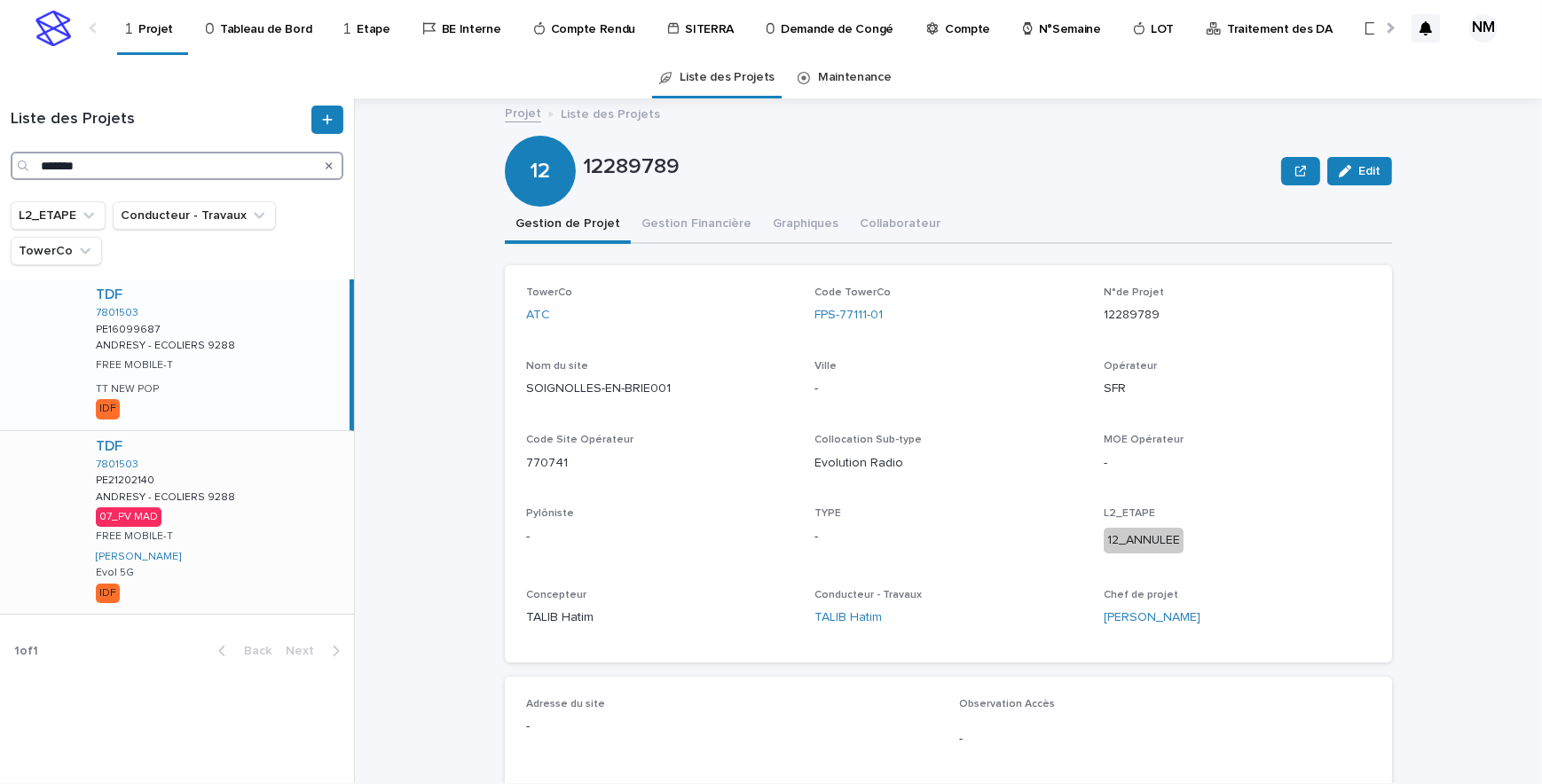
type input "*******"
click at [284, 525] on div "TDF 7801503 PE21202140 PE21202140 ANDRESY - ECOLIERS 9288 ANDRESY - ECOLIERS 92…" at bounding box center [218, 522] width 272 height 183
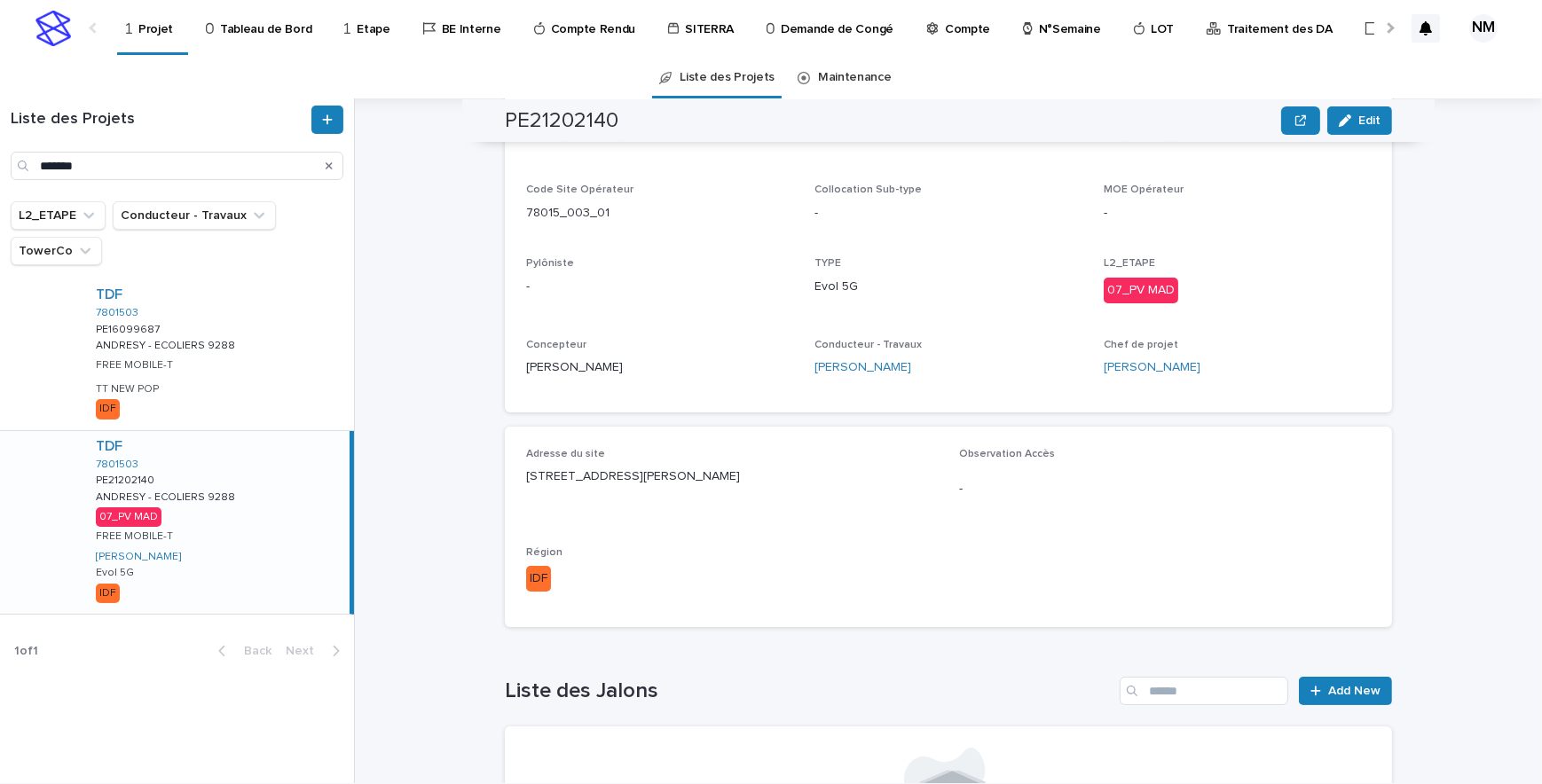
scroll to position [417, 0]
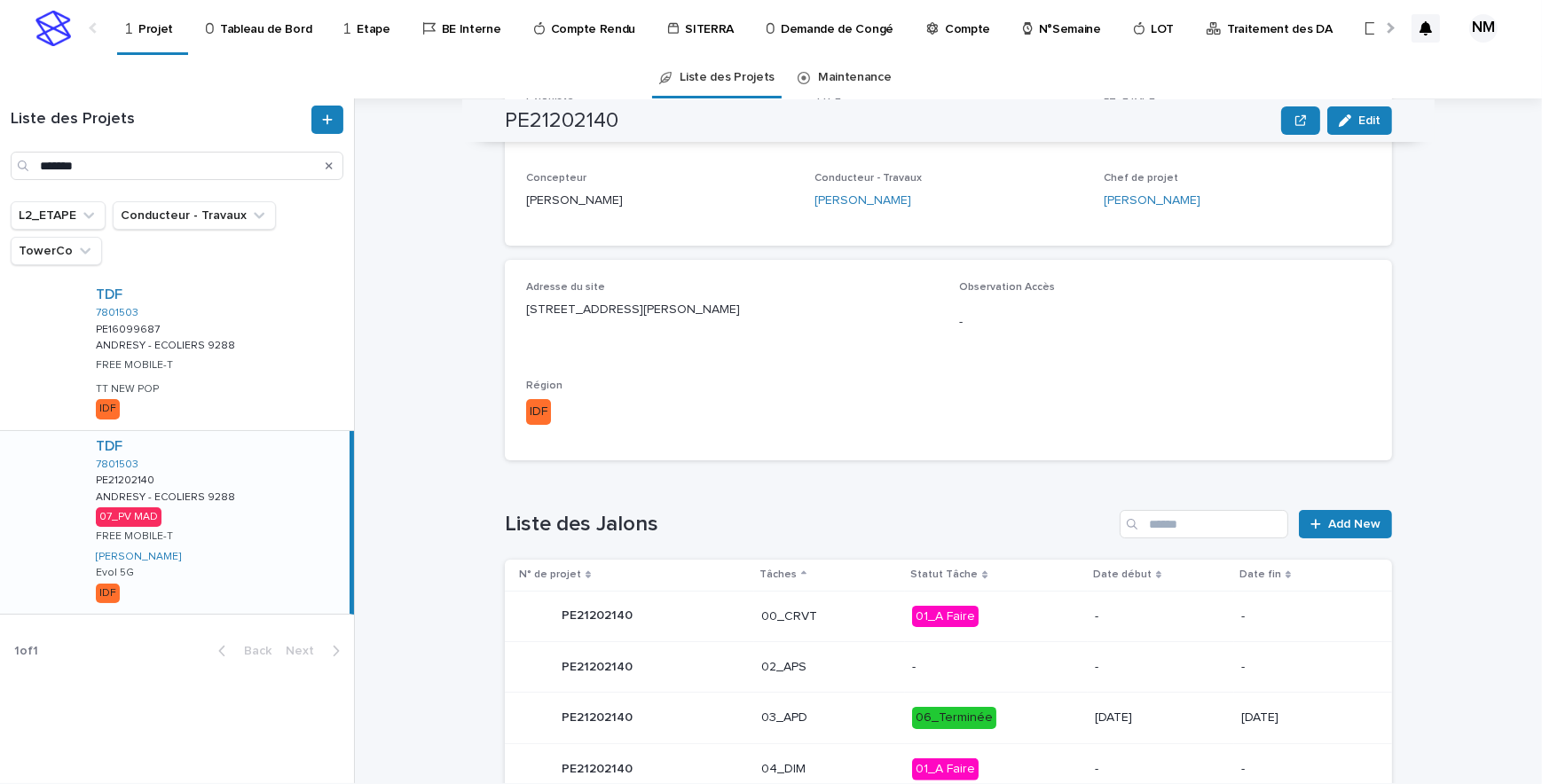
drag, startPoint x: 754, startPoint y: 470, endPoint x: 569, endPoint y: 466, distance: 185.0
click at [569, 466] on div "Loading... Saving… TowerCo TDF Code TowerCo 7801503 N°de Projet PE21202140 Nom …" at bounding box center [948, 162] width 887 height 626
drag, startPoint x: 749, startPoint y: 310, endPoint x: 495, endPoint y: 326, distance: 254.5
click at [462, 328] on div "Projet Liste des Projets PE21202140 Edit P5 PE21202140 Edit Sorry, there was an…" at bounding box center [959, 440] width 1165 height 684
copy p "[STREET_ADDRESS][PERSON_NAME]"
